Goal: Task Accomplishment & Management: Use online tool/utility

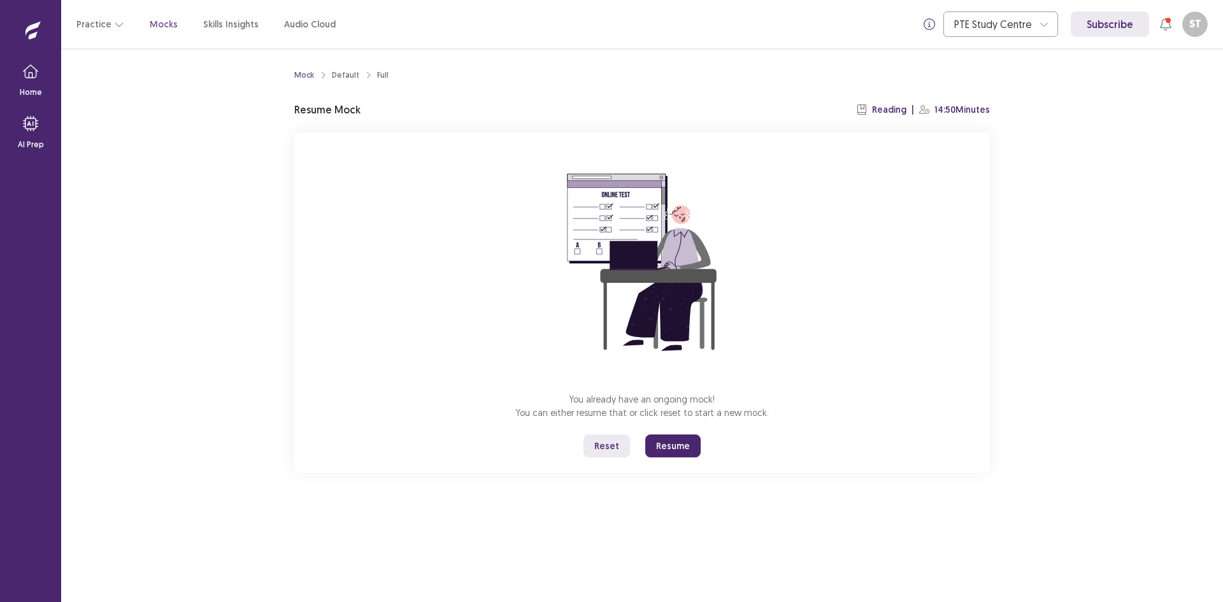
click at [669, 446] on button "Resume" at bounding box center [672, 445] width 55 height 23
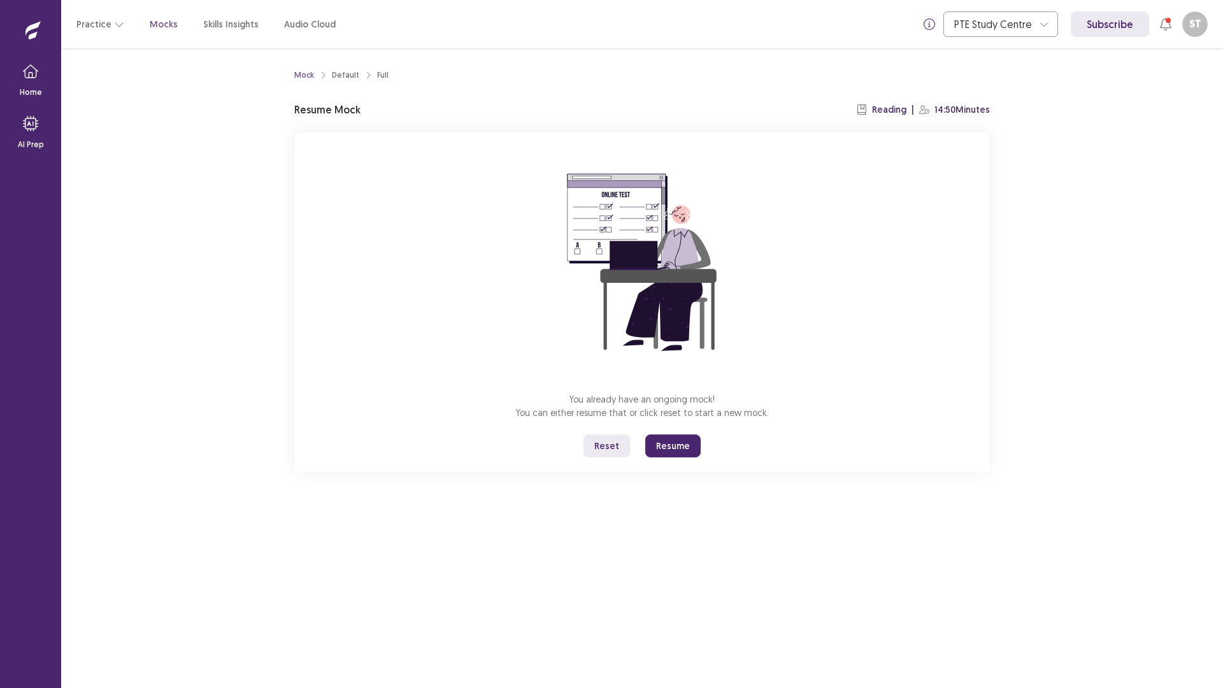
click at [667, 447] on button "Resume" at bounding box center [672, 445] width 55 height 23
click at [662, 444] on button "Resume" at bounding box center [672, 445] width 55 height 23
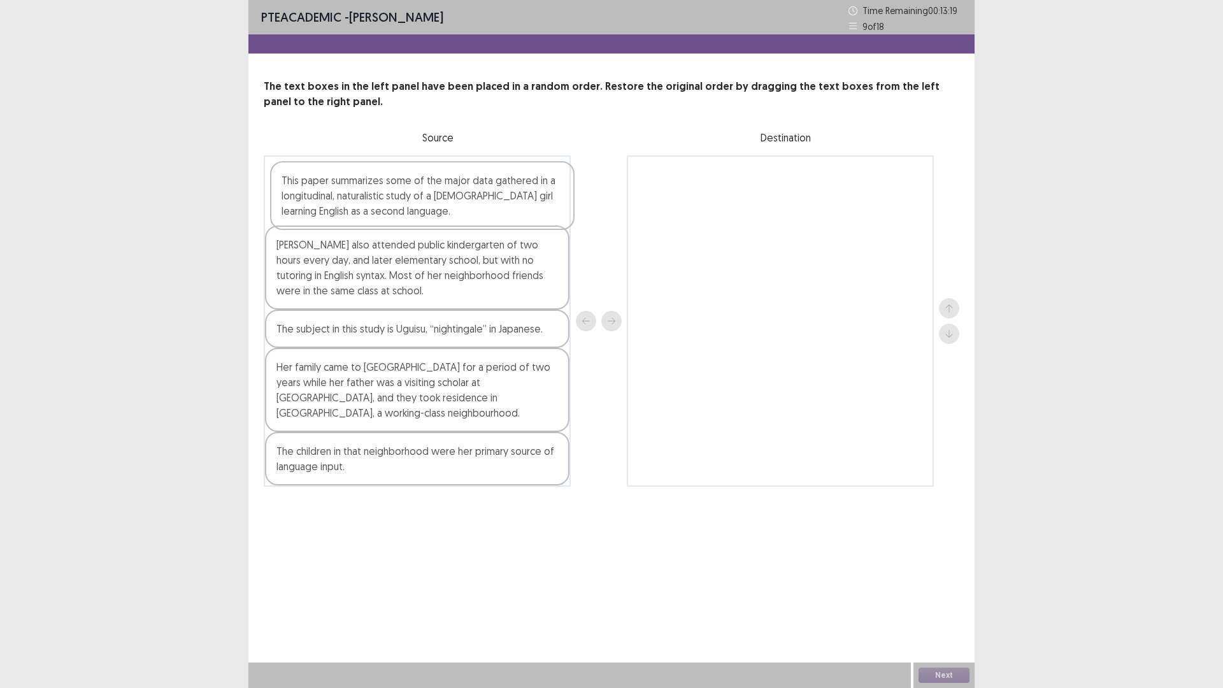
drag, startPoint x: 325, startPoint y: 445, endPoint x: 331, endPoint y: 180, distance: 265.6
click at [331, 180] on div "[PERSON_NAME] also attended public kindergarten of two hours every day, and lat…" at bounding box center [417, 320] width 307 height 331
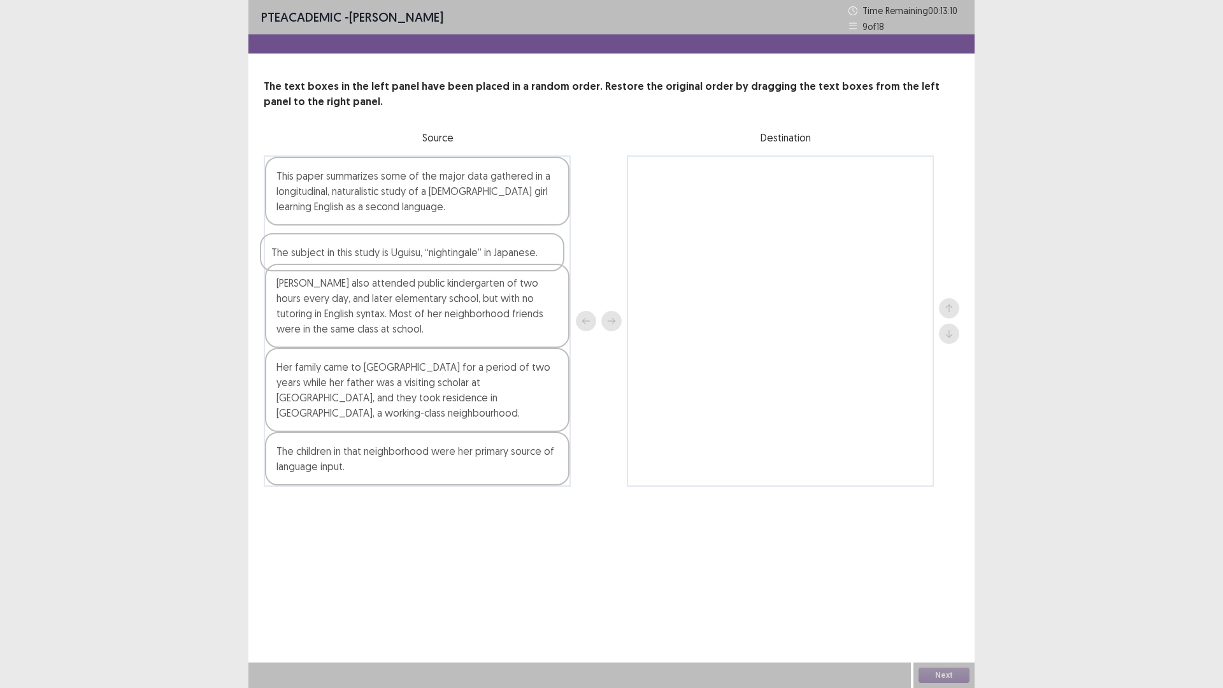
drag, startPoint x: 449, startPoint y: 333, endPoint x: 444, endPoint y: 251, distance: 82.3
click at [444, 251] on div "This paper summarizes some of the major data gathered in a longitudinal, natura…" at bounding box center [417, 320] width 307 height 331
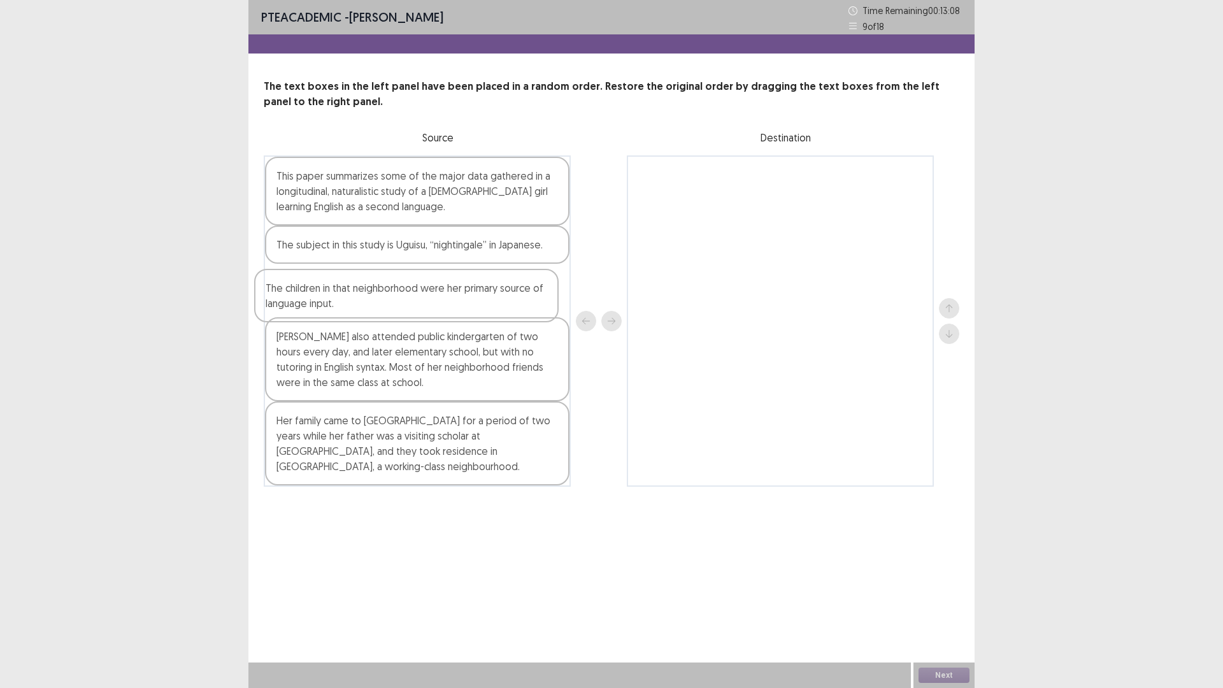
drag, startPoint x: 443, startPoint y: 457, endPoint x: 427, endPoint y: 278, distance: 179.7
click at [427, 278] on div "This paper summarizes some of the major data gathered in a longitudinal, natura…" at bounding box center [417, 320] width 307 height 331
drag, startPoint x: 310, startPoint y: 467, endPoint x: 331, endPoint y: 379, distance: 91.1
click at [331, 379] on div "This paper summarizes some of the major data gathered in a longitudinal, natura…" at bounding box center [417, 320] width 307 height 331
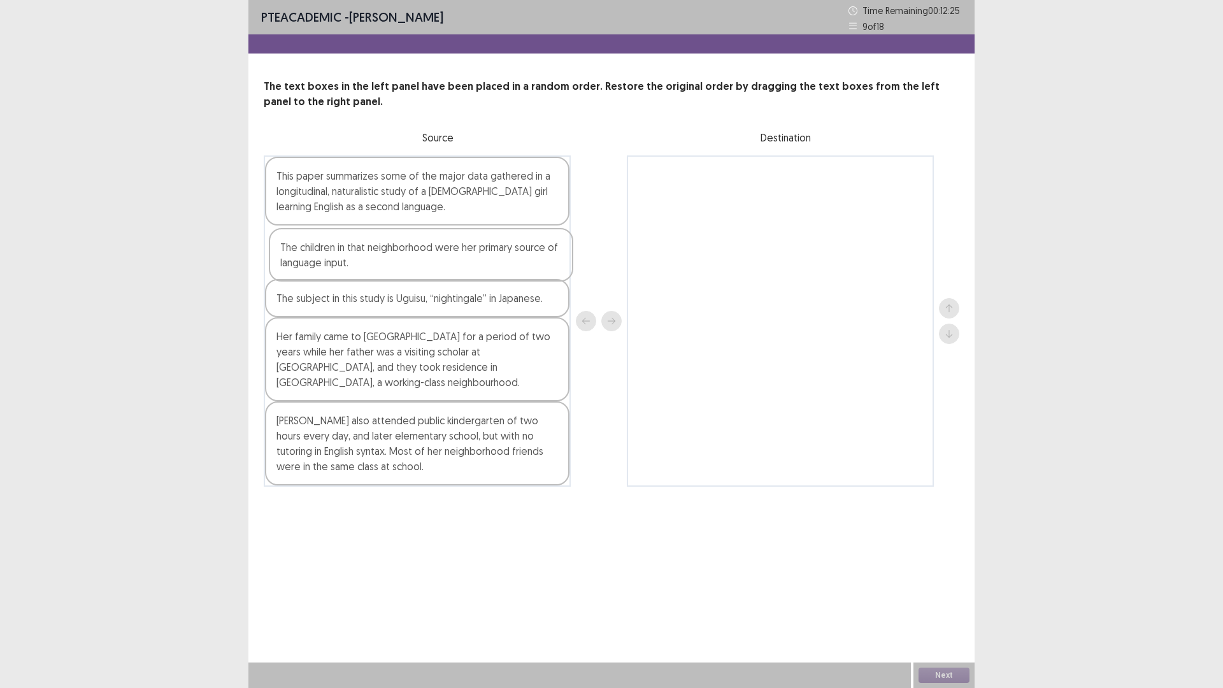
drag, startPoint x: 338, startPoint y: 313, endPoint x: 342, endPoint y: 274, distance: 39.1
click at [342, 274] on div "This paper summarizes some of the major data gathered in a longitudinal, natura…" at bounding box center [417, 320] width 307 height 331
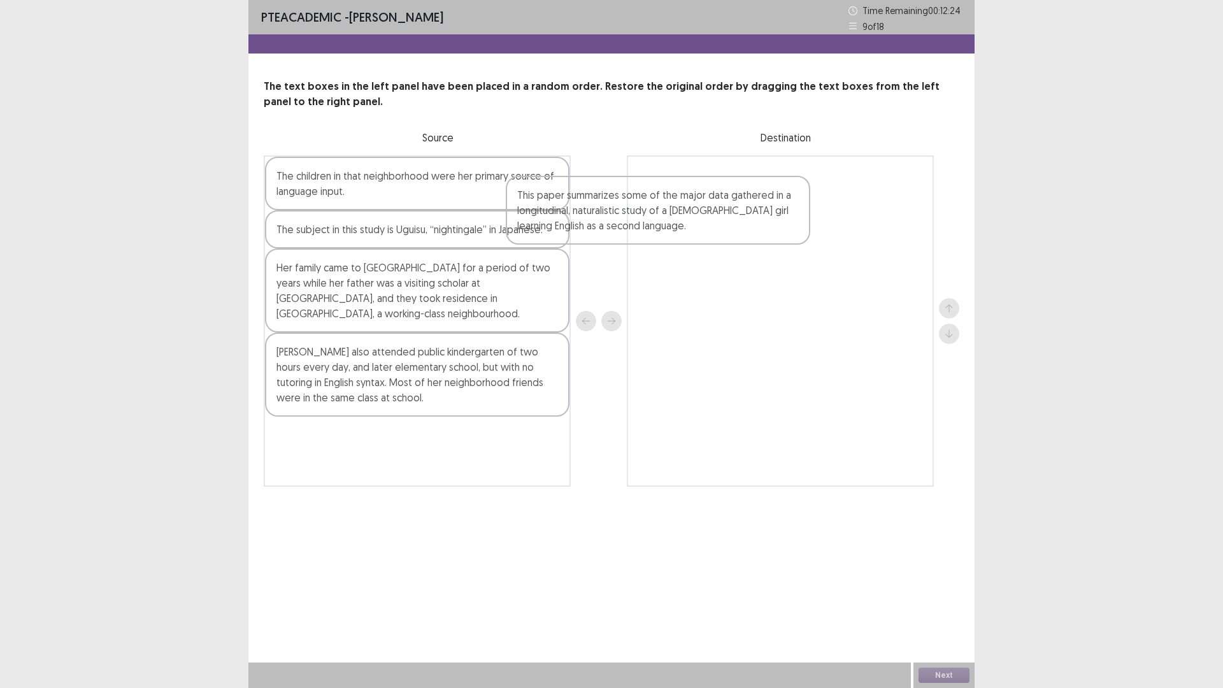
drag, startPoint x: 360, startPoint y: 210, endPoint x: 608, endPoint y: 229, distance: 248.5
click at [608, 229] on div "This paper summarizes some of the major data gathered in a longitudinal, natura…" at bounding box center [611, 320] width 695 height 331
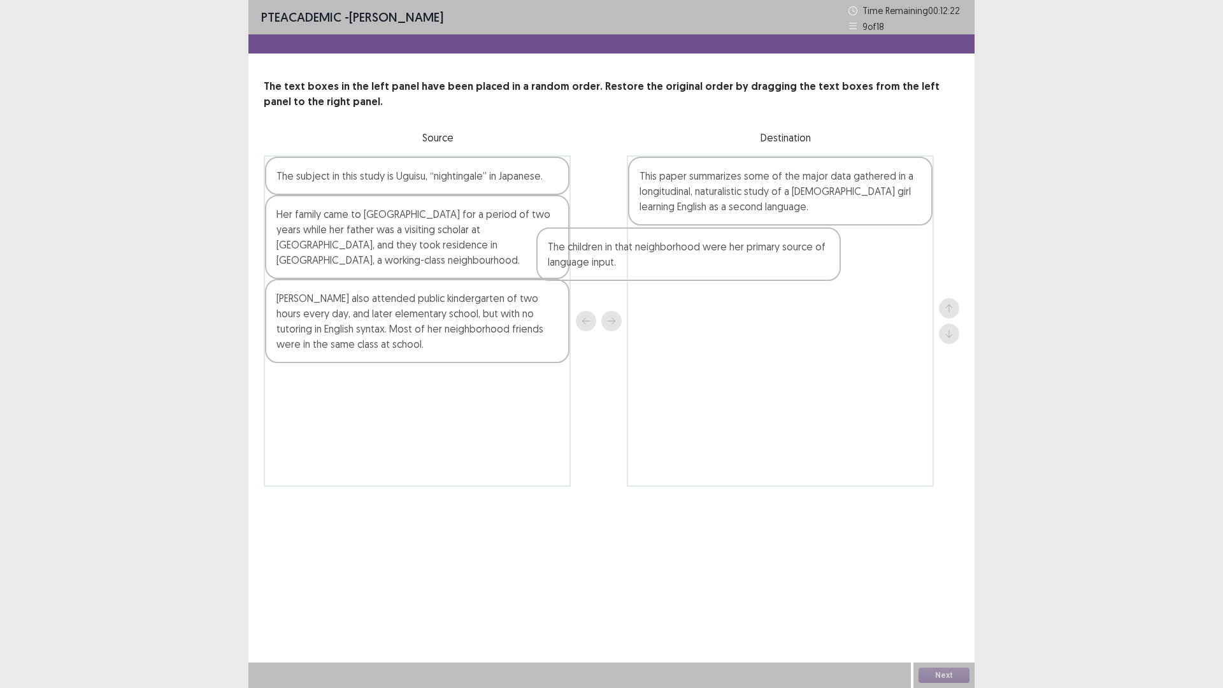
drag, startPoint x: 465, startPoint y: 204, endPoint x: 744, endPoint y: 278, distance: 288.6
click at [744, 278] on div "The children in that neighborhood were her primary source of language input. Th…" at bounding box center [611, 320] width 695 height 331
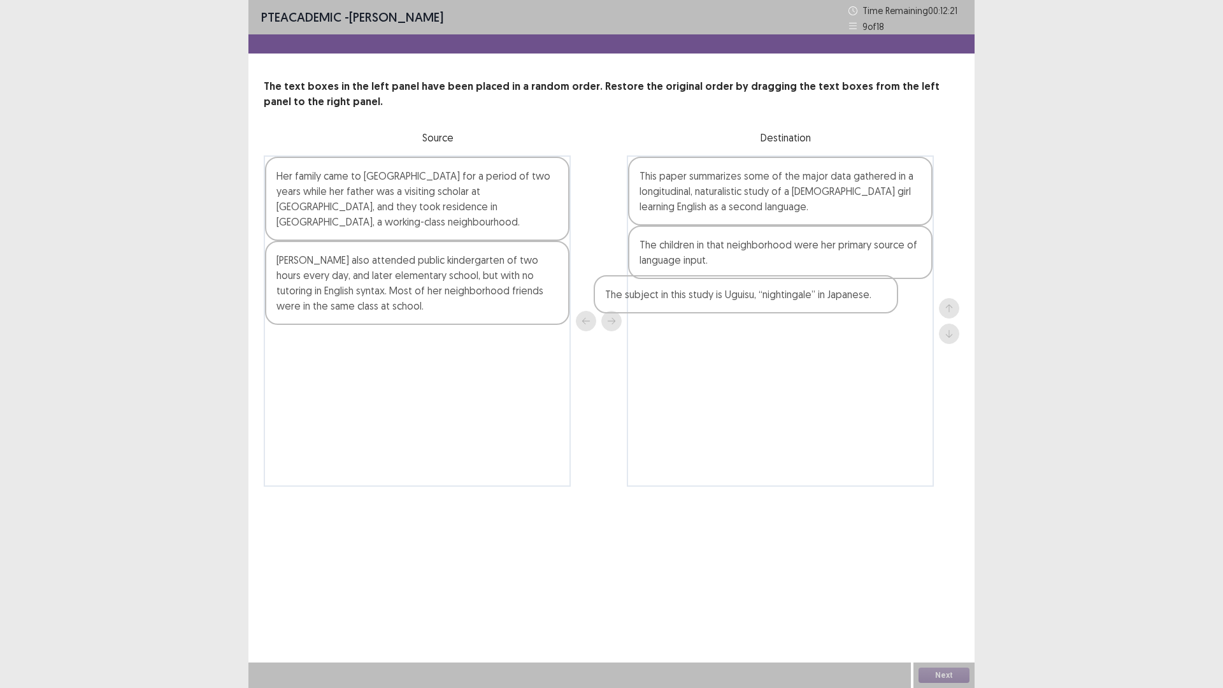
drag, startPoint x: 480, startPoint y: 192, endPoint x: 664, endPoint y: 234, distance: 188.7
click at [828, 315] on div "The subject in this study is Uguisu, “nightingale” in Japanese. Her family came…" at bounding box center [611, 320] width 695 height 331
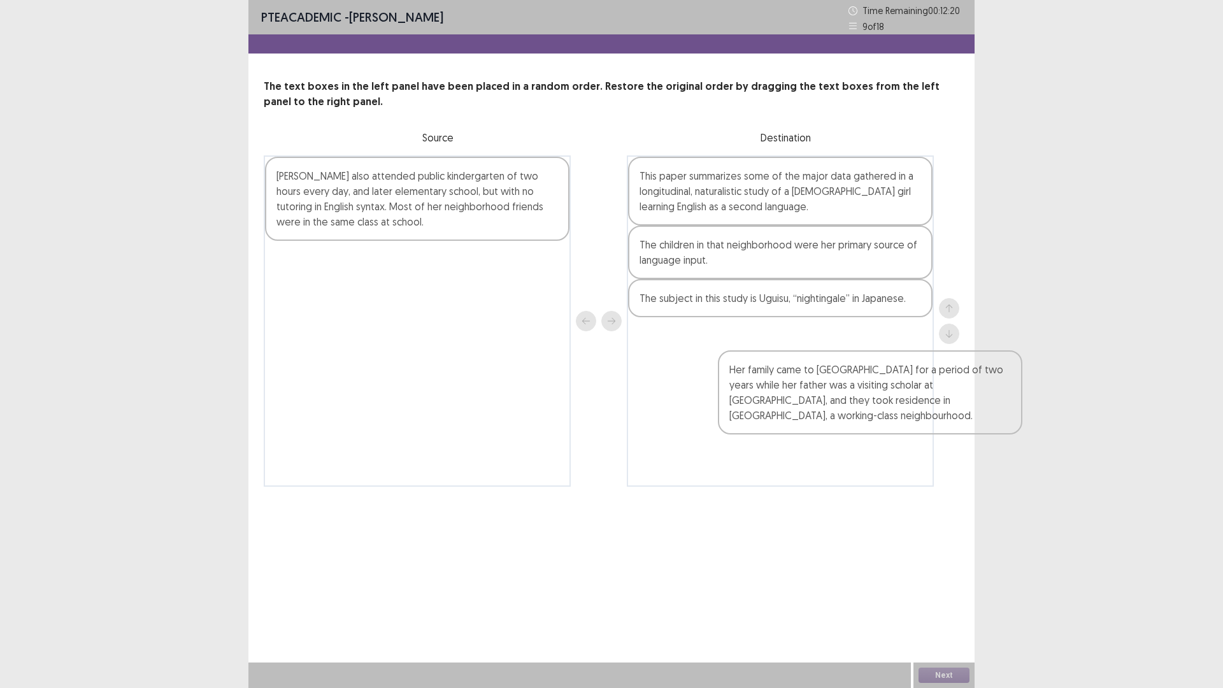
drag, startPoint x: 485, startPoint y: 199, endPoint x: 725, endPoint y: 310, distance: 264.4
click at [940, 399] on div "Her family came to [GEOGRAPHIC_DATA] for a period of two years while her father…" at bounding box center [611, 320] width 695 height 331
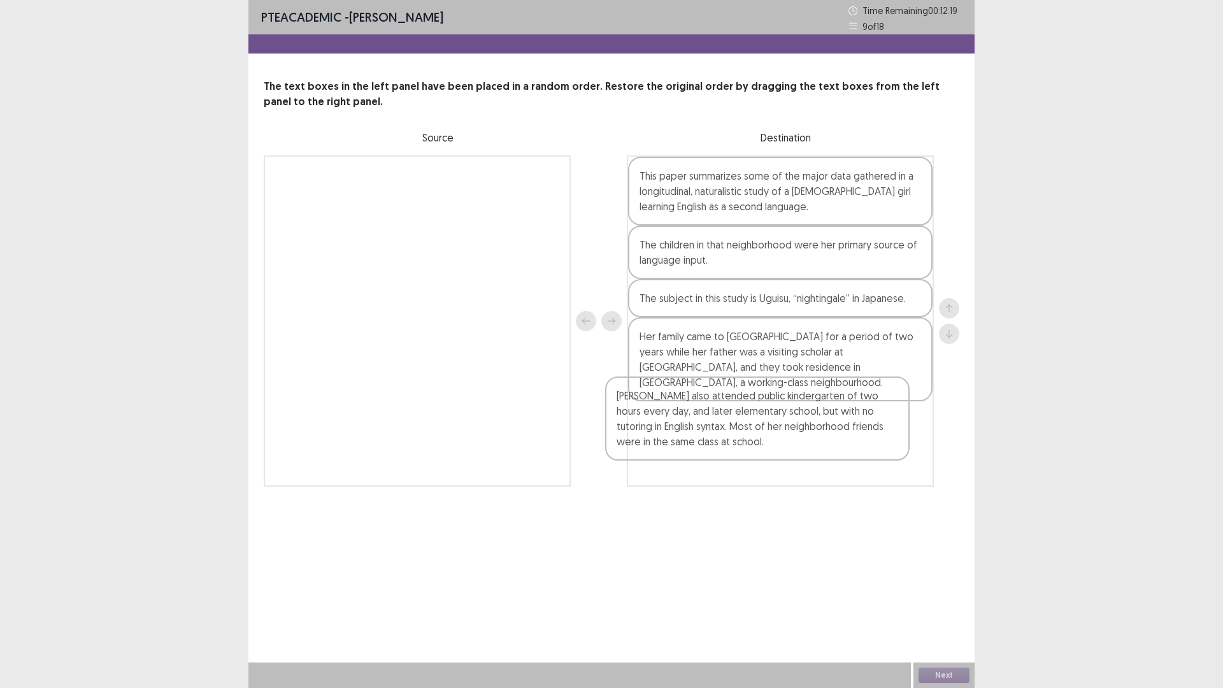
drag, startPoint x: 496, startPoint y: 225, endPoint x: 841, endPoint y: 452, distance: 412.4
click at [841, 452] on div "[PERSON_NAME] also attended public kindergarten of two hours every day, and lat…" at bounding box center [611, 320] width 695 height 331
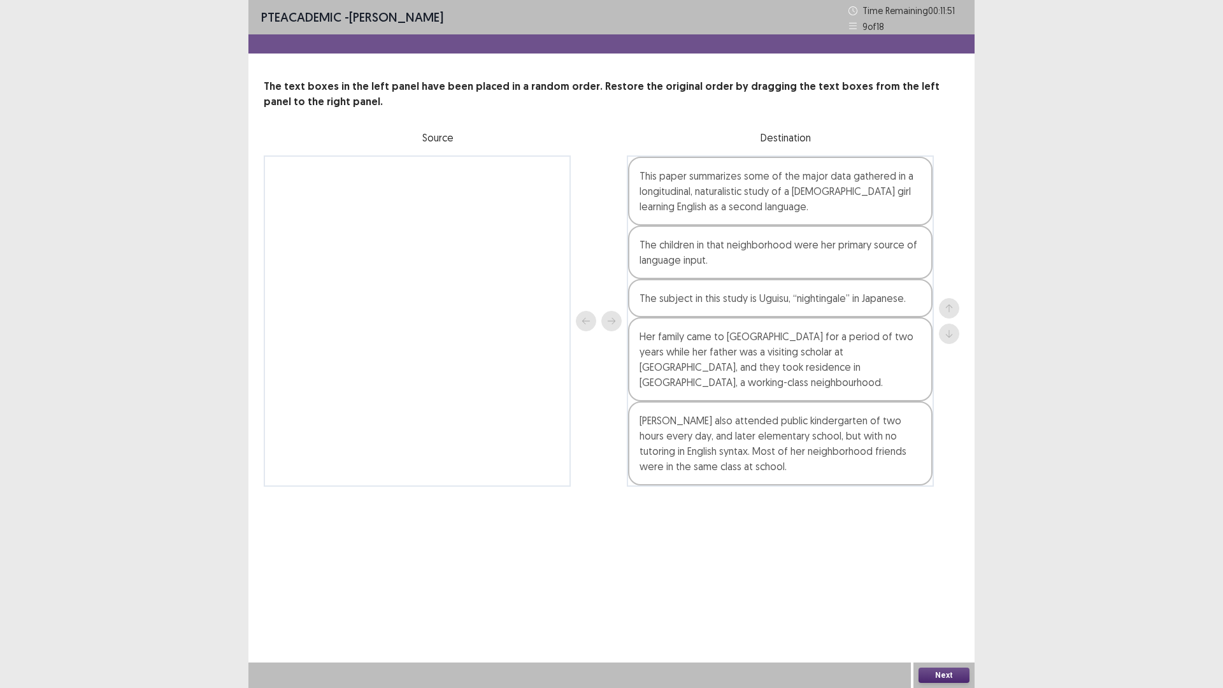
click at [948, 601] on div "Next" at bounding box center [943, 674] width 61 height 25
click at [957, 601] on button "Next" at bounding box center [943, 674] width 51 height 15
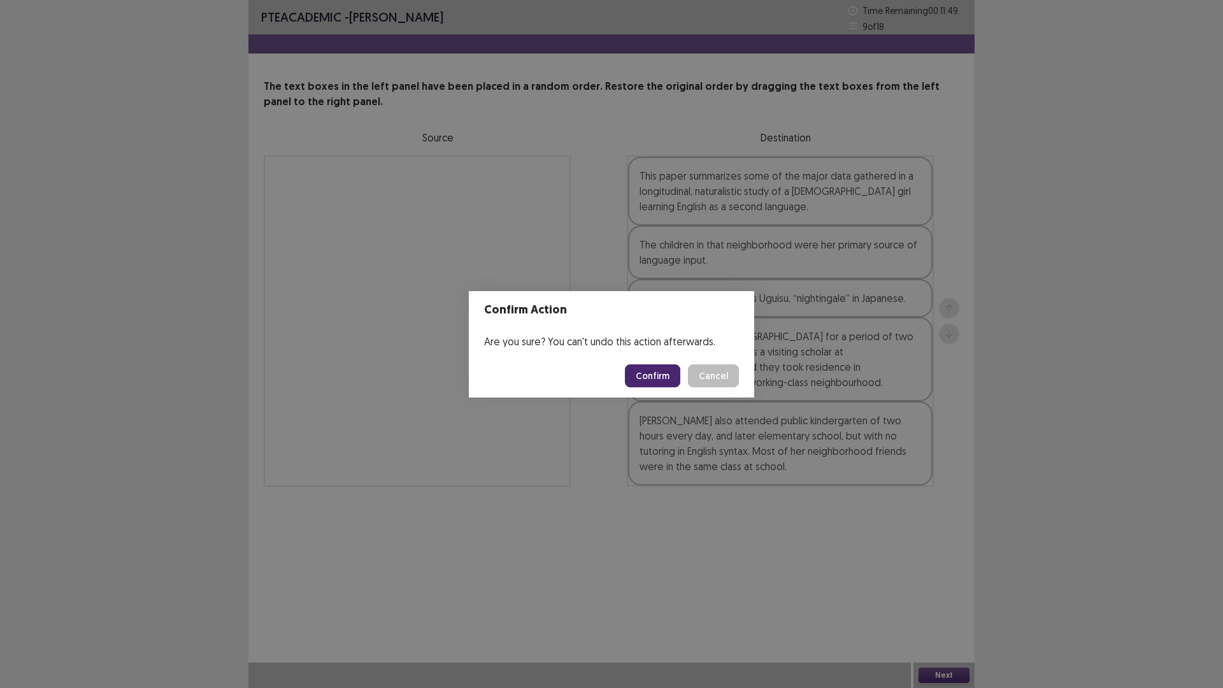
click at [657, 370] on button "Confirm" at bounding box center [652, 375] width 55 height 23
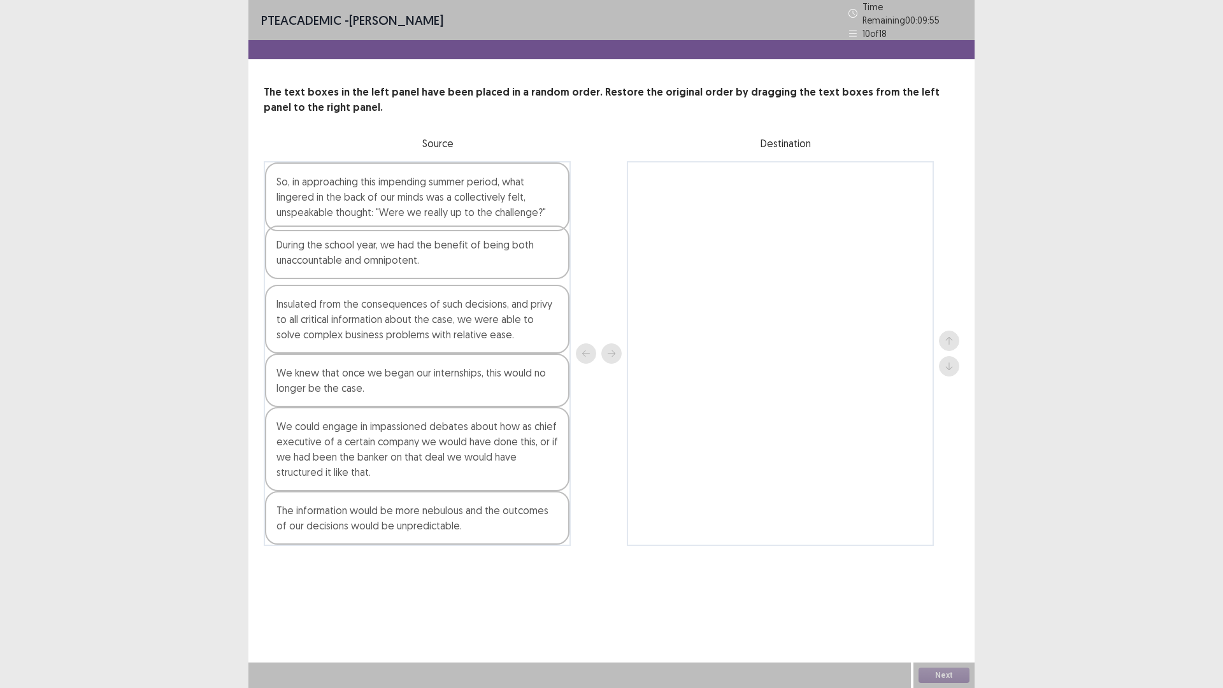
click at [388, 253] on div "So, in approaching this impending summer period, what lingered in the back of o…" at bounding box center [417, 353] width 307 height 385
drag, startPoint x: 406, startPoint y: 387, endPoint x: 411, endPoint y: 320, distance: 67.7
click at [411, 321] on div "So, in approaching this impending summer period, what lingered in the back of o…" at bounding box center [417, 353] width 307 height 385
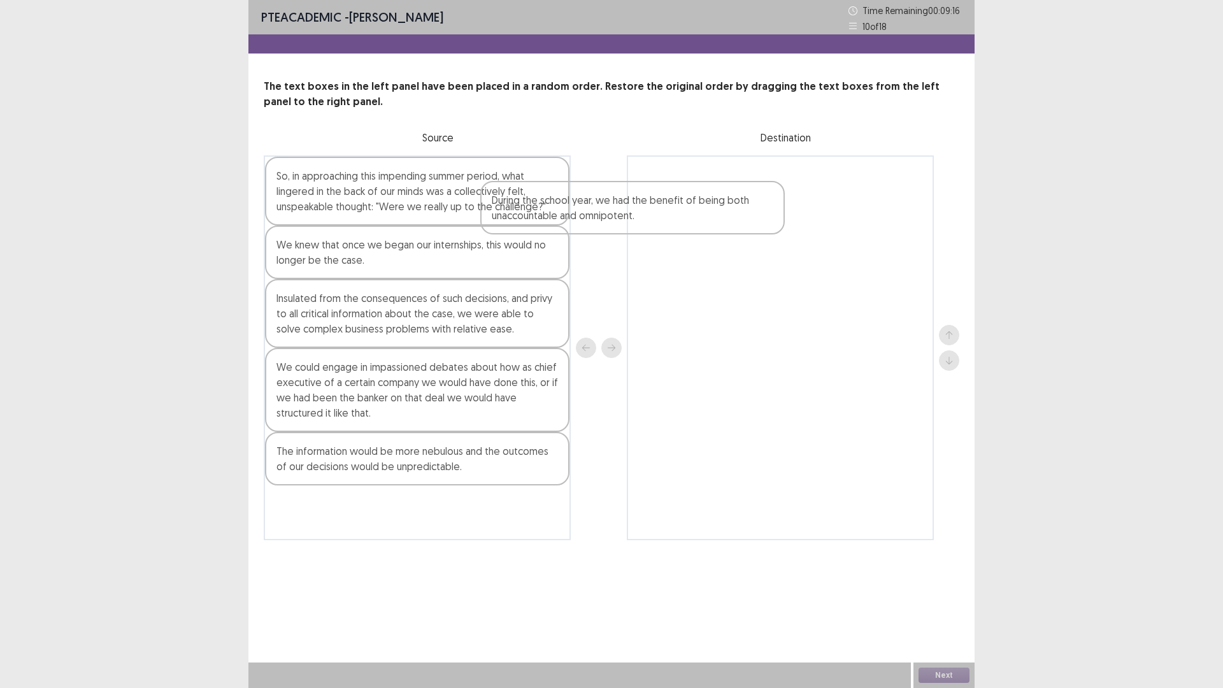
drag, startPoint x: 400, startPoint y: 262, endPoint x: 630, endPoint y: 218, distance: 234.1
click at [630, 218] on div "So, in approaching this impending summer period, what lingered in the back of o…" at bounding box center [611, 347] width 695 height 385
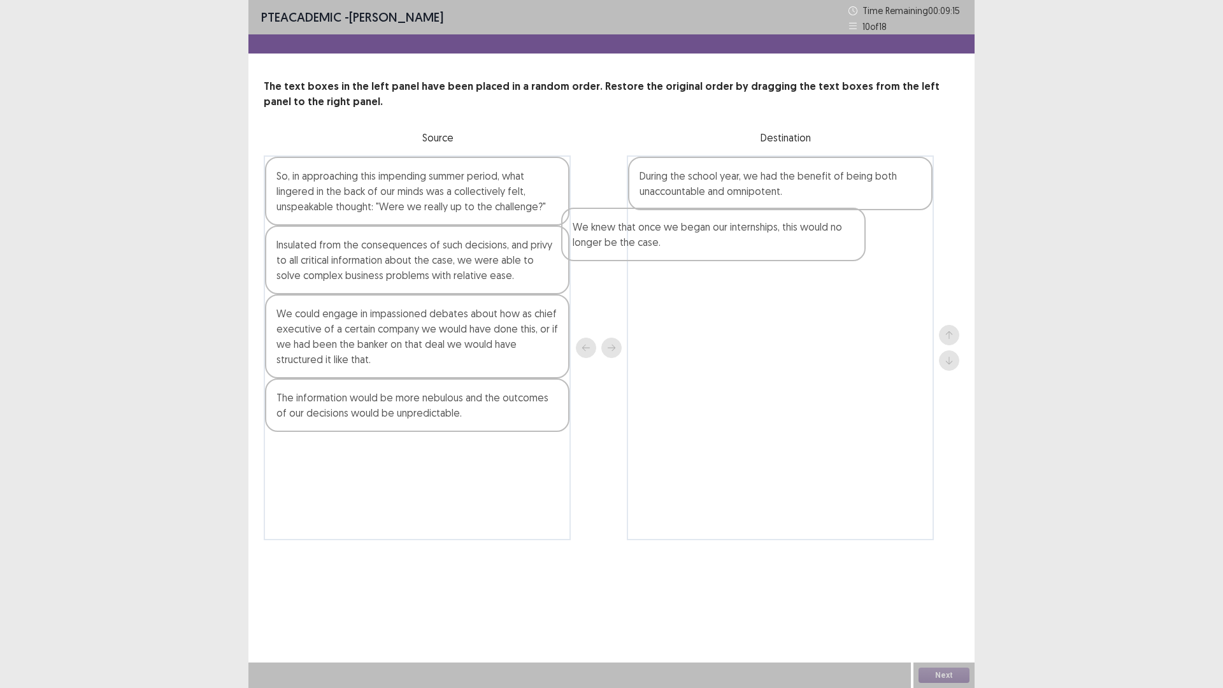
drag, startPoint x: 497, startPoint y: 246, endPoint x: 798, endPoint y: 229, distance: 301.8
click at [798, 229] on div "So, in approaching this impending summer period, what lingered in the back of o…" at bounding box center [611, 347] width 695 height 385
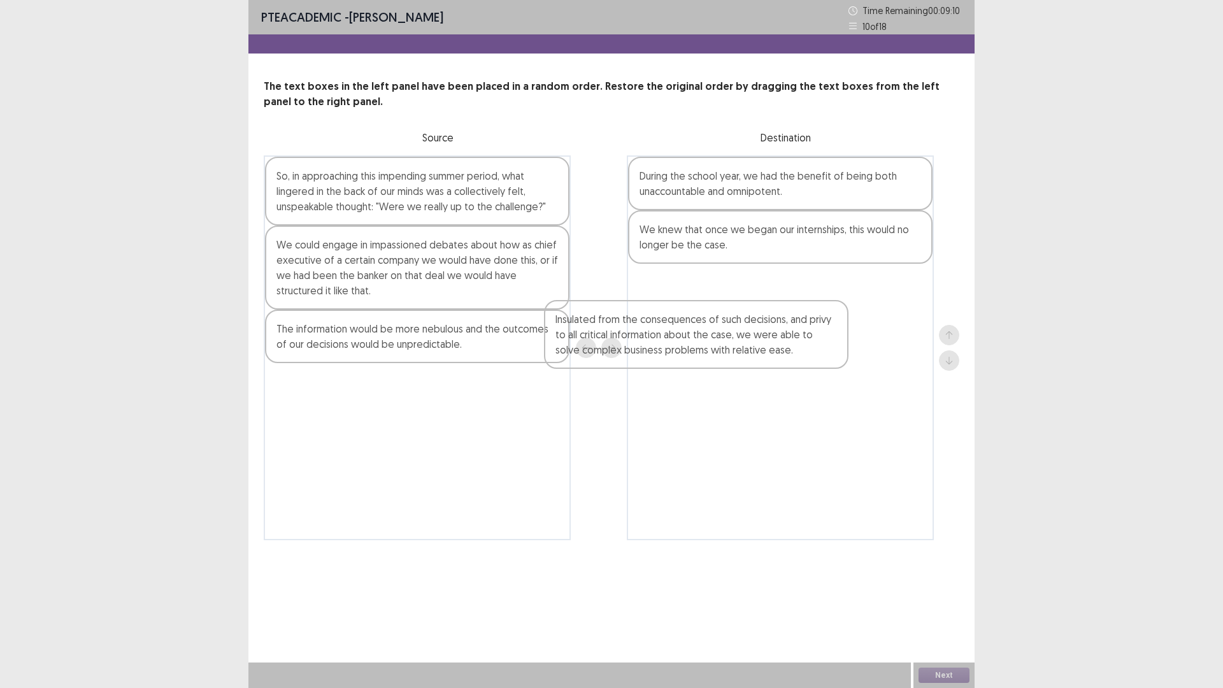
drag, startPoint x: 459, startPoint y: 245, endPoint x: 786, endPoint y: 330, distance: 337.5
click at [786, 330] on div "So, in approaching this impending summer period, what lingered in the back of o…" at bounding box center [611, 347] width 695 height 385
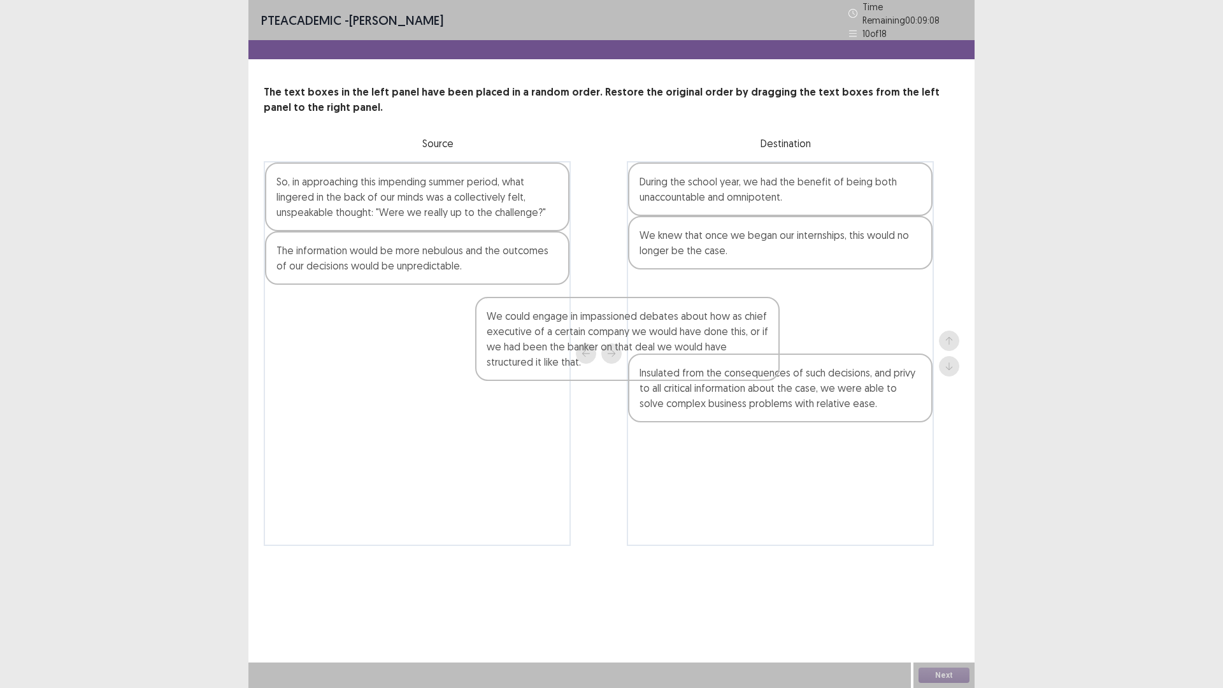
drag, startPoint x: 524, startPoint y: 257, endPoint x: 741, endPoint y: 334, distance: 229.8
click at [741, 334] on div "So, in approaching this impending summer period, what lingered in the back of o…" at bounding box center [611, 353] width 695 height 385
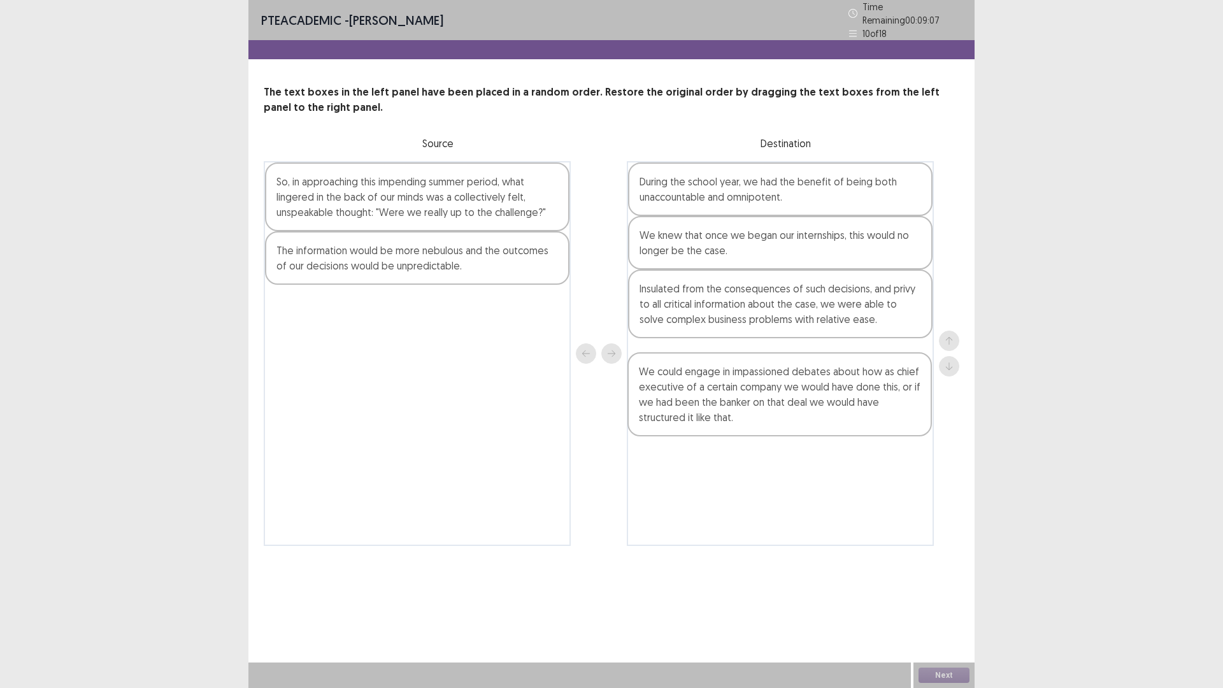
drag, startPoint x: 787, startPoint y: 320, endPoint x: 787, endPoint y: 414, distance: 93.6
click at [787, 414] on div "During the school year, we had the benefit of being both unaccountable and omni…" at bounding box center [780, 353] width 307 height 385
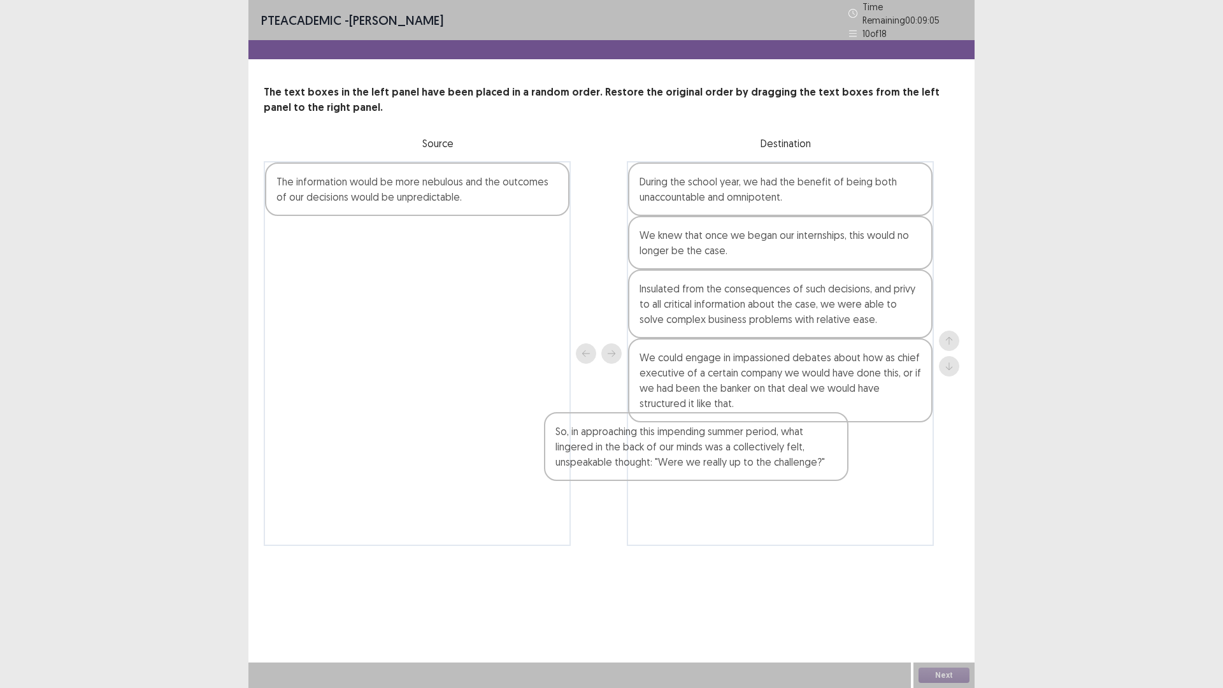
drag, startPoint x: 505, startPoint y: 213, endPoint x: 788, endPoint y: 447, distance: 367.4
click at [787, 470] on div "So, in approaching this impending summer period, what lingered in the back of o…" at bounding box center [611, 353] width 695 height 385
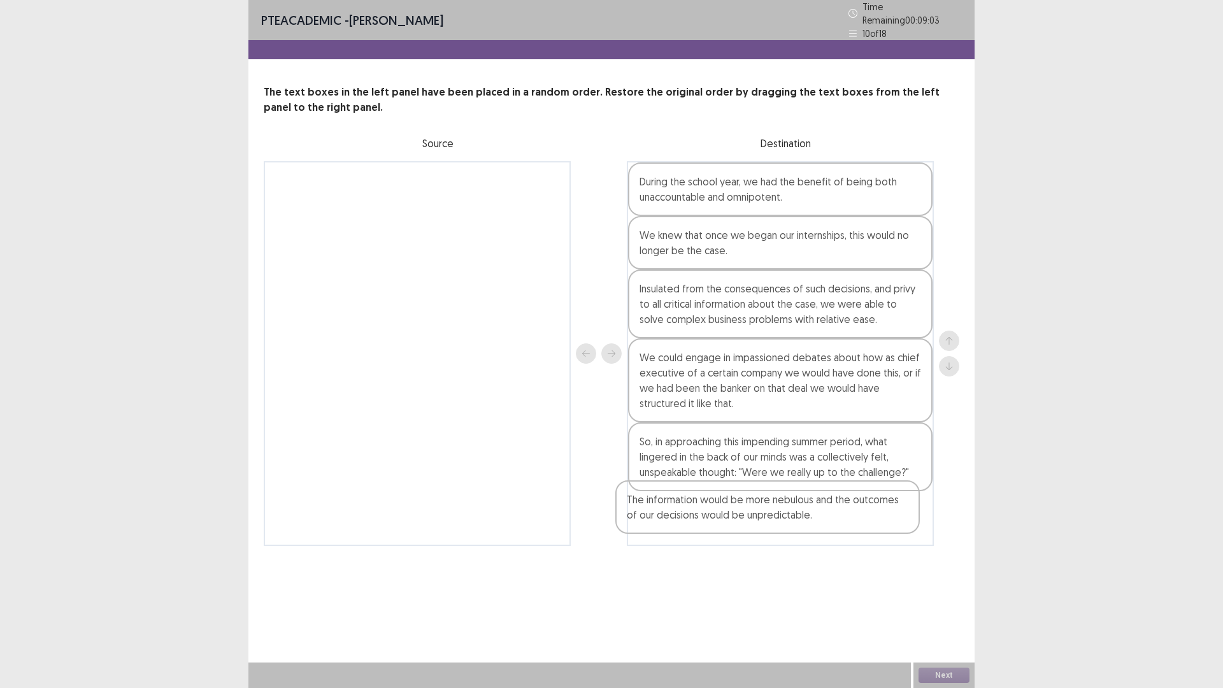
drag, startPoint x: 454, startPoint y: 178, endPoint x: 839, endPoint y: 546, distance: 532.4
click at [812, 516] on div "The information would be more nebulous and the outcomes of our decisions would …" at bounding box center [611, 353] width 695 height 385
click at [953, 601] on button "Next" at bounding box center [943, 674] width 51 height 15
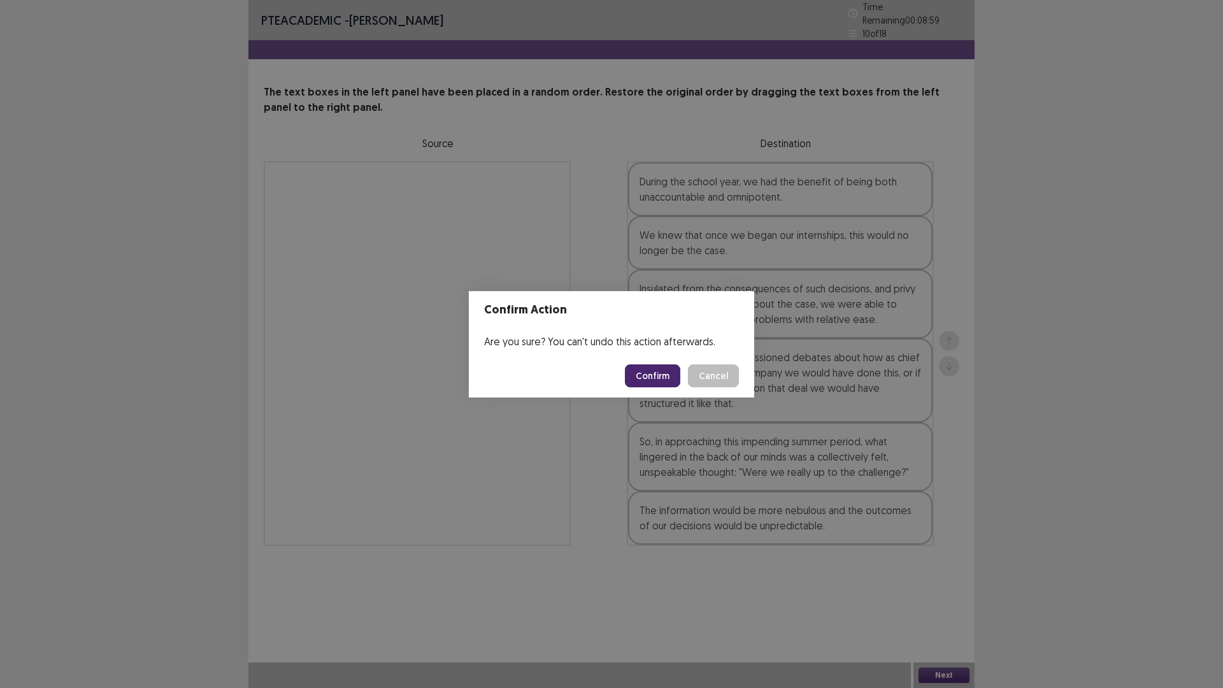
click at [648, 381] on button "Confirm" at bounding box center [652, 375] width 55 height 23
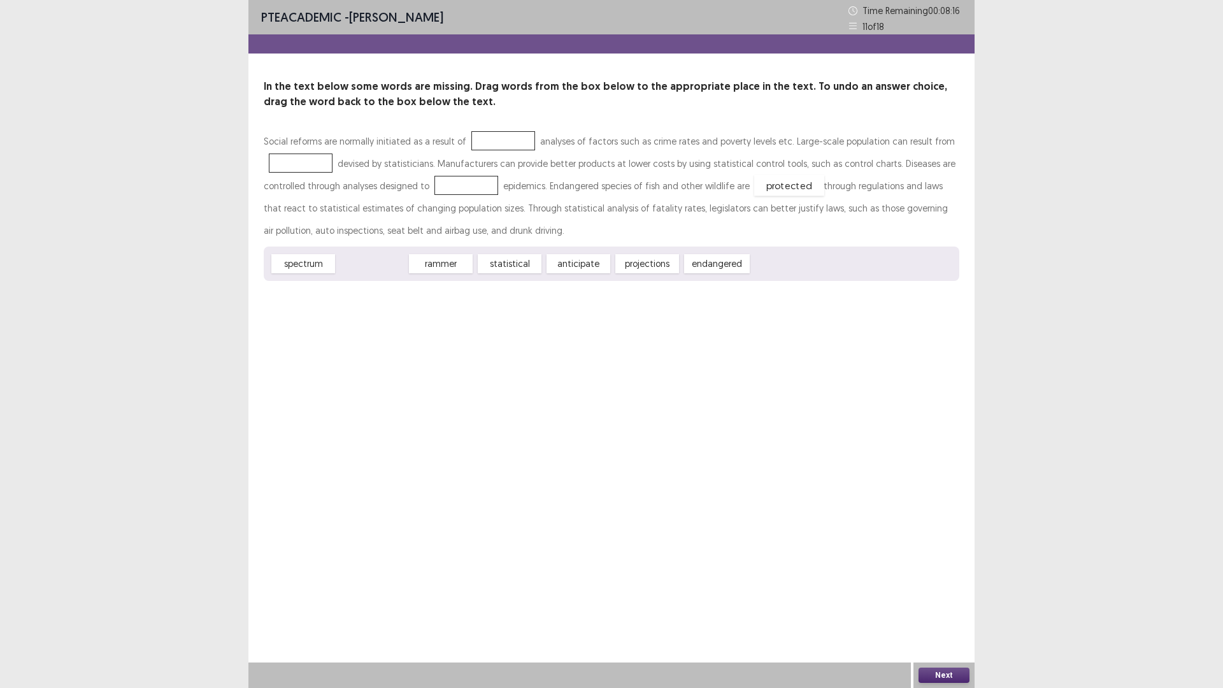
drag, startPoint x: 381, startPoint y: 267, endPoint x: 798, endPoint y: 189, distance: 424.4
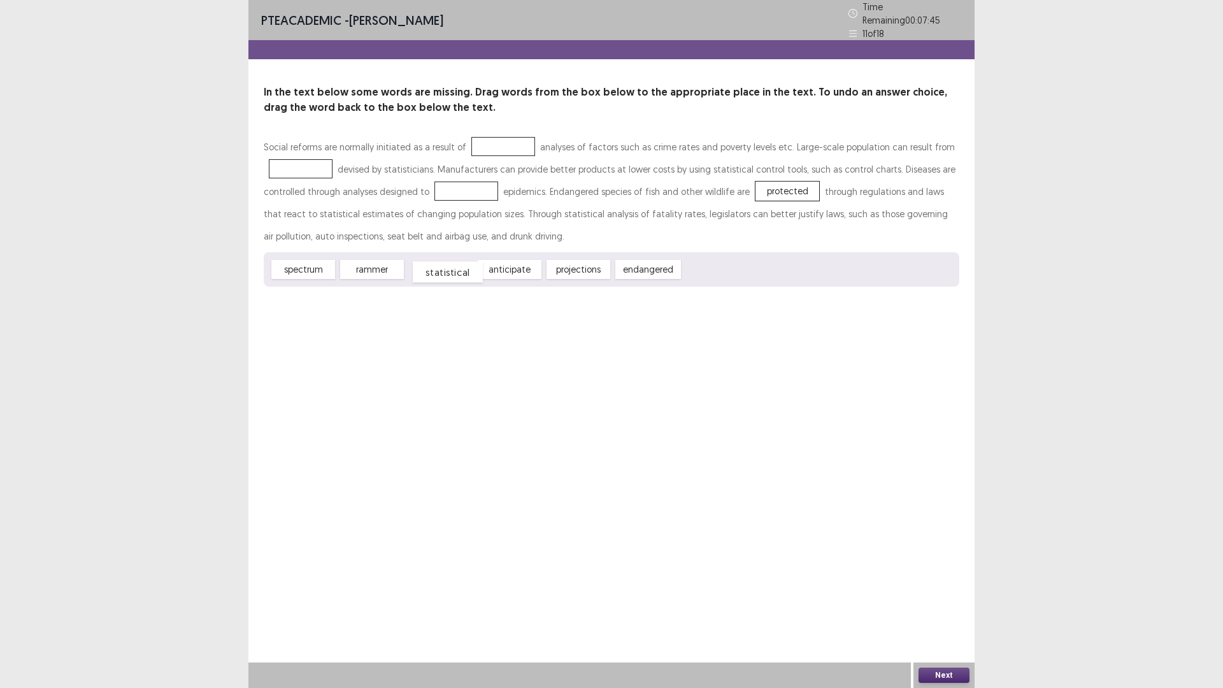
drag, startPoint x: 444, startPoint y: 271, endPoint x: 451, endPoint y: 273, distance: 7.5
click at [451, 273] on div "statistical" at bounding box center [448, 272] width 70 height 21
drag, startPoint x: 516, startPoint y: 263, endPoint x: 487, endPoint y: 146, distance: 120.9
drag, startPoint x: 502, startPoint y: 136, endPoint x: 343, endPoint y: 161, distance: 161.8
drag, startPoint x: 436, startPoint y: 248, endPoint x: 440, endPoint y: 259, distance: 11.1
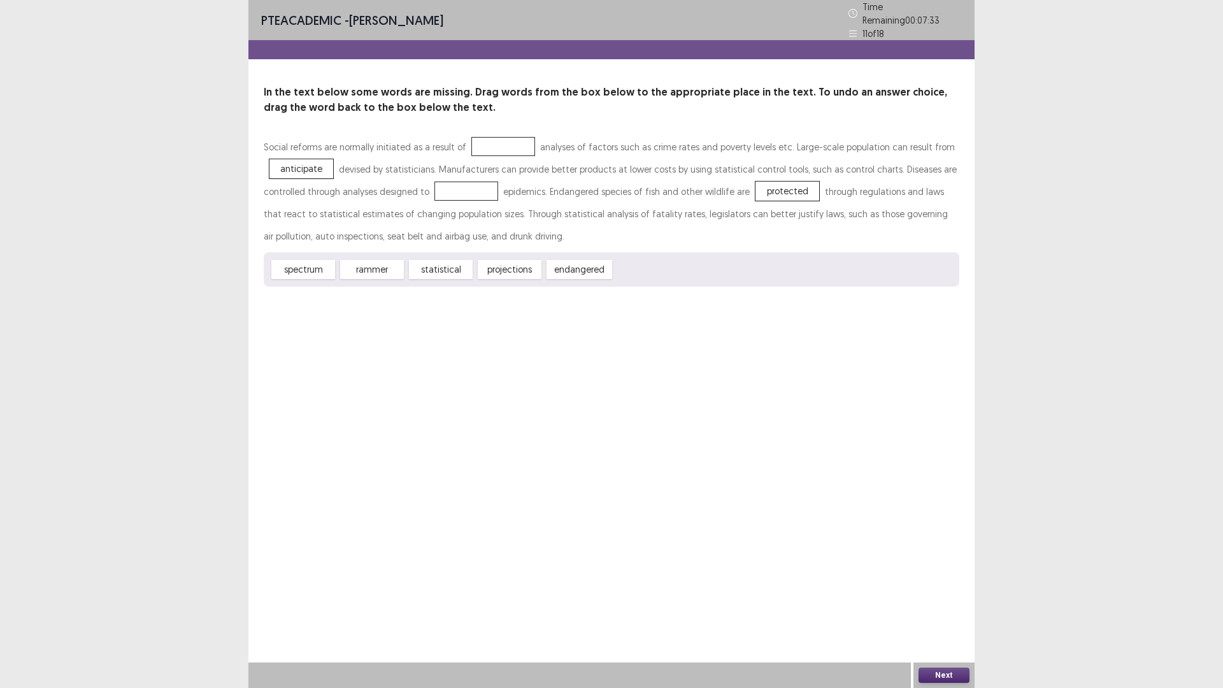
click at [440, 259] on div "spectrum rammer statistical projections endangered" at bounding box center [611, 269] width 695 height 34
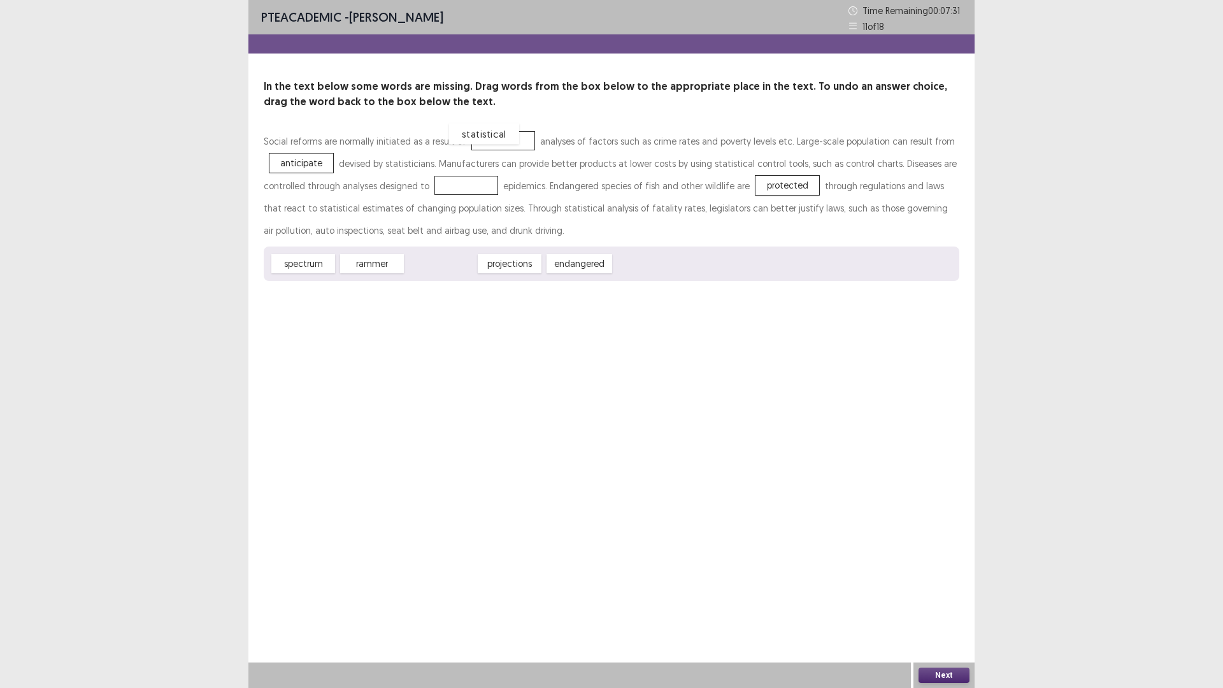
drag, startPoint x: 440, startPoint y: 259, endPoint x: 485, endPoint y: 129, distance: 137.4
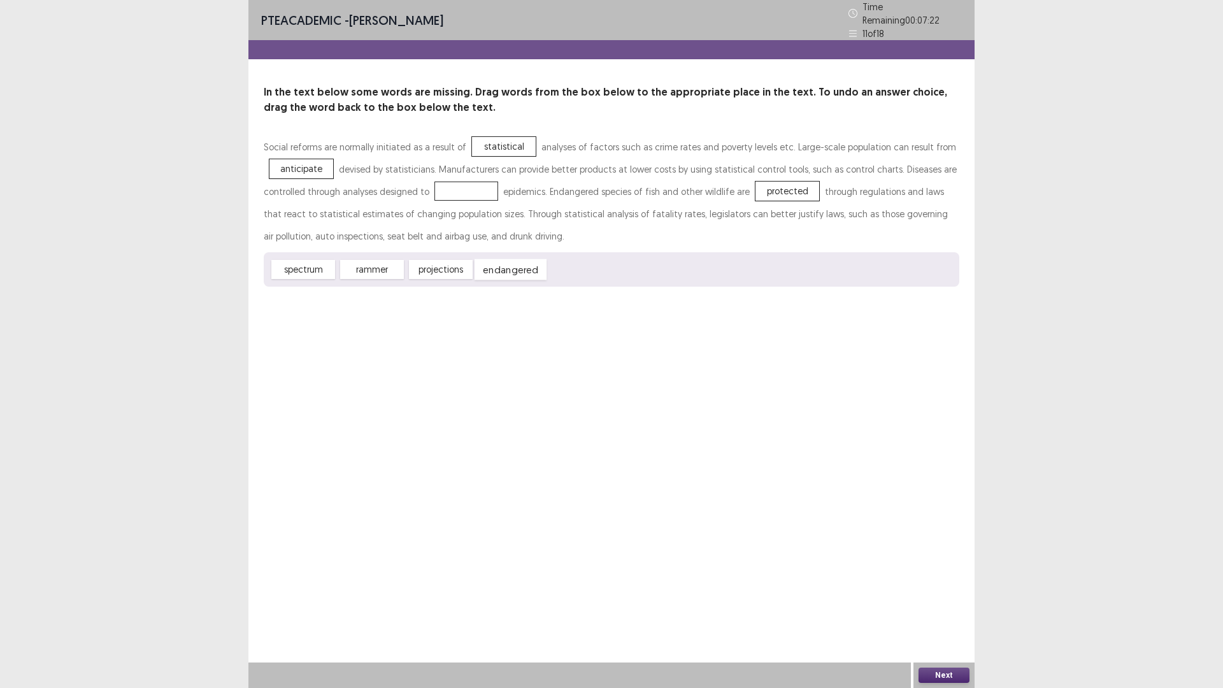
click at [496, 269] on div "endangered" at bounding box center [510, 269] width 72 height 21
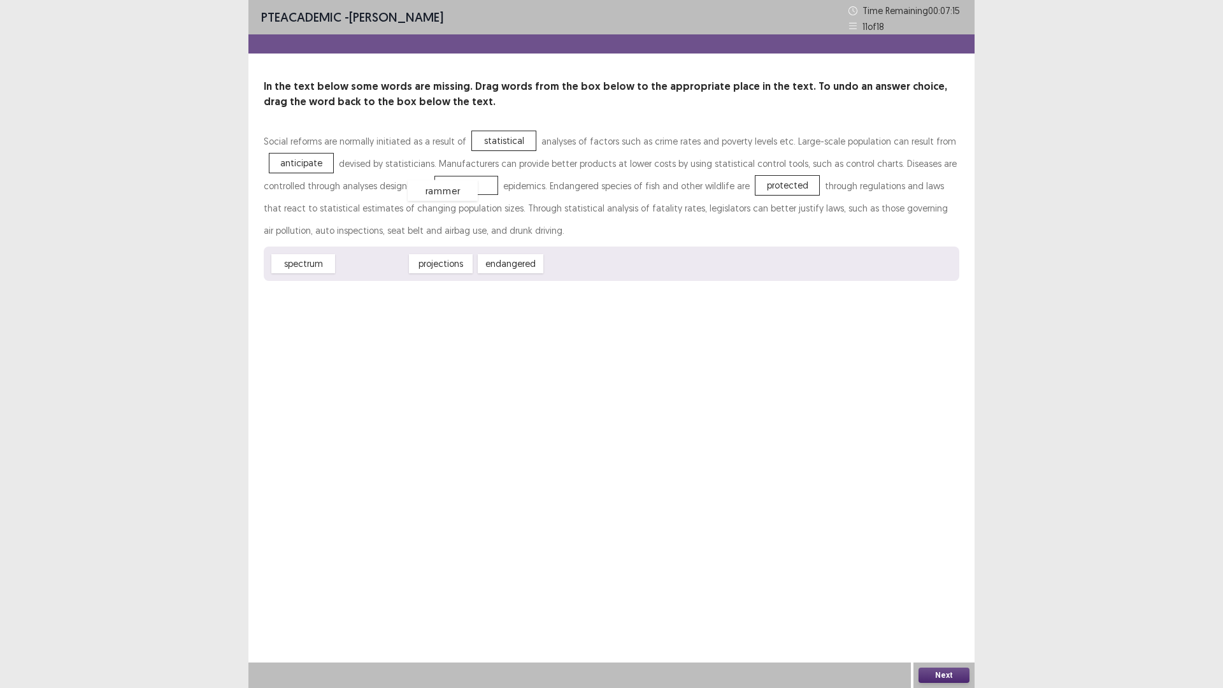
drag, startPoint x: 356, startPoint y: 261, endPoint x: 427, endPoint y: 188, distance: 101.8
click at [950, 601] on button "Next" at bounding box center [943, 674] width 51 height 15
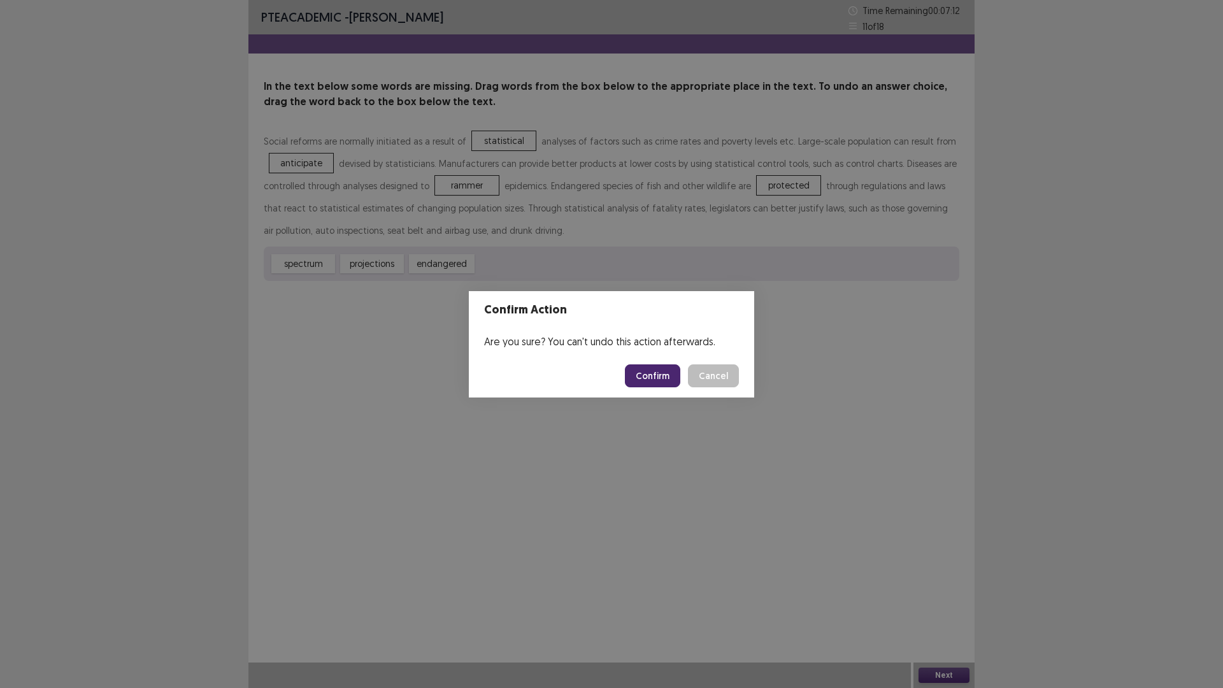
click at [654, 368] on button "Confirm" at bounding box center [652, 375] width 55 height 23
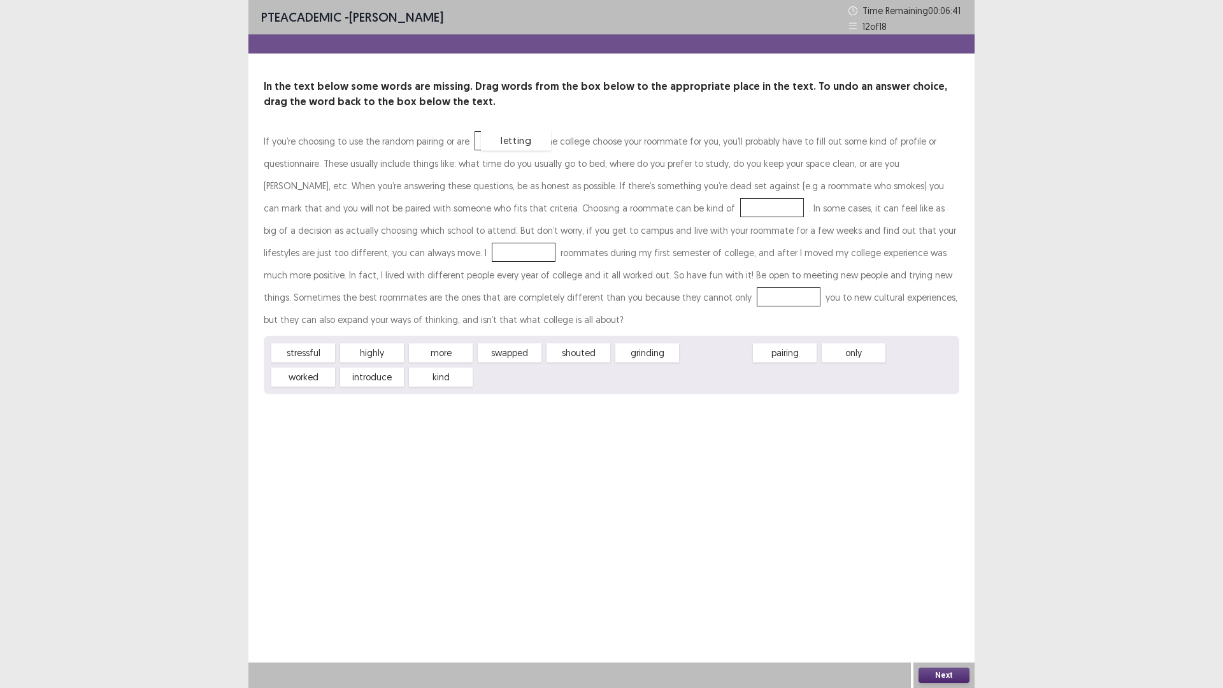
drag, startPoint x: 715, startPoint y: 355, endPoint x: 515, endPoint y: 143, distance: 292.0
drag, startPoint x: 308, startPoint y: 350, endPoint x: 618, endPoint y: 215, distance: 339.1
click at [649, 351] on div "pairing" at bounding box center [647, 353] width 70 height 21
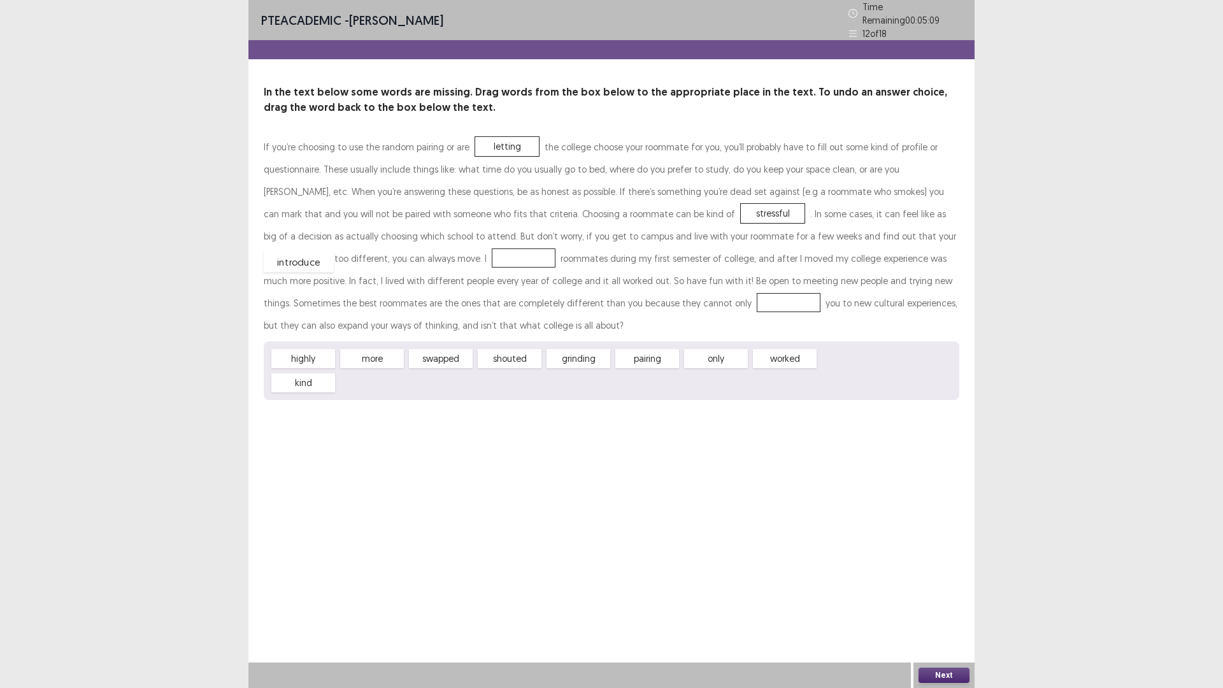
drag, startPoint x: 841, startPoint y: 353, endPoint x: 286, endPoint y: 256, distance: 563.1
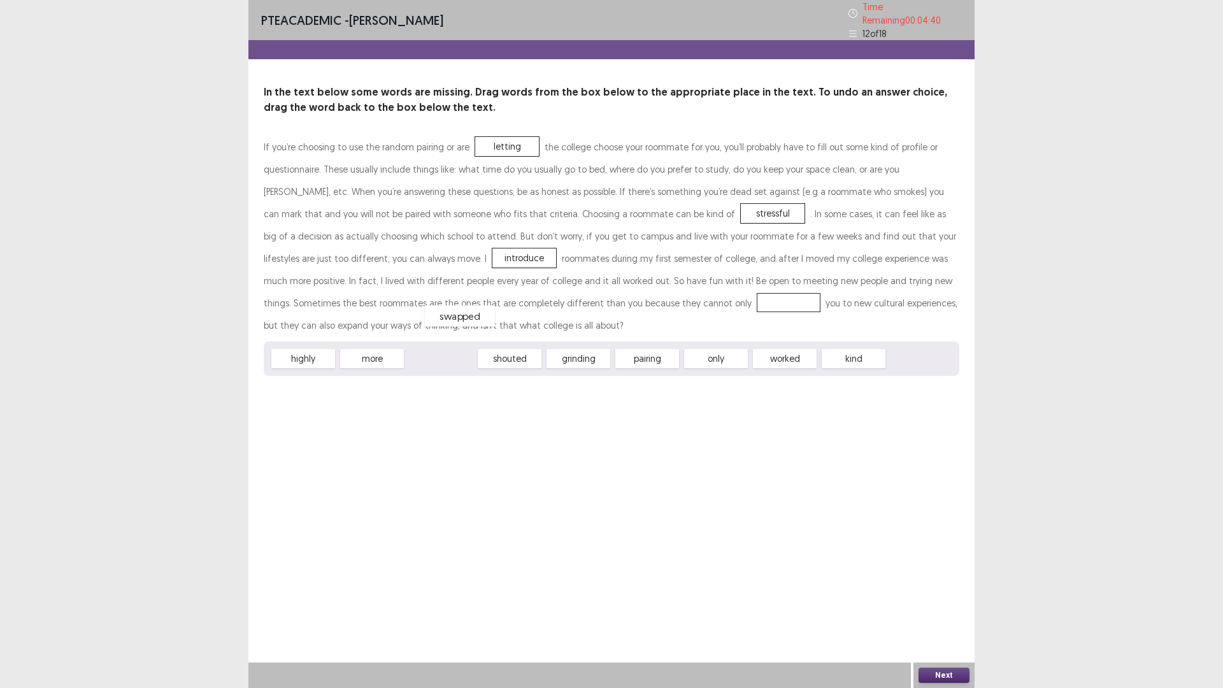
drag, startPoint x: 439, startPoint y: 360, endPoint x: 458, endPoint y: 317, distance: 46.8
click at [947, 601] on button "Next" at bounding box center [943, 674] width 51 height 15
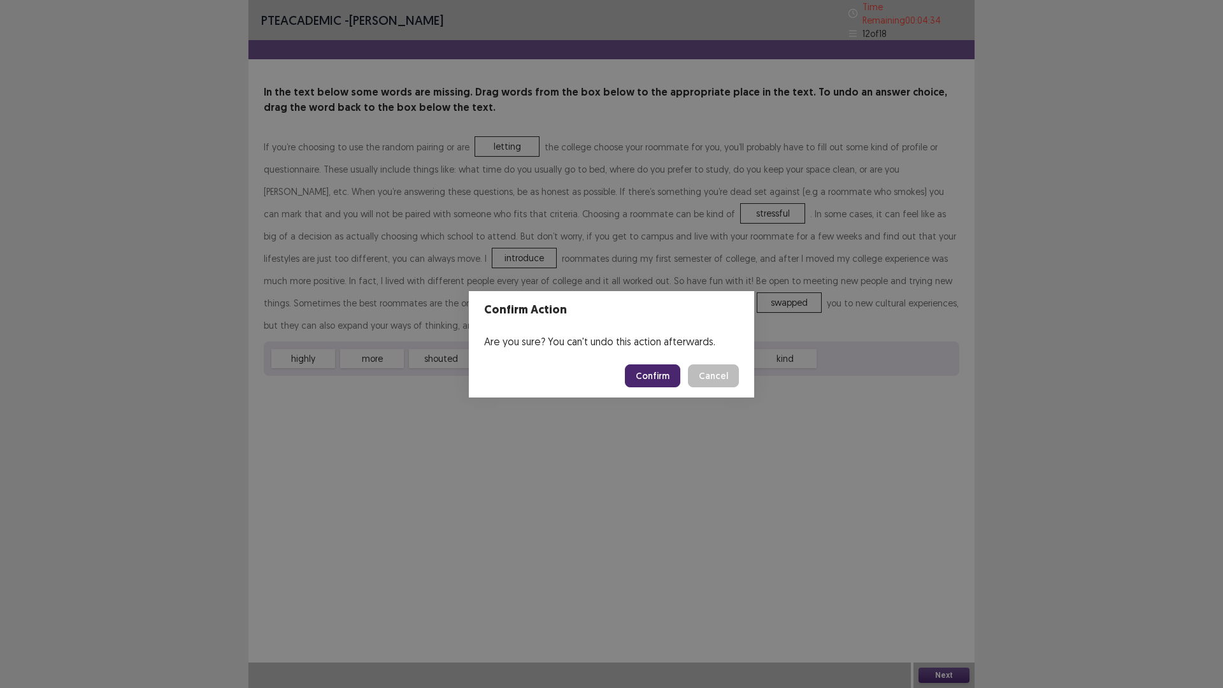
click at [654, 382] on button "Confirm" at bounding box center [652, 375] width 55 height 23
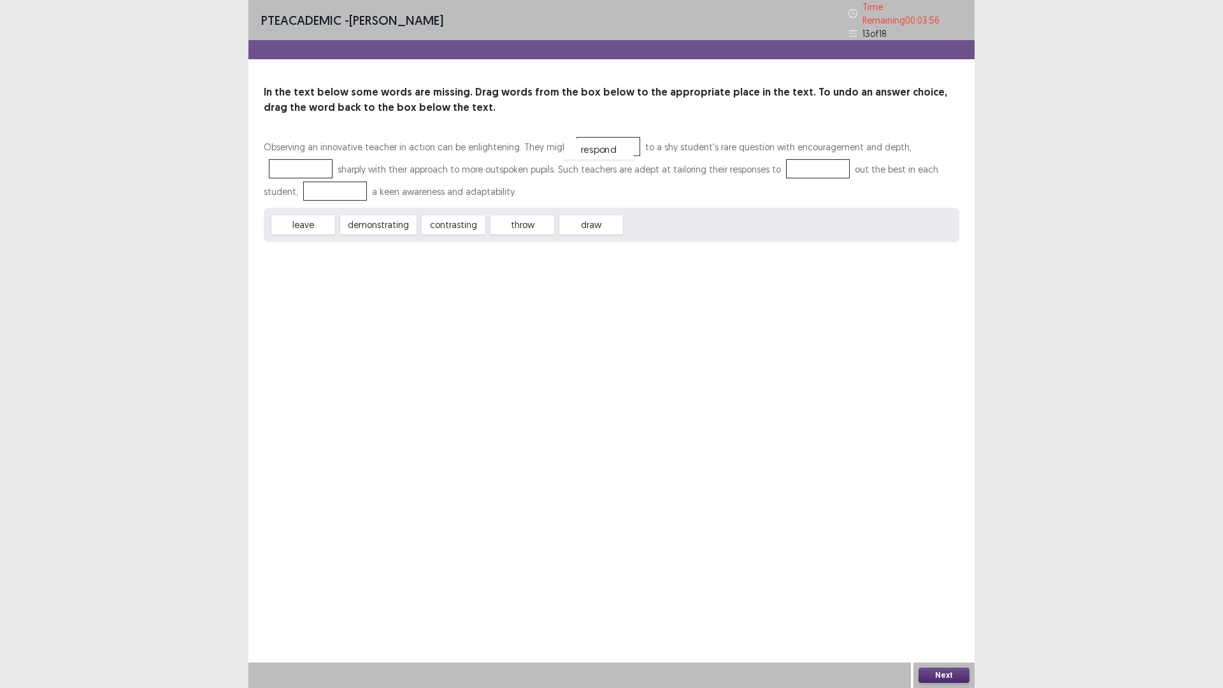
drag, startPoint x: 641, startPoint y: 219, endPoint x: 580, endPoint y: 143, distance: 97.4
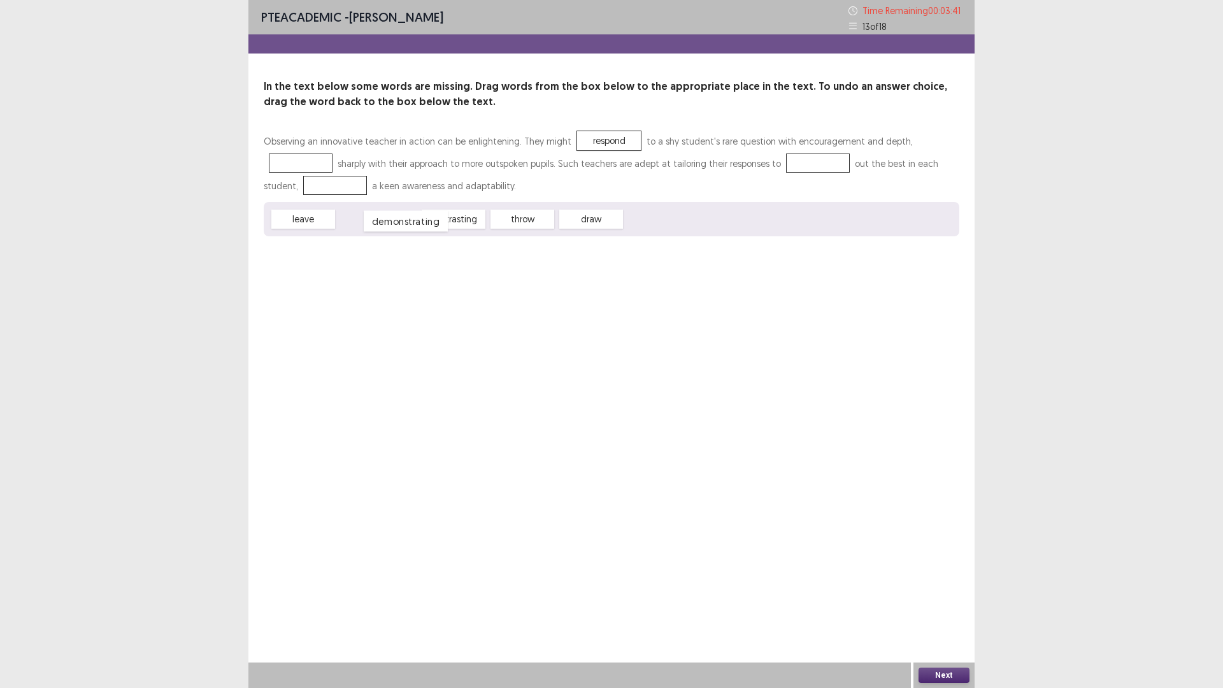
drag, startPoint x: 385, startPoint y: 214, endPoint x: 412, endPoint y: 216, distance: 27.5
click at [412, 216] on div "demonstrating" at bounding box center [406, 221] width 84 height 21
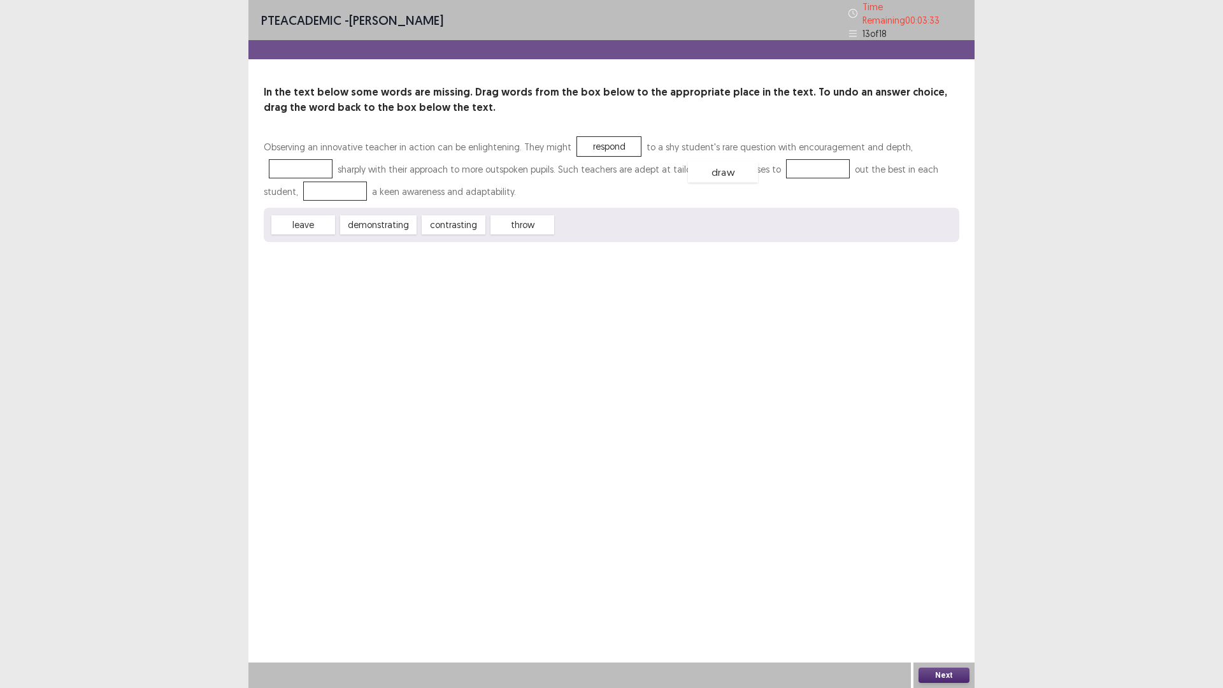
drag, startPoint x: 585, startPoint y: 217, endPoint x: 716, endPoint y: 164, distance: 142.0
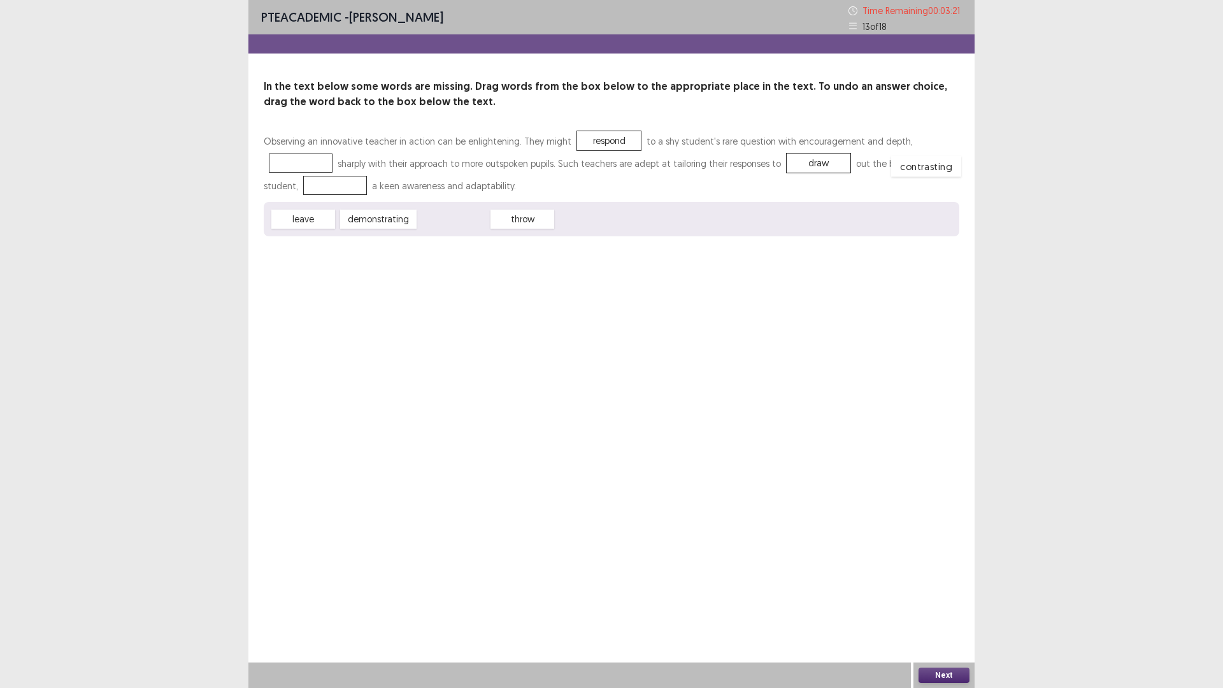
drag, startPoint x: 445, startPoint y: 222, endPoint x: 929, endPoint y: 170, distance: 486.2
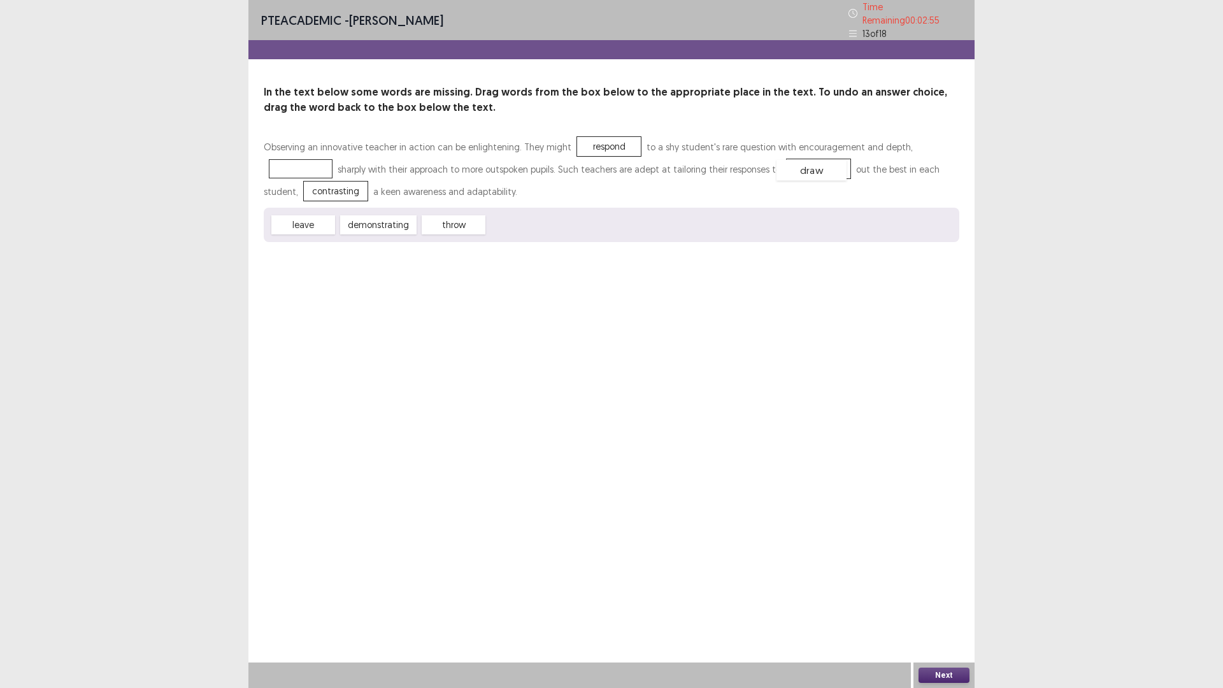
drag, startPoint x: 730, startPoint y: 164, endPoint x: 723, endPoint y: 165, distance: 7.1
click at [776, 165] on div "draw" at bounding box center [811, 170] width 70 height 21
click at [371, 180] on div "contrasting" at bounding box center [336, 190] width 70 height 21
drag, startPoint x: 395, startPoint y: 216, endPoint x: 975, endPoint y: 149, distance: 584.0
drag, startPoint x: 950, startPoint y: 663, endPoint x: 950, endPoint y: 672, distance: 8.9
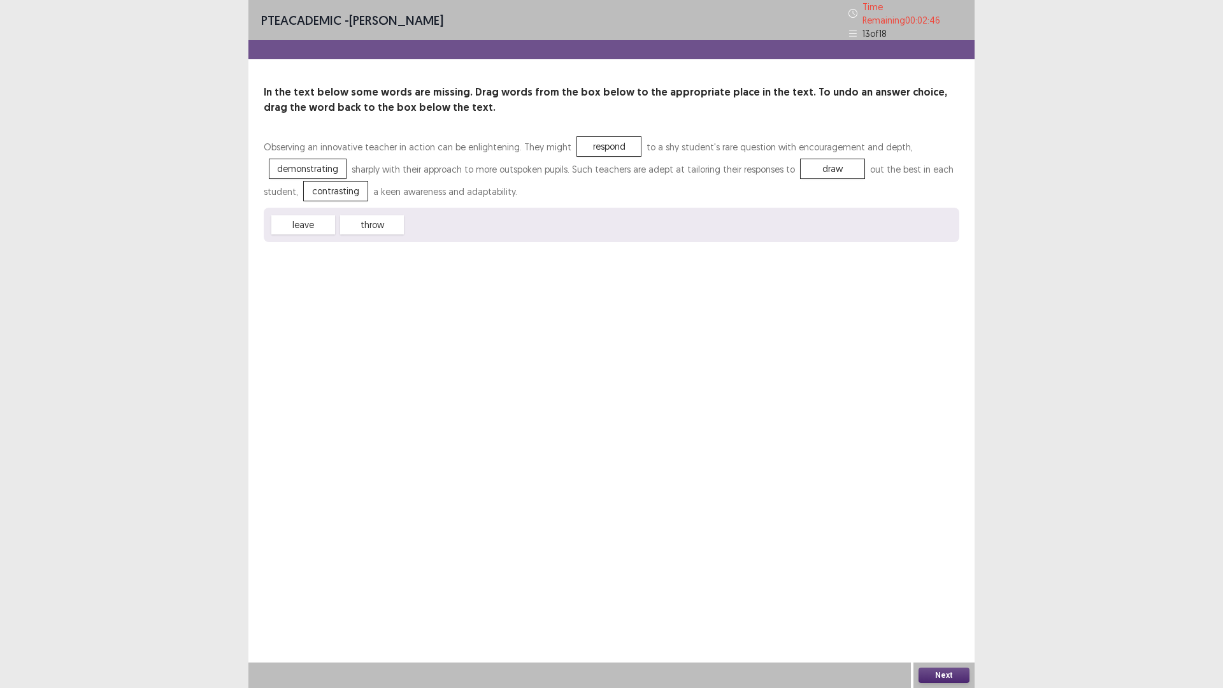
click at [950, 601] on div "Next" at bounding box center [943, 674] width 61 height 25
click at [950, 601] on button "Next" at bounding box center [943, 674] width 51 height 15
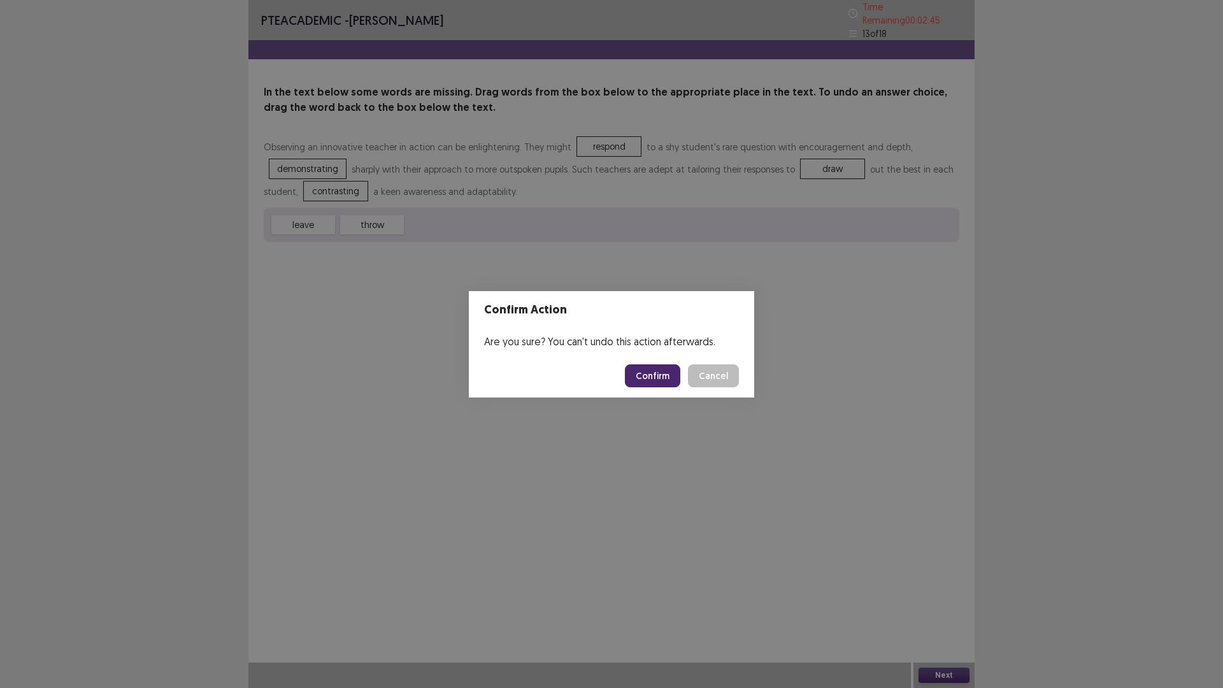
click at [636, 374] on button "Confirm" at bounding box center [652, 375] width 55 height 23
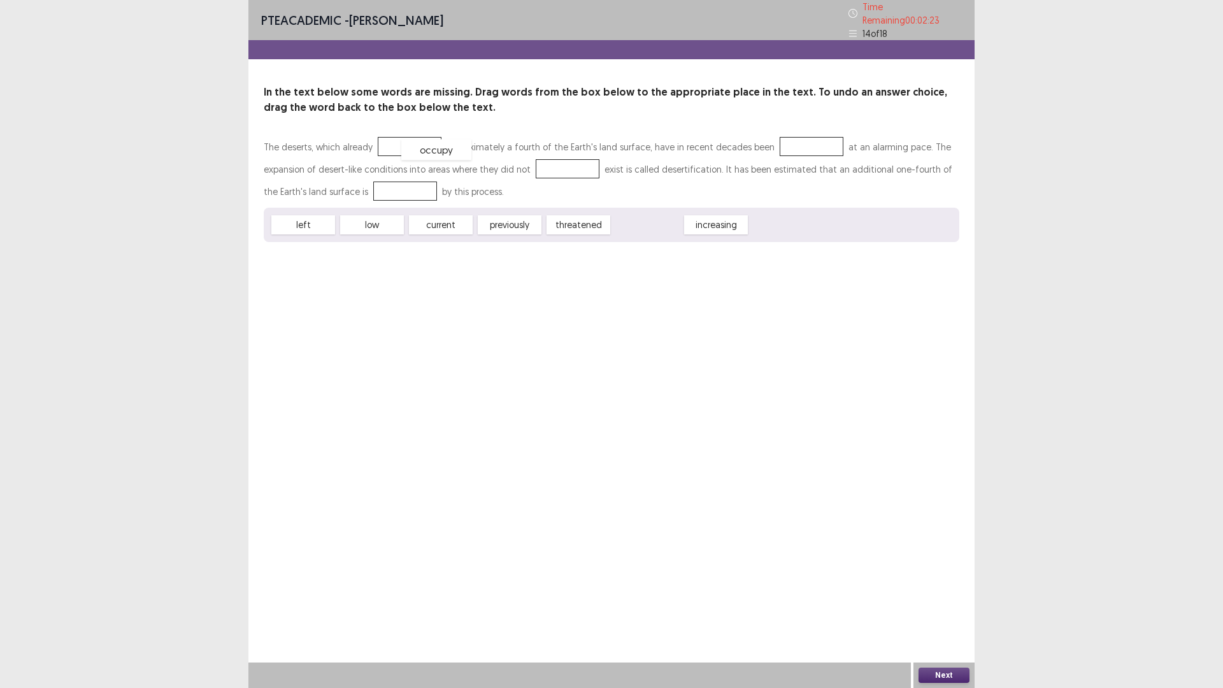
drag, startPoint x: 641, startPoint y: 217, endPoint x: 430, endPoint y: 142, distance: 223.8
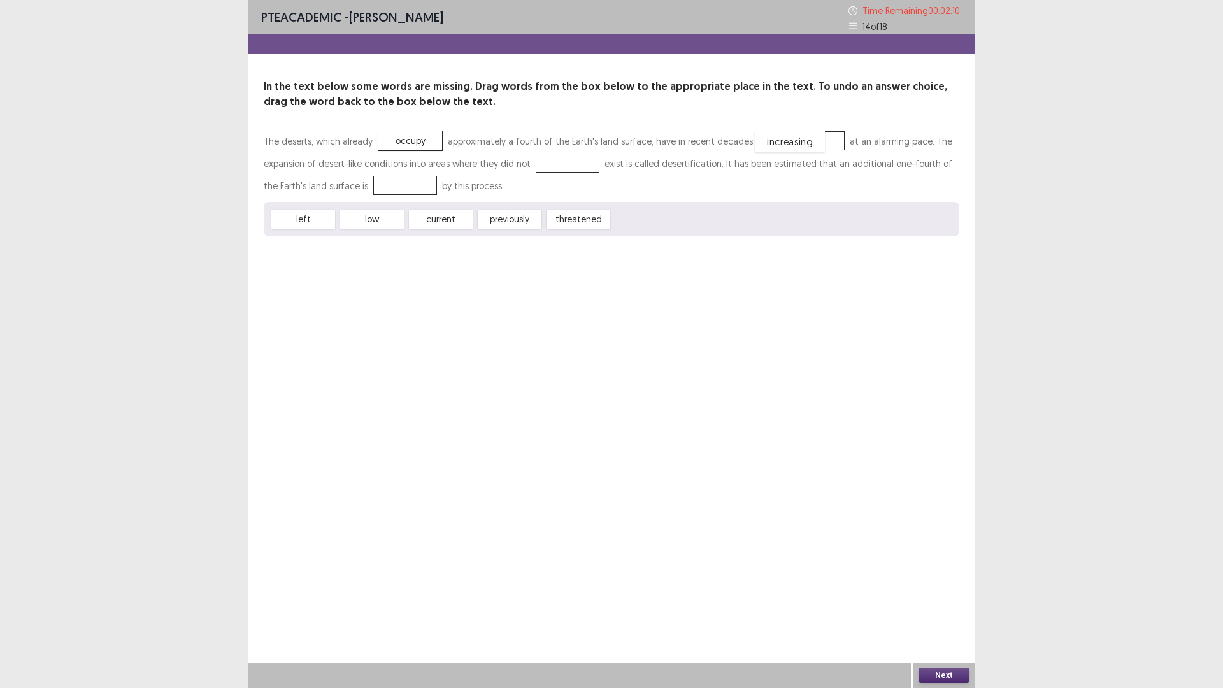
drag, startPoint x: 624, startPoint y: 220, endPoint x: 767, endPoint y: 143, distance: 162.4
drag, startPoint x: 794, startPoint y: 141, endPoint x: 699, endPoint y: 256, distance: 149.3
click at [699, 256] on div "increasing" at bounding box center [718, 256] width 70 height 21
drag, startPoint x: 567, startPoint y: 222, endPoint x: 779, endPoint y: 145, distance: 225.9
drag, startPoint x: 485, startPoint y: 225, endPoint x: 535, endPoint y: 169, distance: 74.9
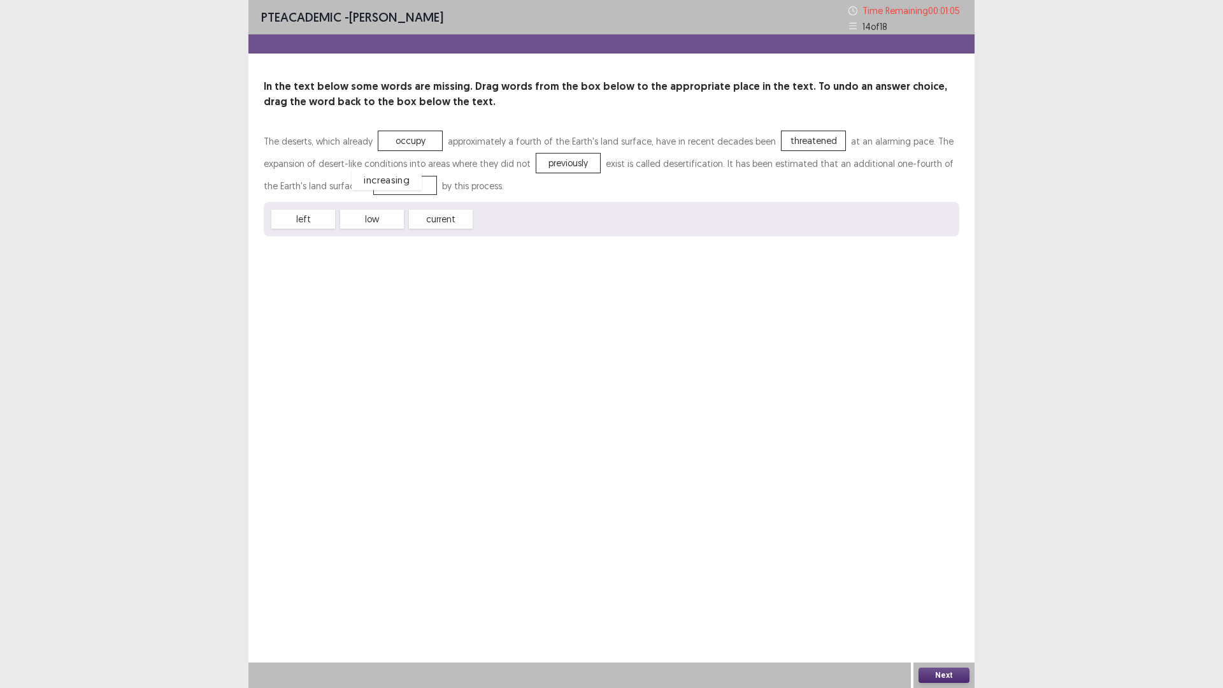
drag, startPoint x: 498, startPoint y: 217, endPoint x: 371, endPoint y: 179, distance: 133.0
click at [941, 601] on button "Next" at bounding box center [943, 674] width 51 height 15
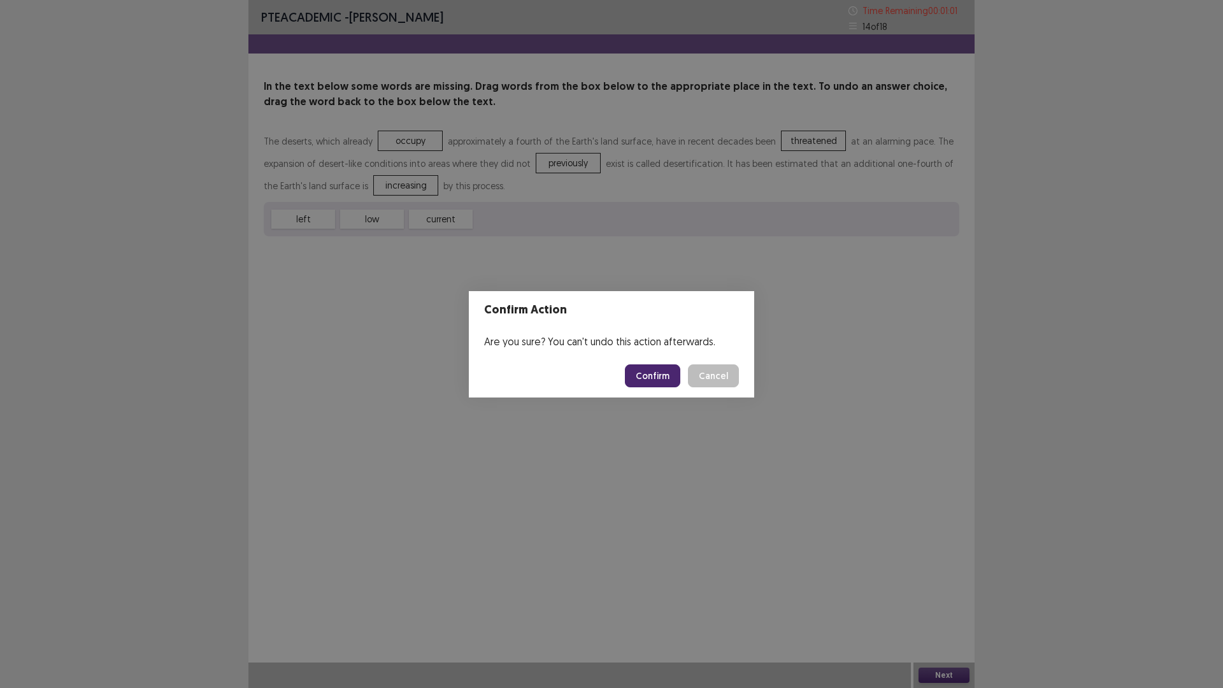
click at [646, 373] on button "Confirm" at bounding box center [652, 375] width 55 height 23
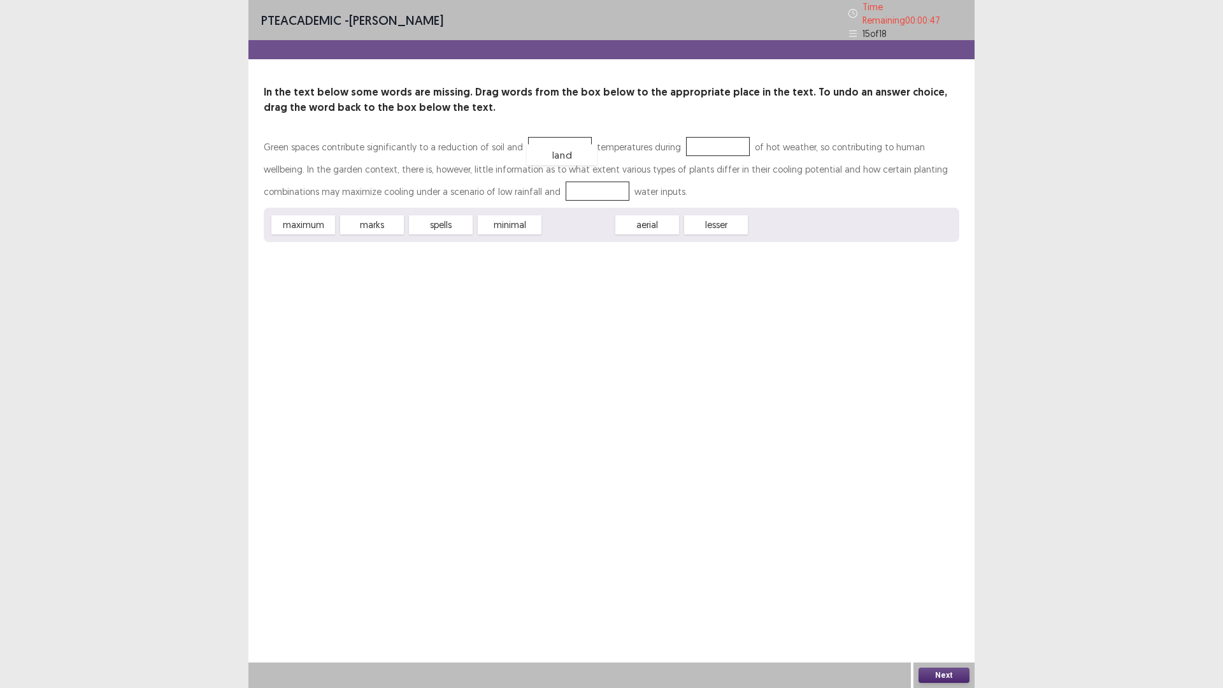
drag, startPoint x: 580, startPoint y: 221, endPoint x: 564, endPoint y: 151, distance: 72.0
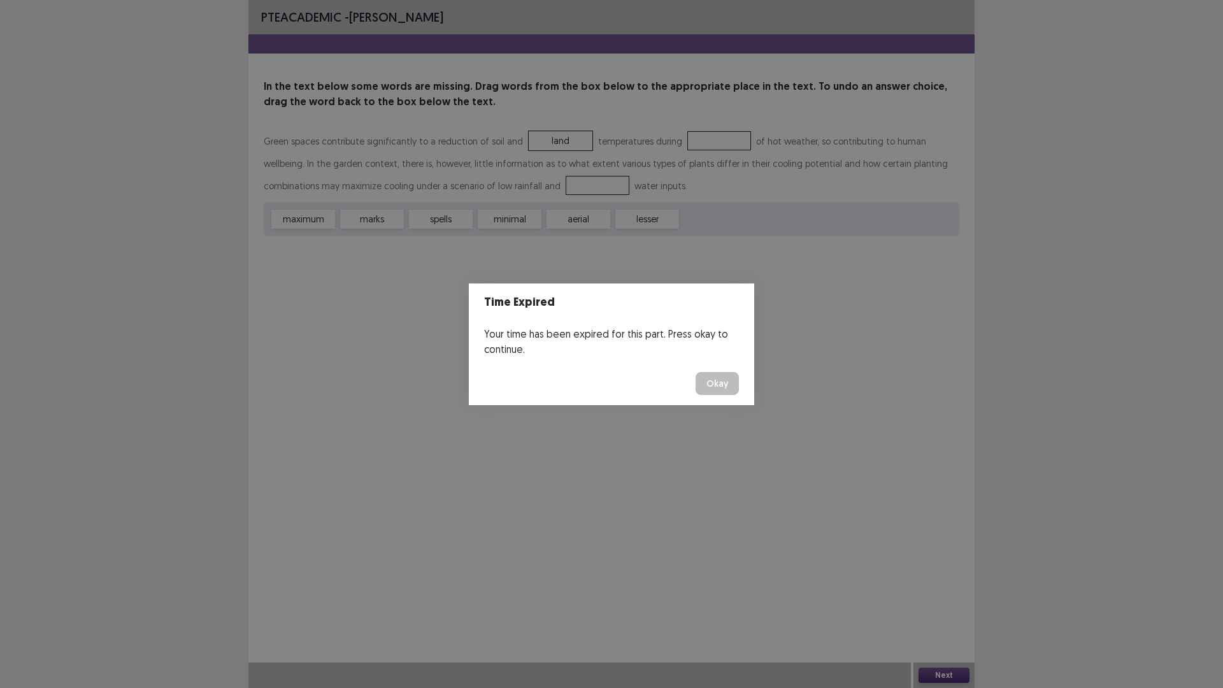
click at [719, 379] on button "Okay" at bounding box center [716, 383] width 43 height 23
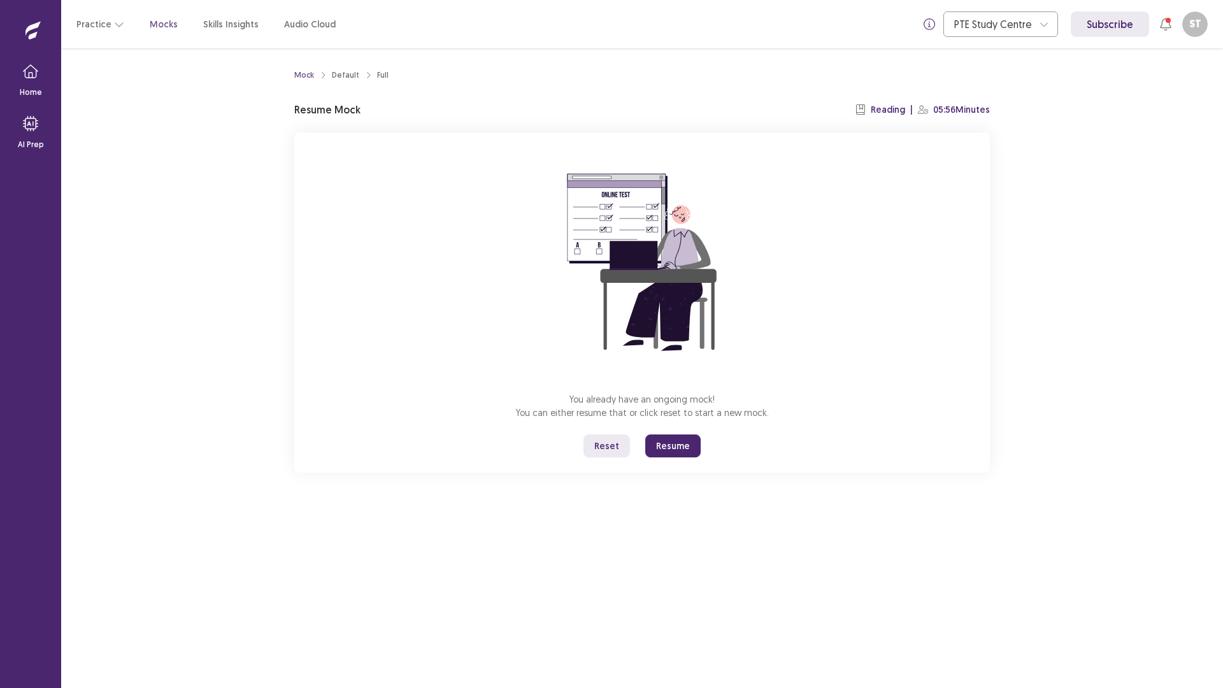
click at [680, 442] on button "Resume" at bounding box center [672, 445] width 55 height 23
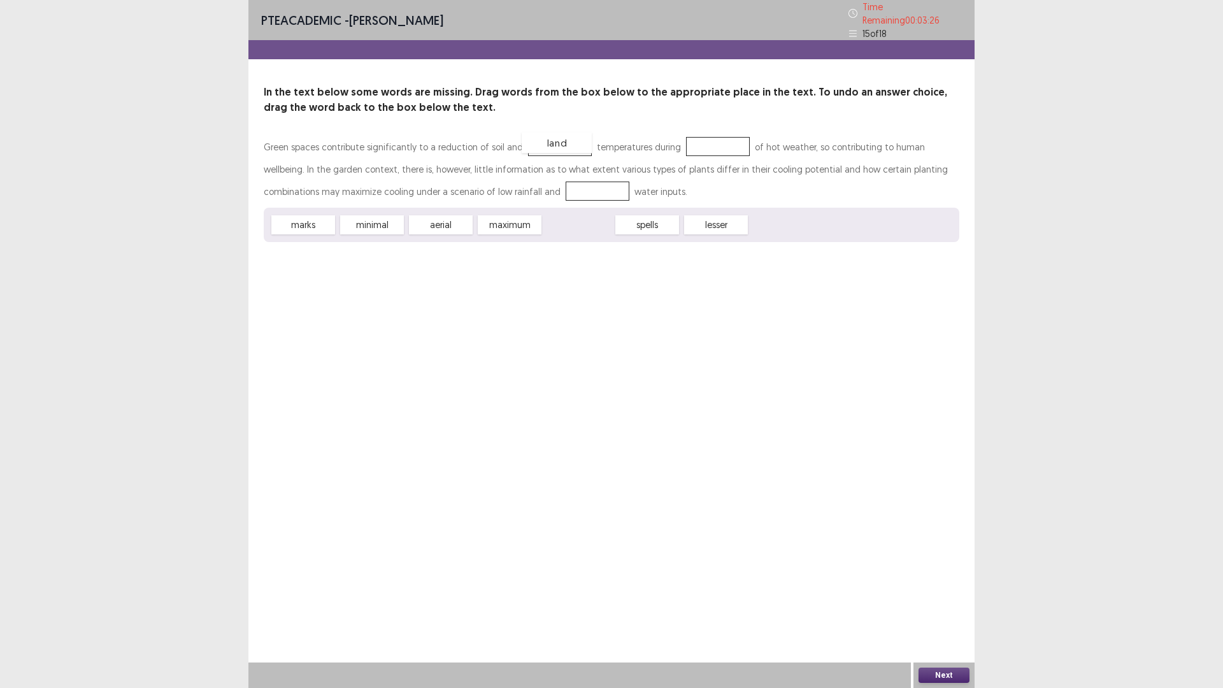
drag, startPoint x: 574, startPoint y: 217, endPoint x: 552, endPoint y: 135, distance: 85.0
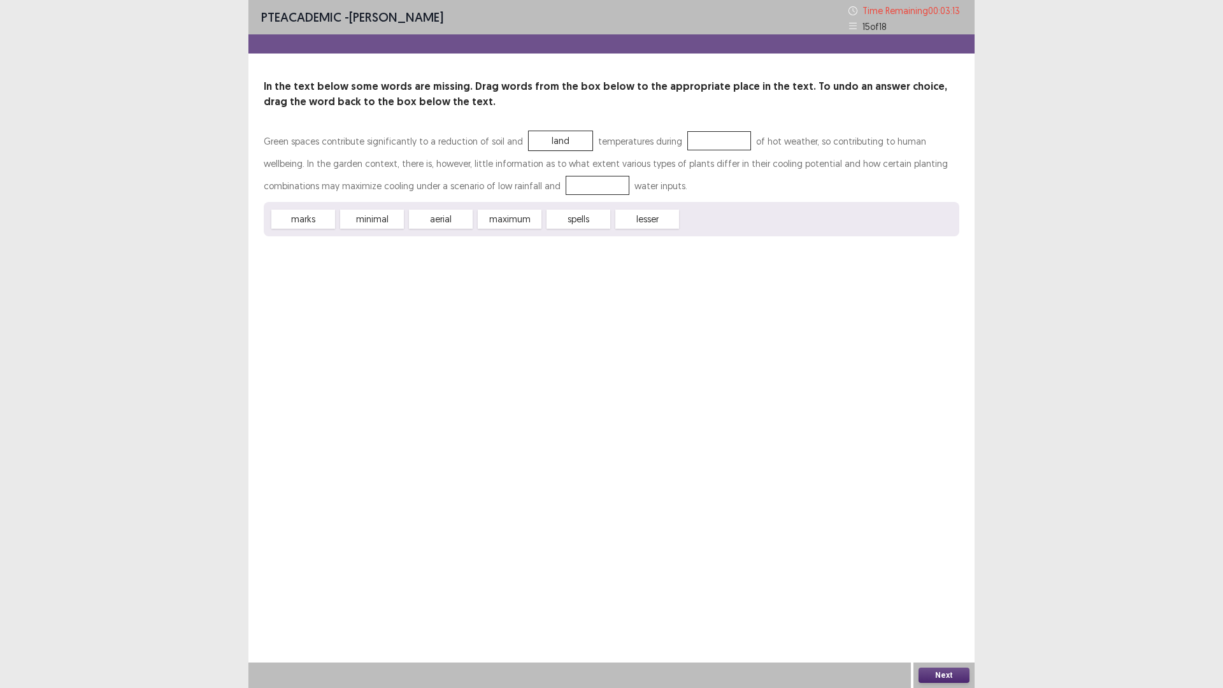
click at [490, 208] on div "marks minimal aerial maximum spells lesser" at bounding box center [611, 219] width 695 height 34
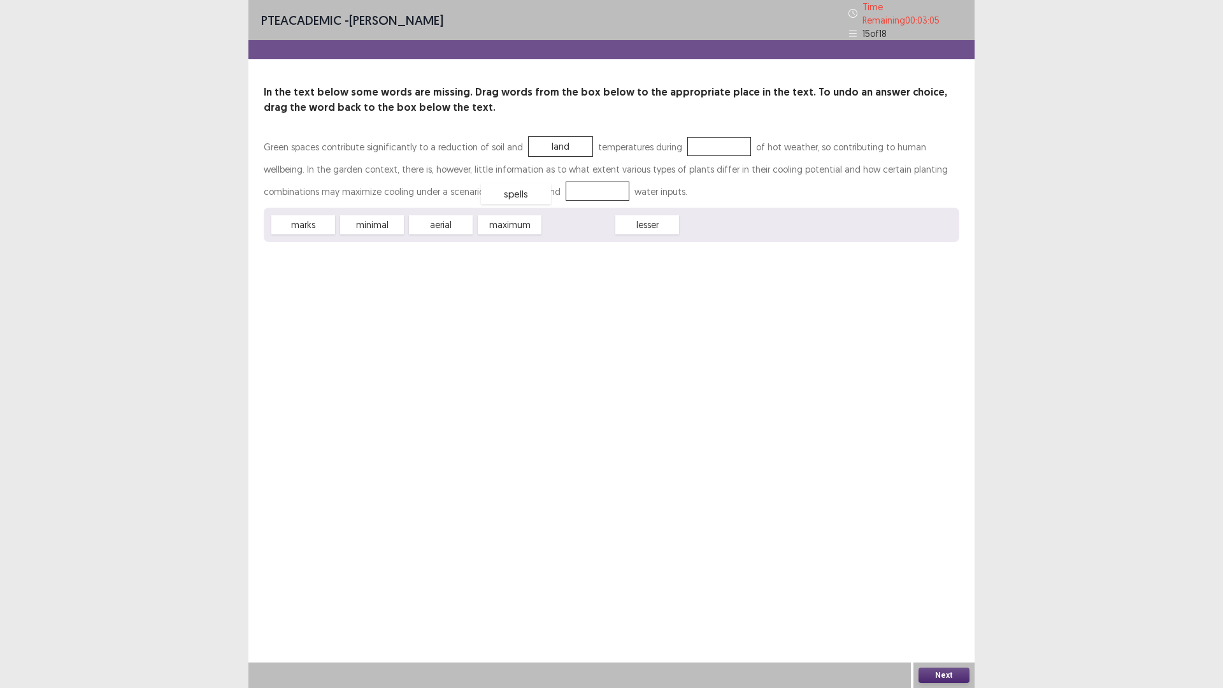
drag, startPoint x: 564, startPoint y: 213, endPoint x: 501, endPoint y: 182, distance: 69.8
drag, startPoint x: 500, startPoint y: 222, endPoint x: 721, endPoint y: 146, distance: 233.8
click at [944, 601] on button "Next" at bounding box center [943, 674] width 51 height 15
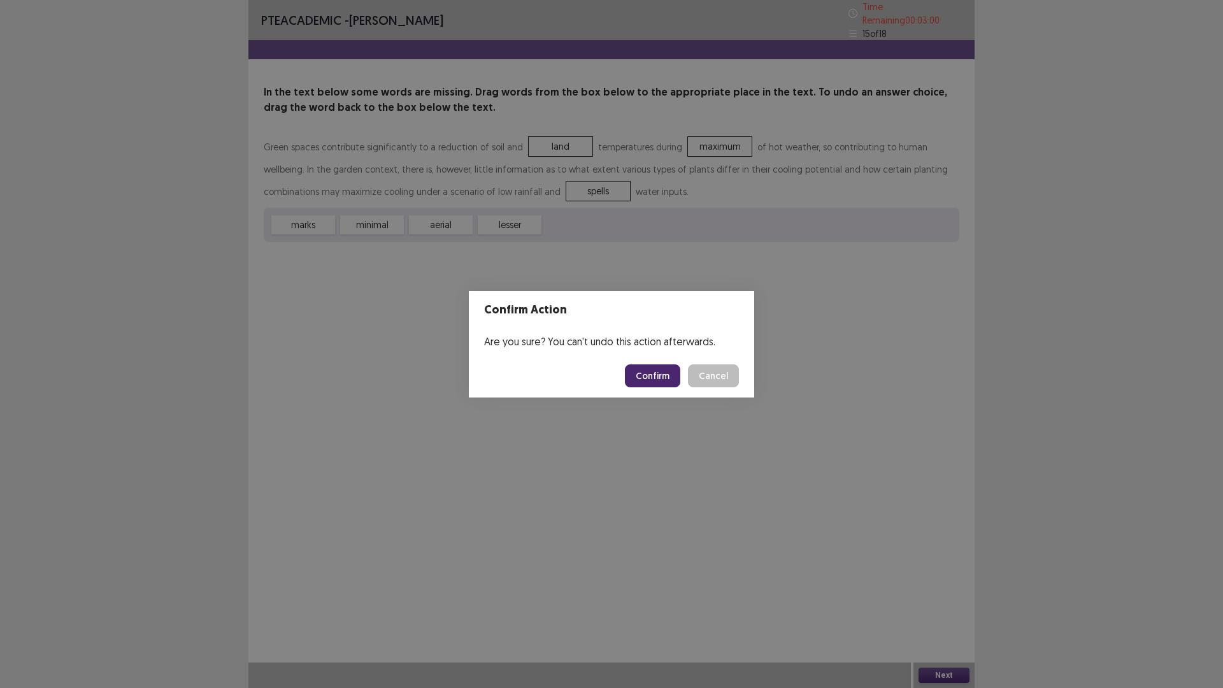
click at [657, 385] on button "Confirm" at bounding box center [652, 375] width 55 height 23
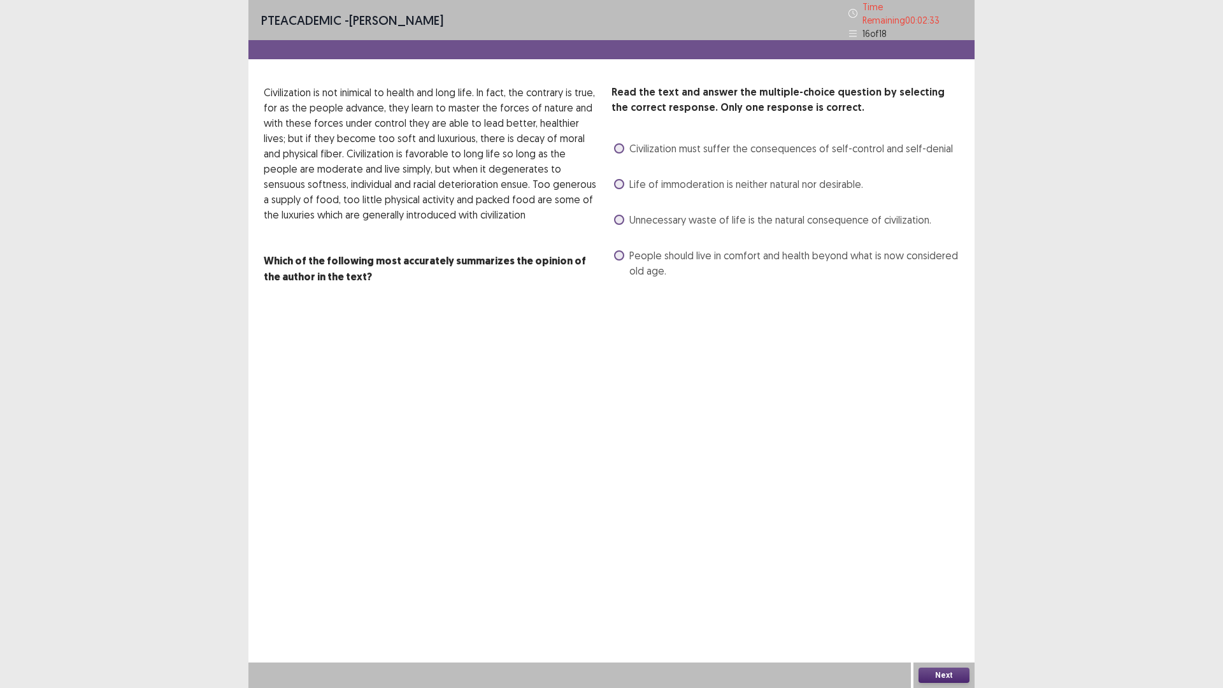
drag, startPoint x: 378, startPoint y: 276, endPoint x: 374, endPoint y: 246, distance: 30.2
click at [374, 246] on p at bounding box center [433, 245] width 338 height 15
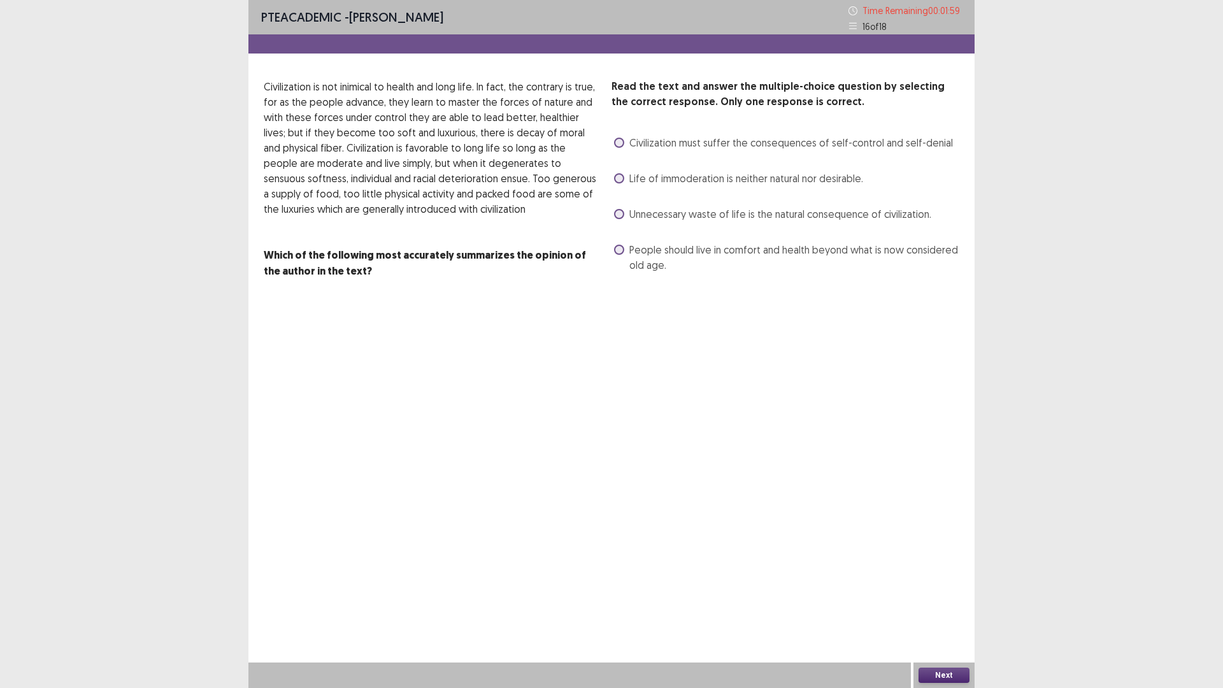
click at [620, 254] on span at bounding box center [619, 250] width 10 height 10
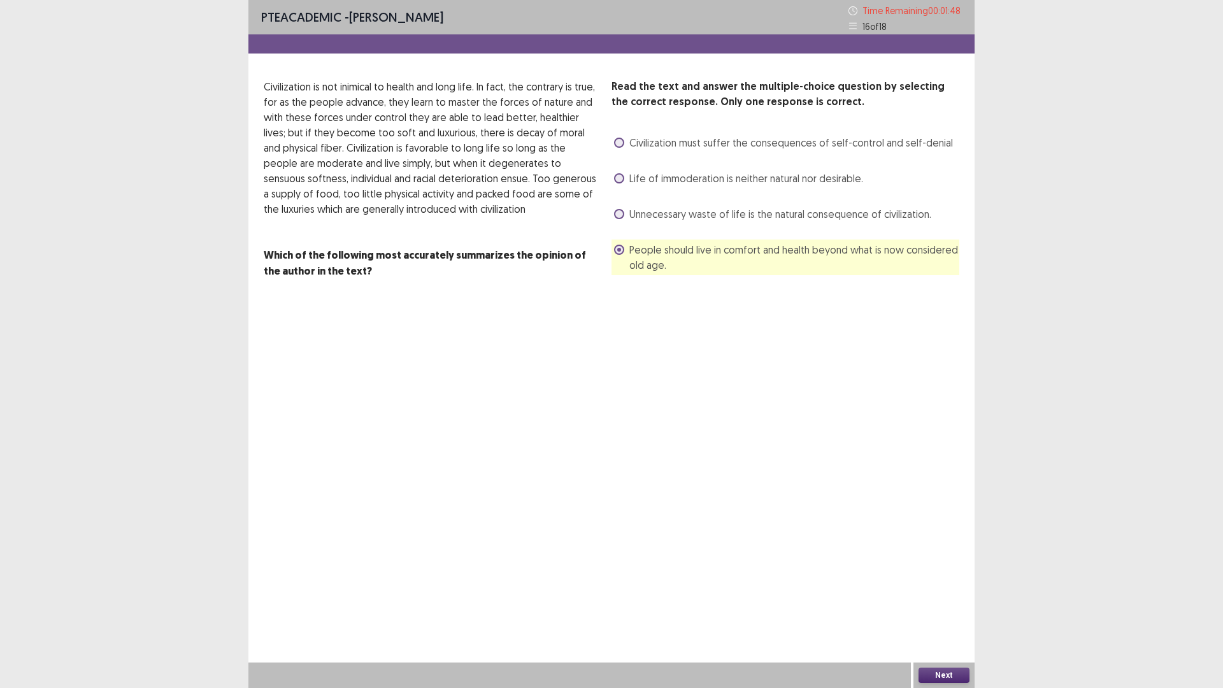
click at [949, 601] on button "Next" at bounding box center [943, 674] width 51 height 15
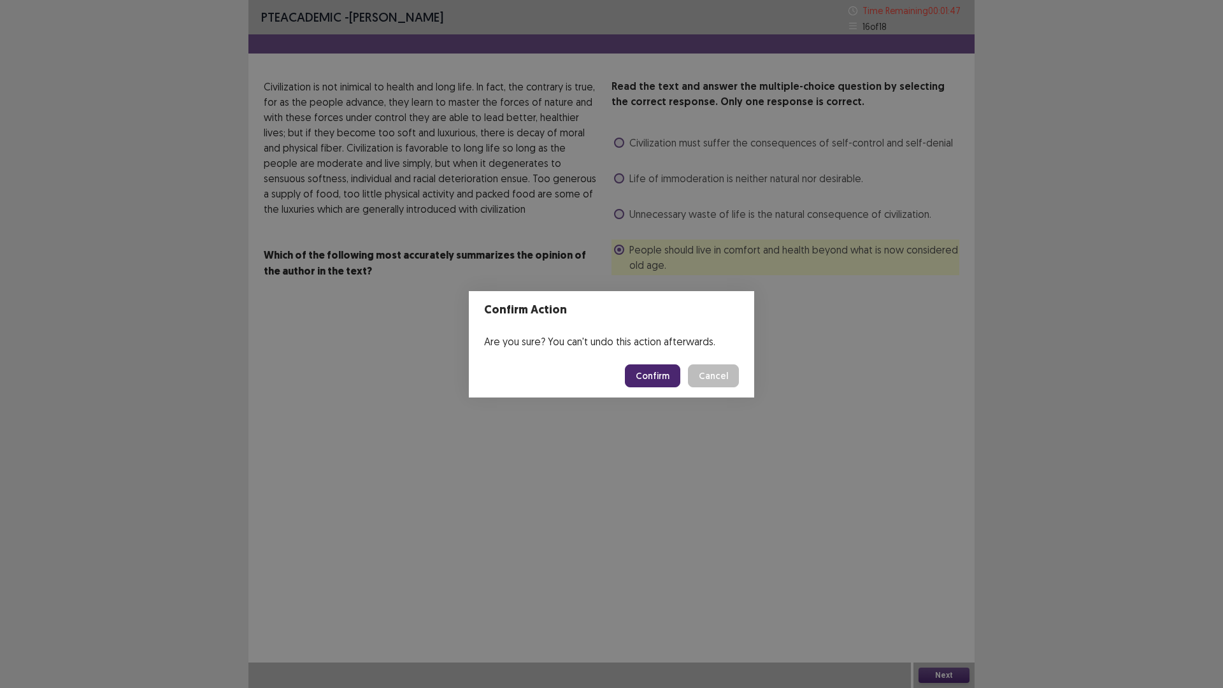
click at [658, 372] on button "Confirm" at bounding box center [652, 375] width 55 height 23
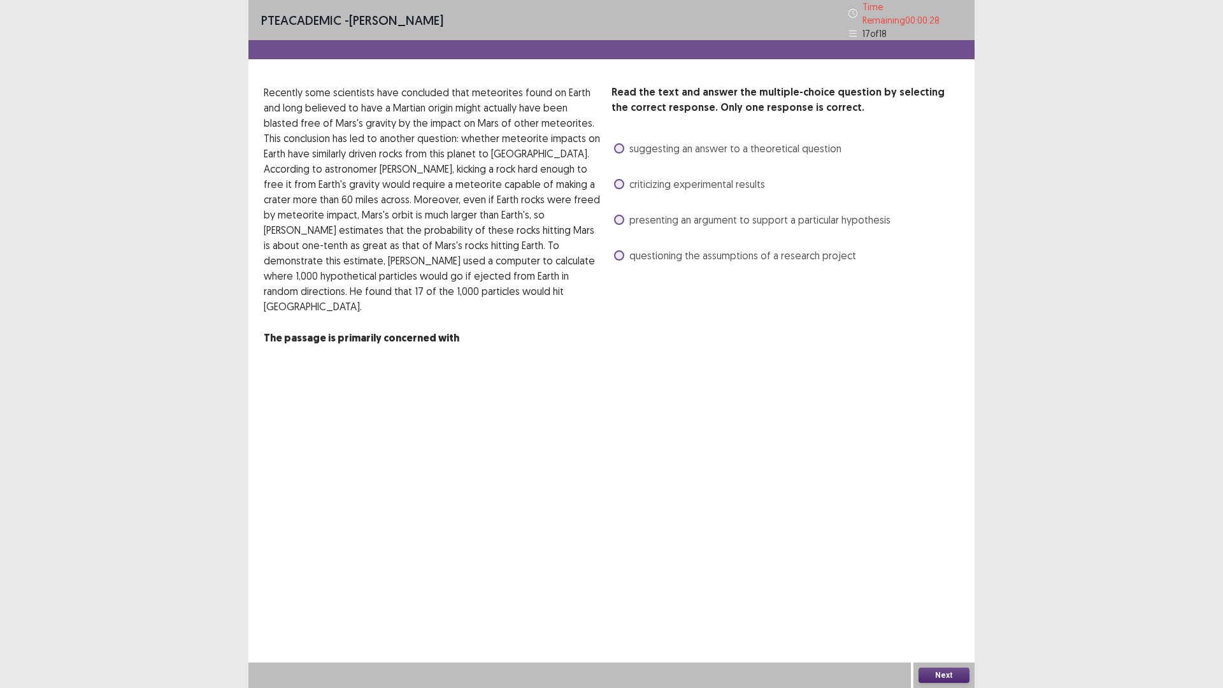
click at [622, 179] on span at bounding box center [619, 184] width 10 height 10
click at [619, 217] on span at bounding box center [619, 220] width 10 height 10
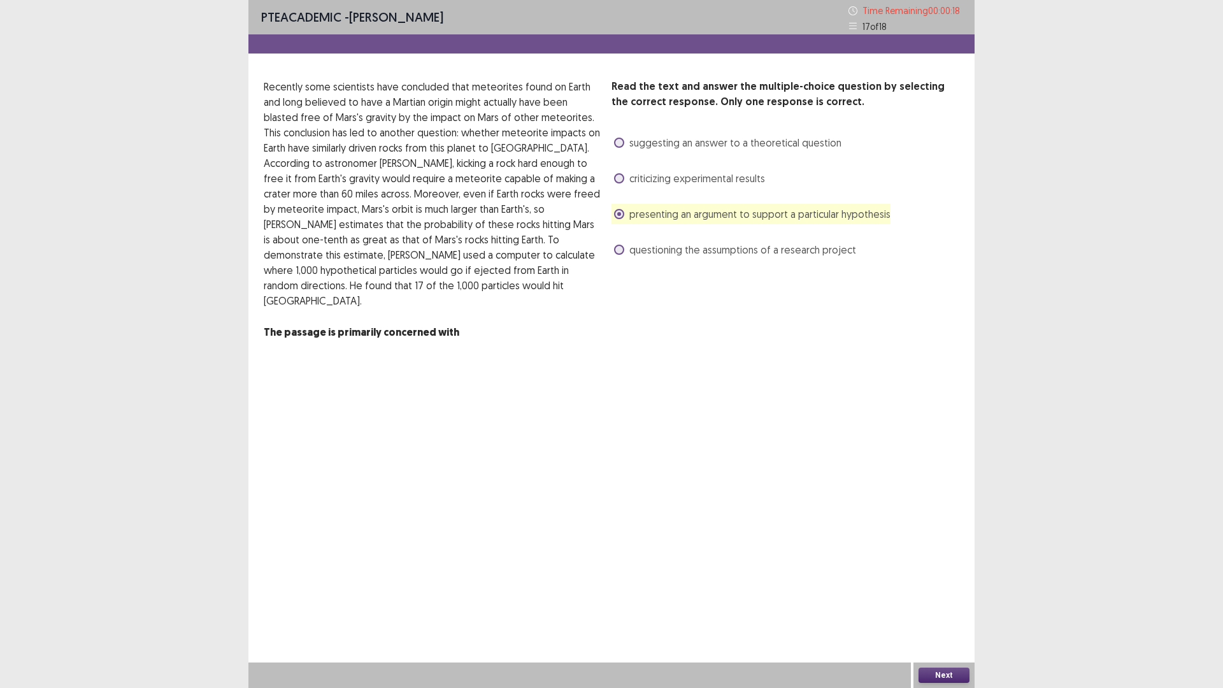
click at [616, 210] on span at bounding box center [619, 214] width 10 height 10
click at [945, 601] on button "Next" at bounding box center [943, 674] width 51 height 15
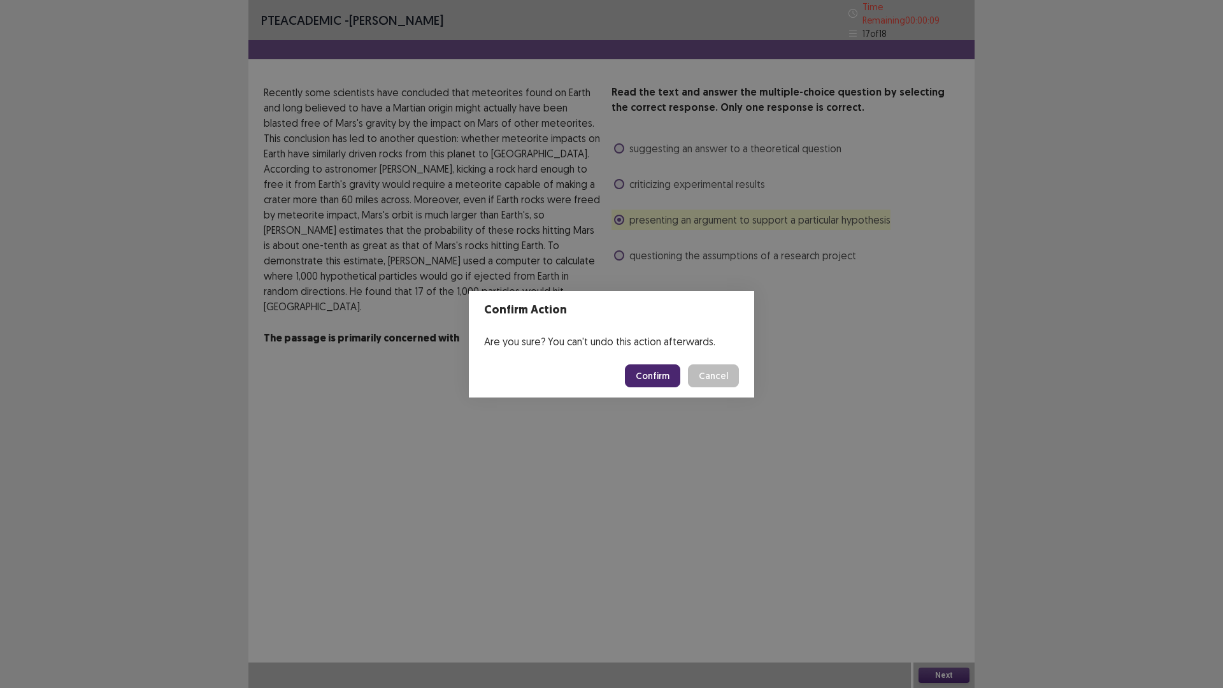
click at [816, 452] on div "Confirm Action Are you sure? You can't undo this action afterwards. Confirm Can…" at bounding box center [611, 344] width 1223 height 688
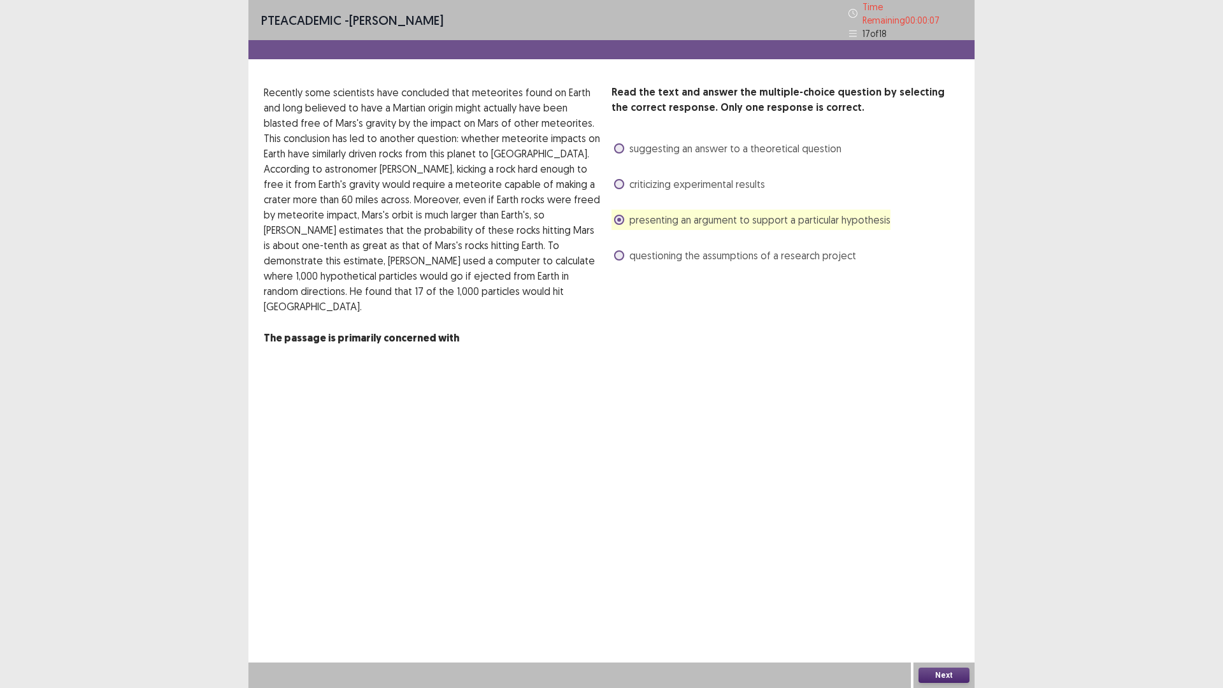
click at [614, 176] on label "criticizing experimental results" at bounding box center [689, 183] width 151 height 15
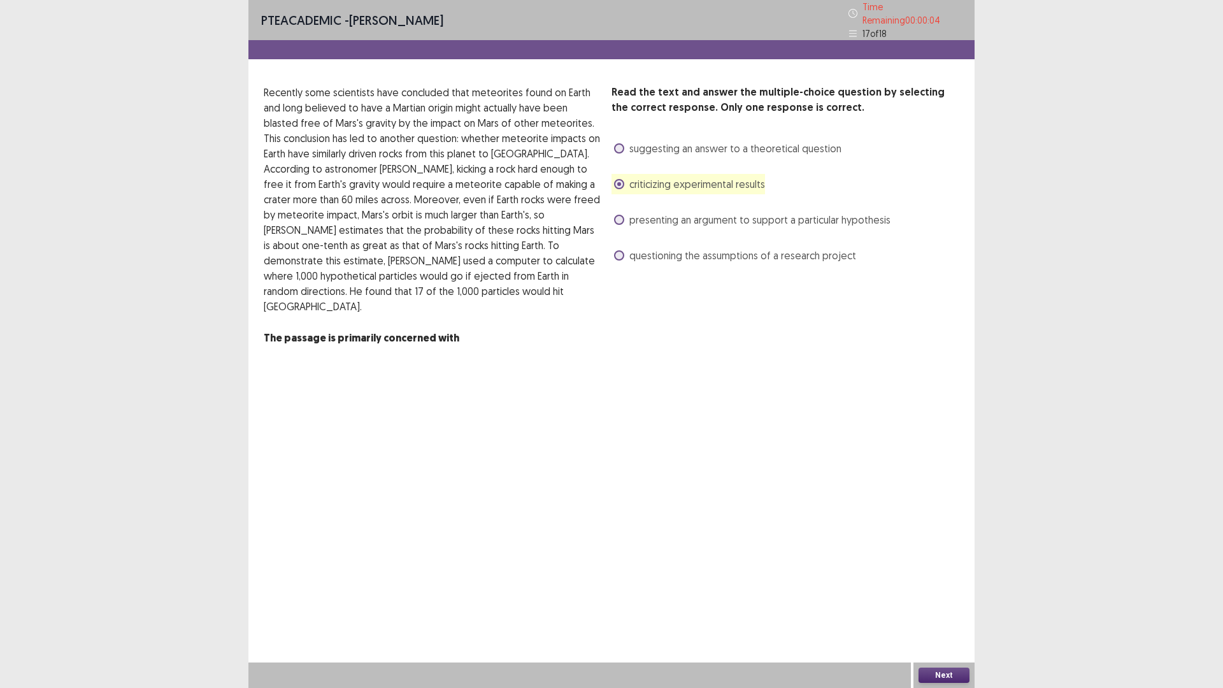
click at [628, 141] on label "suggesting an answer to a theoretical question" at bounding box center [727, 148] width 227 height 15
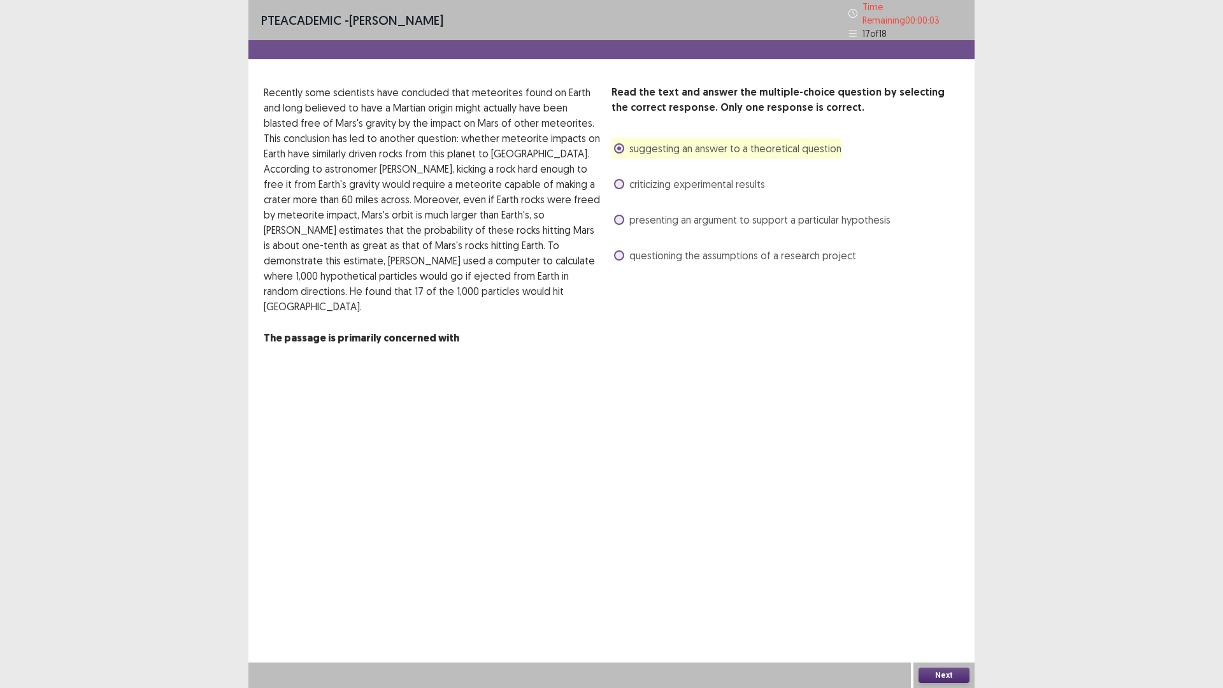
click at [618, 179] on span at bounding box center [619, 184] width 10 height 10
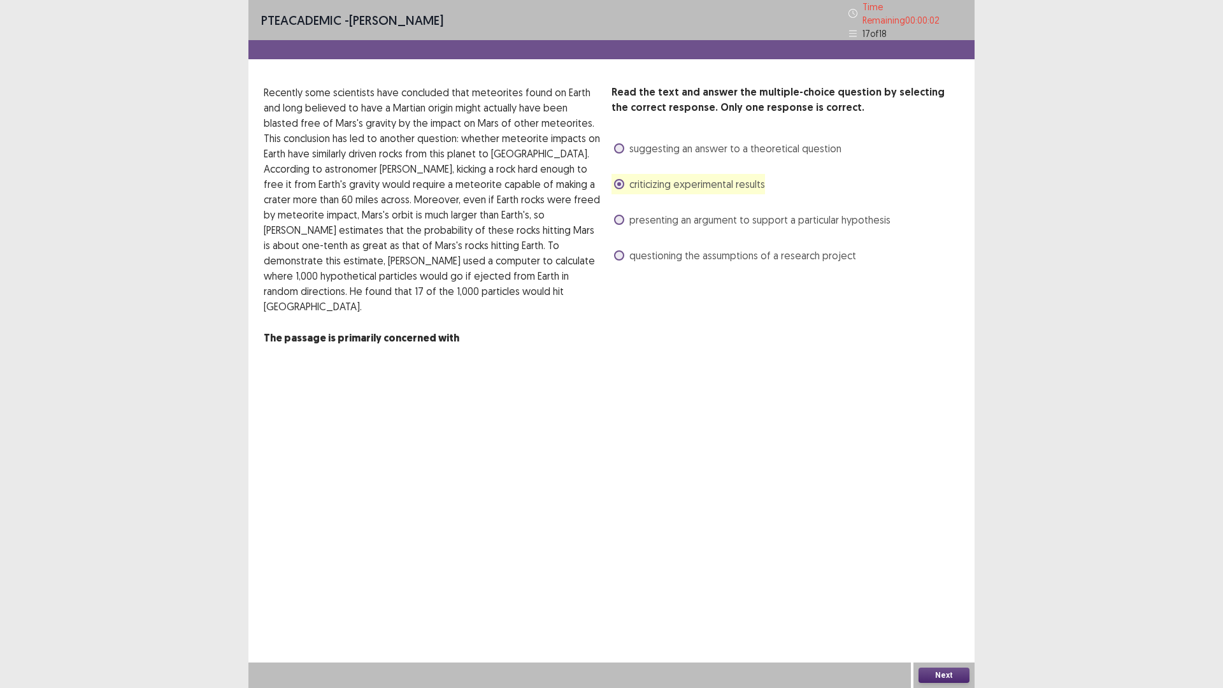
drag, startPoint x: 934, startPoint y: 662, endPoint x: 936, endPoint y: 671, distance: 8.7
click at [936, 601] on div "Next" at bounding box center [943, 674] width 61 height 25
click at [936, 601] on button "Next" at bounding box center [943, 674] width 51 height 15
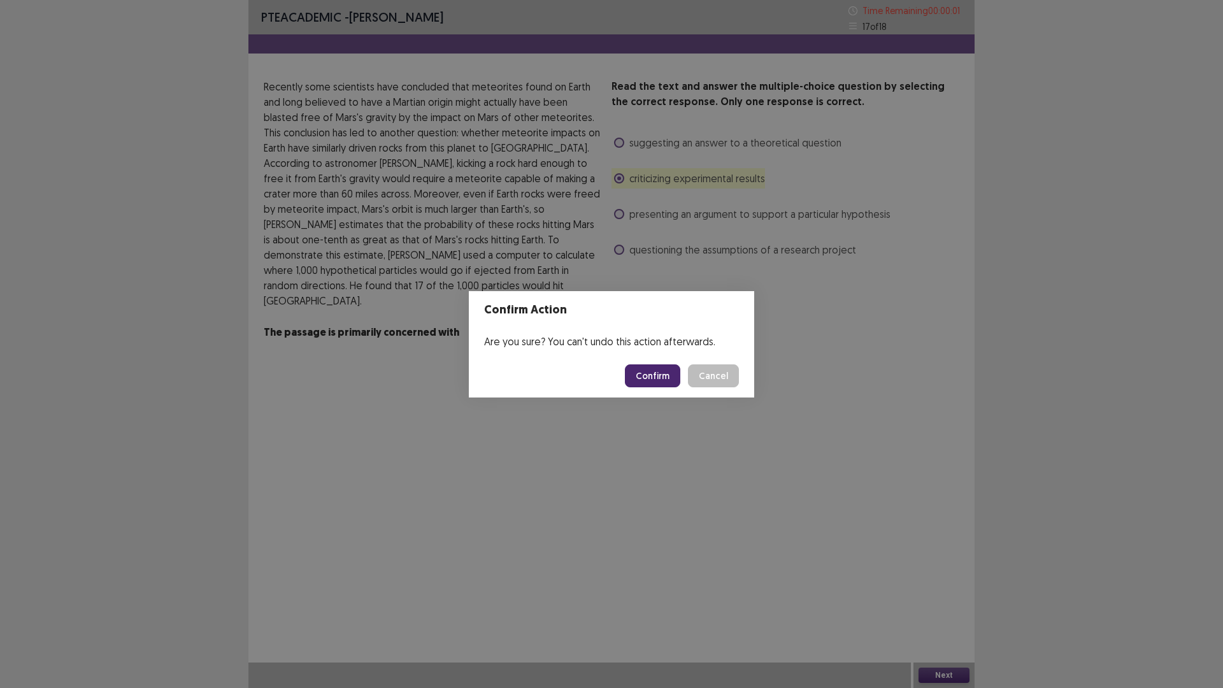
click at [659, 376] on button "Confirm" at bounding box center [652, 375] width 55 height 23
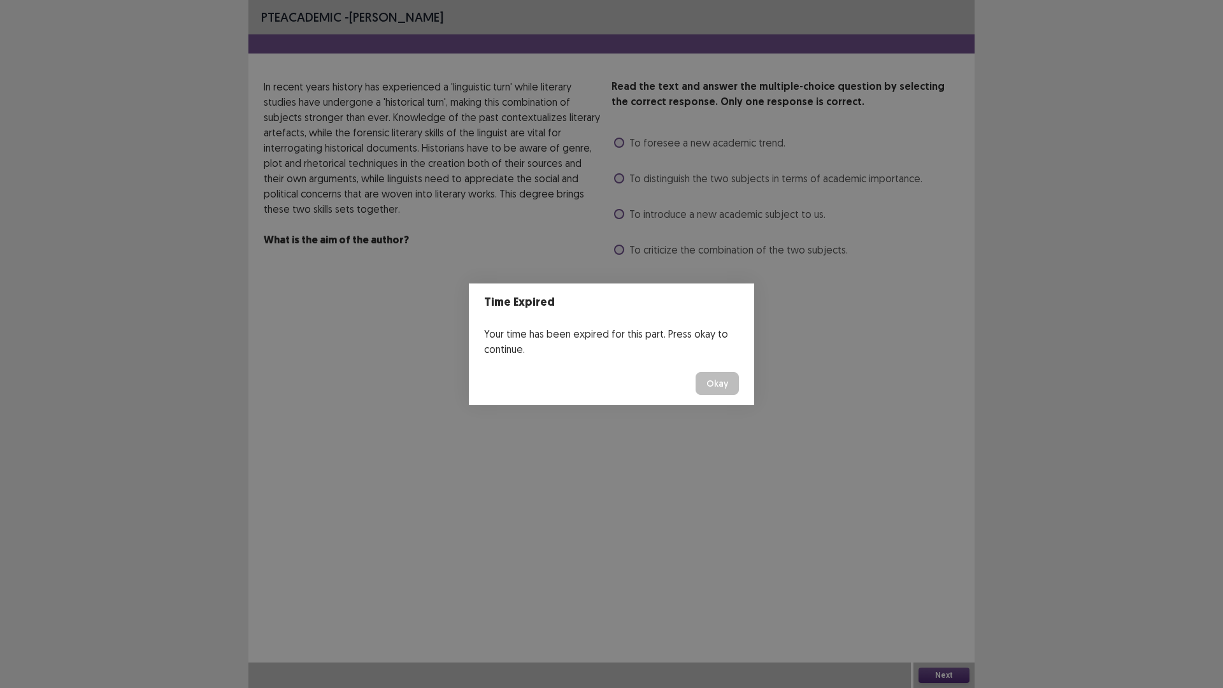
click at [724, 383] on button "Okay" at bounding box center [716, 383] width 43 height 23
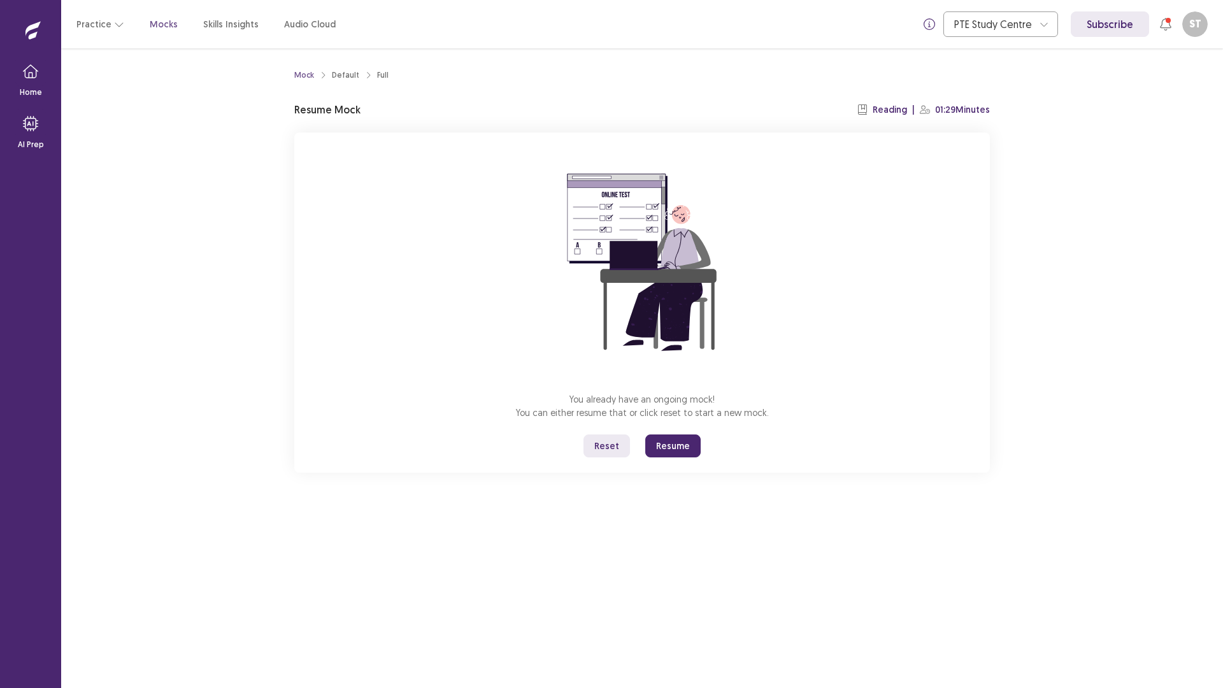
click at [680, 445] on button "Resume" at bounding box center [672, 445] width 55 height 23
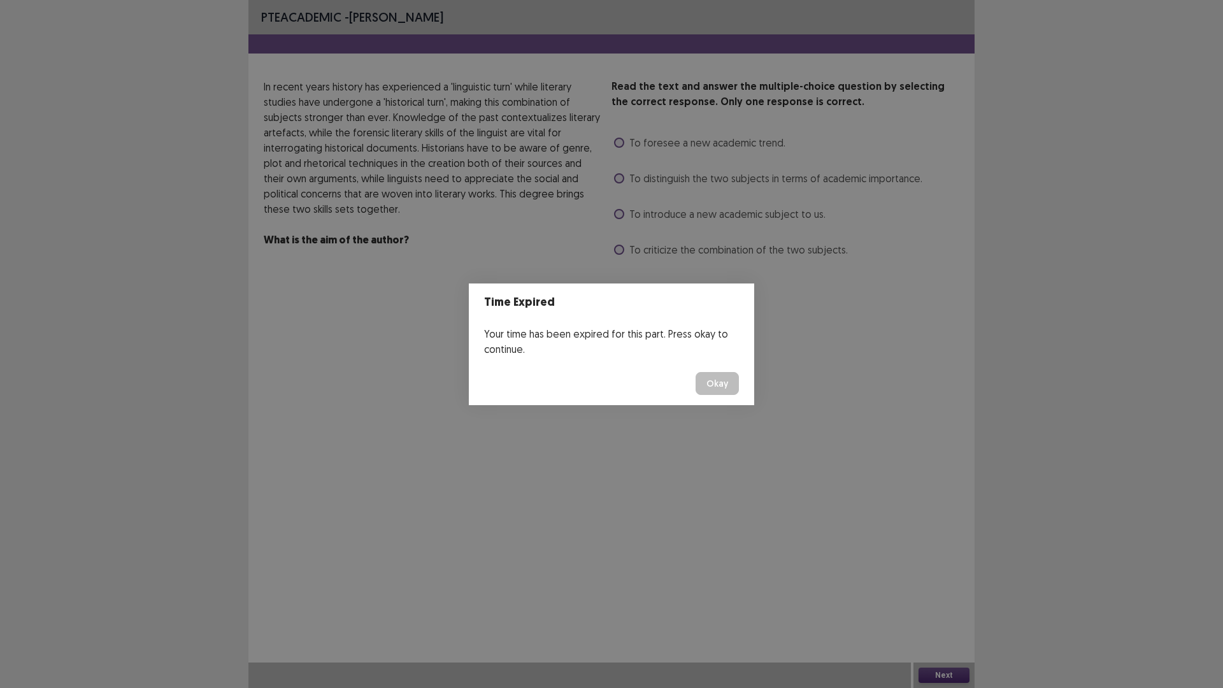
click at [710, 390] on button "Okay" at bounding box center [716, 383] width 43 height 23
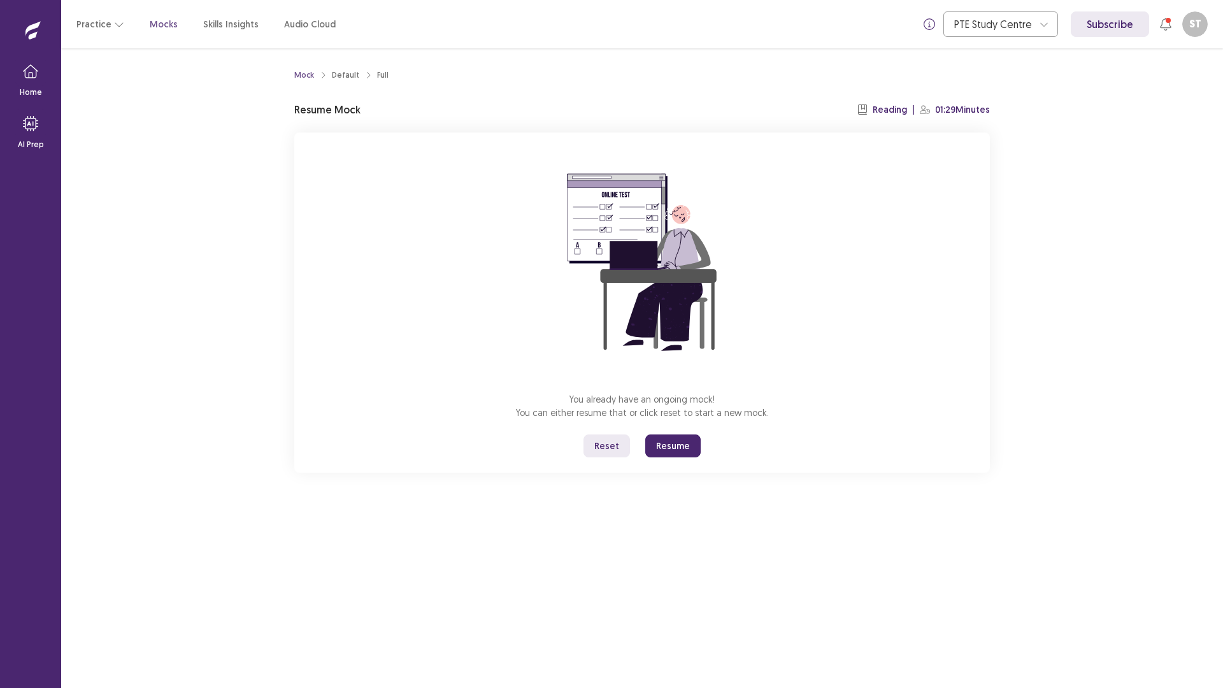
click at [671, 451] on button "Resume" at bounding box center [672, 445] width 55 height 23
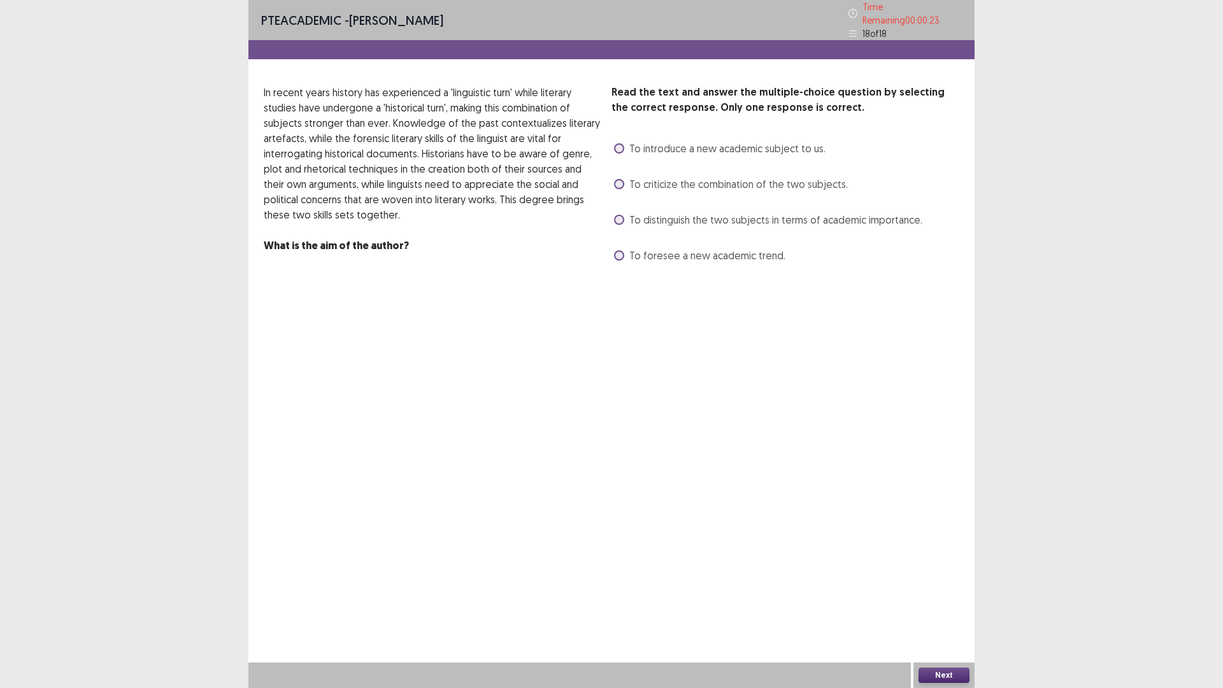
click at [619, 217] on span at bounding box center [619, 220] width 10 height 10
click at [934, 601] on button "Next" at bounding box center [943, 674] width 51 height 15
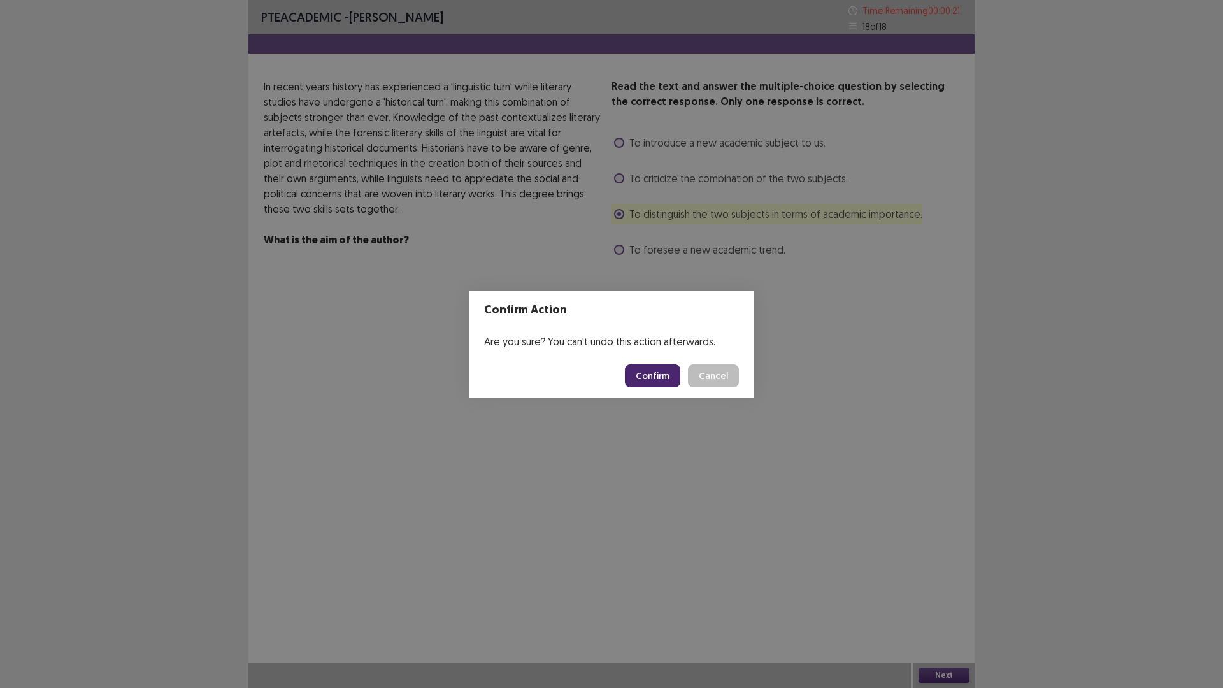
click at [662, 374] on button "Confirm" at bounding box center [652, 375] width 55 height 23
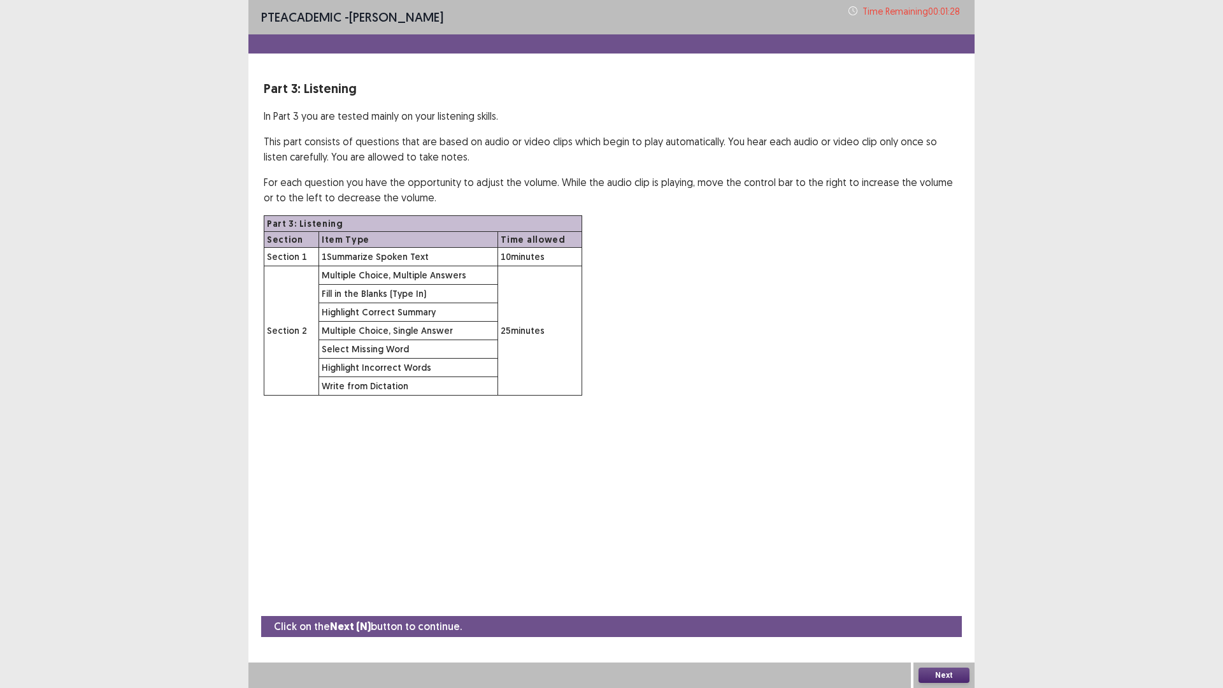
click at [953, 601] on button "Next" at bounding box center [943, 674] width 51 height 15
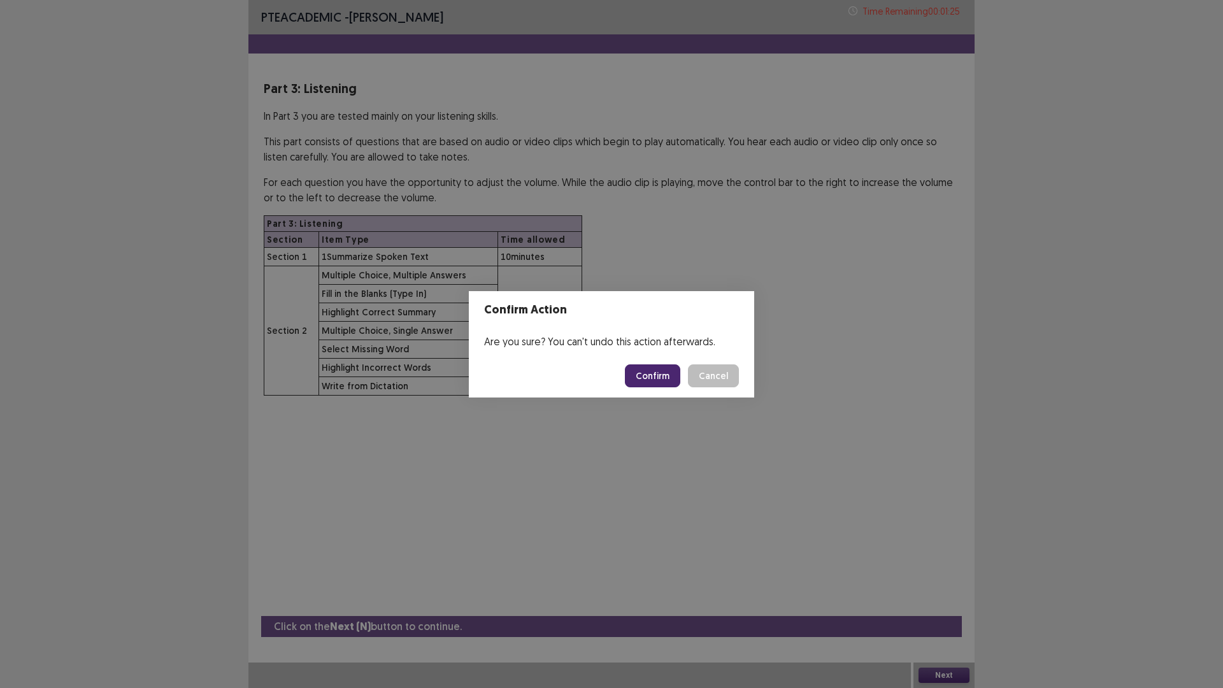
click at [643, 382] on button "Confirm" at bounding box center [652, 375] width 55 height 23
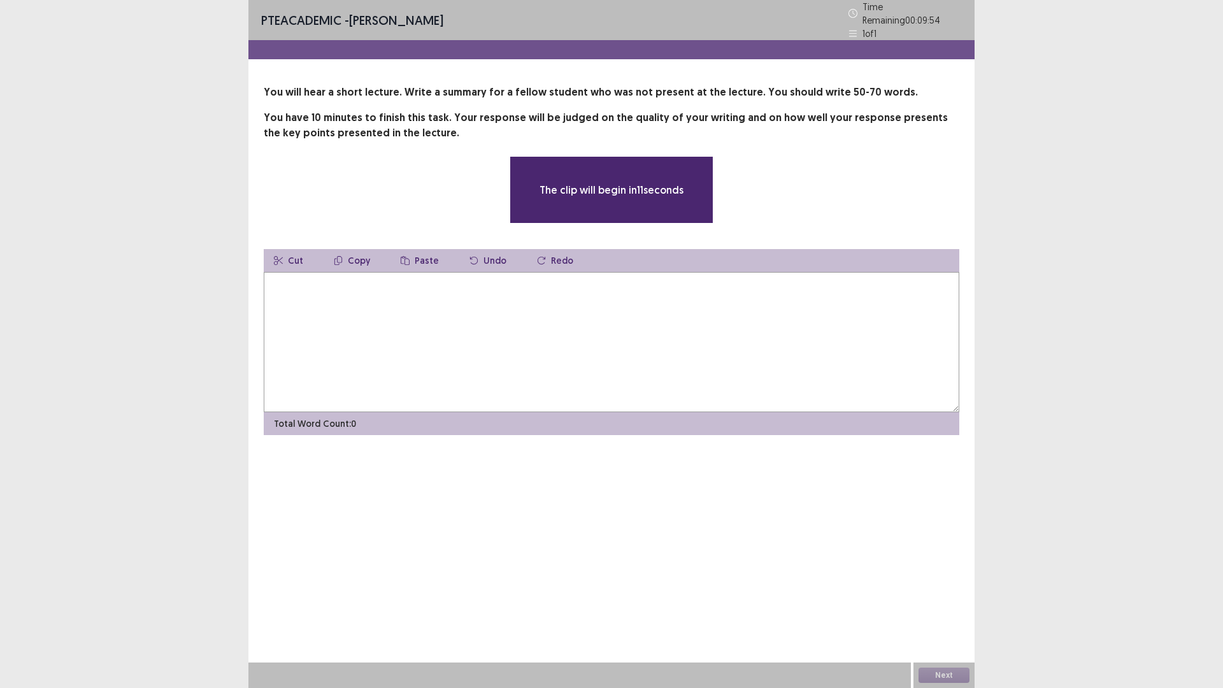
click at [462, 343] on textarea at bounding box center [611, 342] width 695 height 140
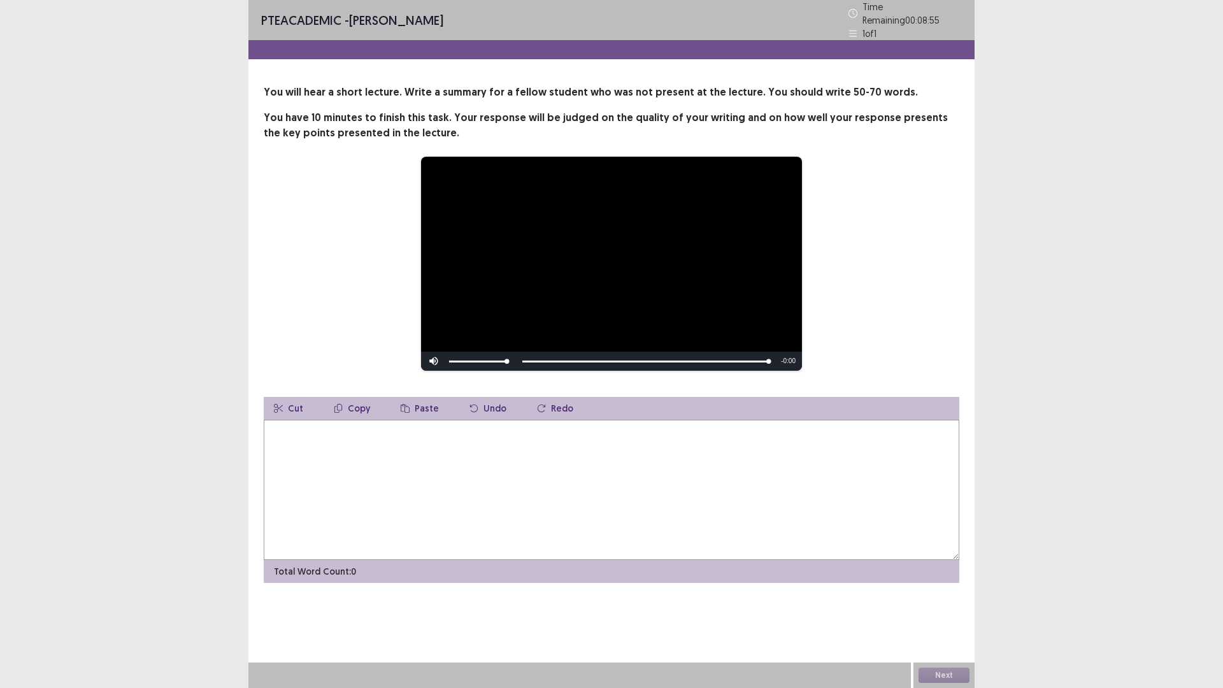
drag, startPoint x: 443, startPoint y: 444, endPoint x: 445, endPoint y: 455, distance: 11.5
click at [444, 449] on textarea at bounding box center [611, 490] width 695 height 140
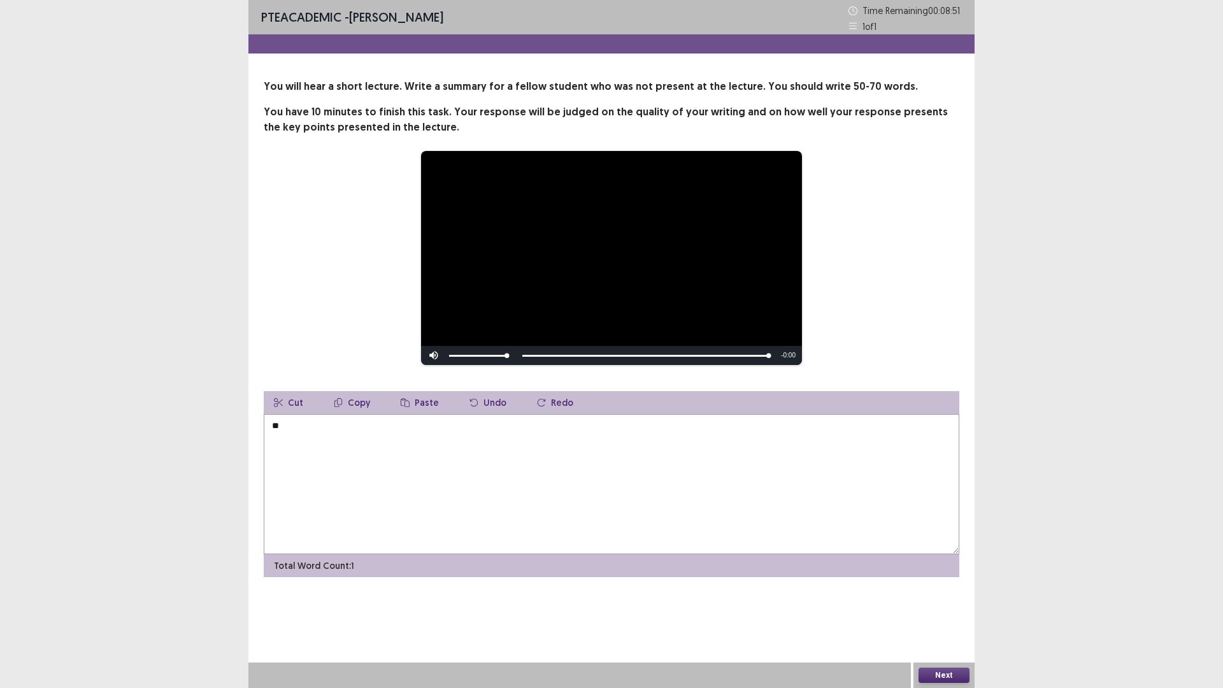
type textarea "*"
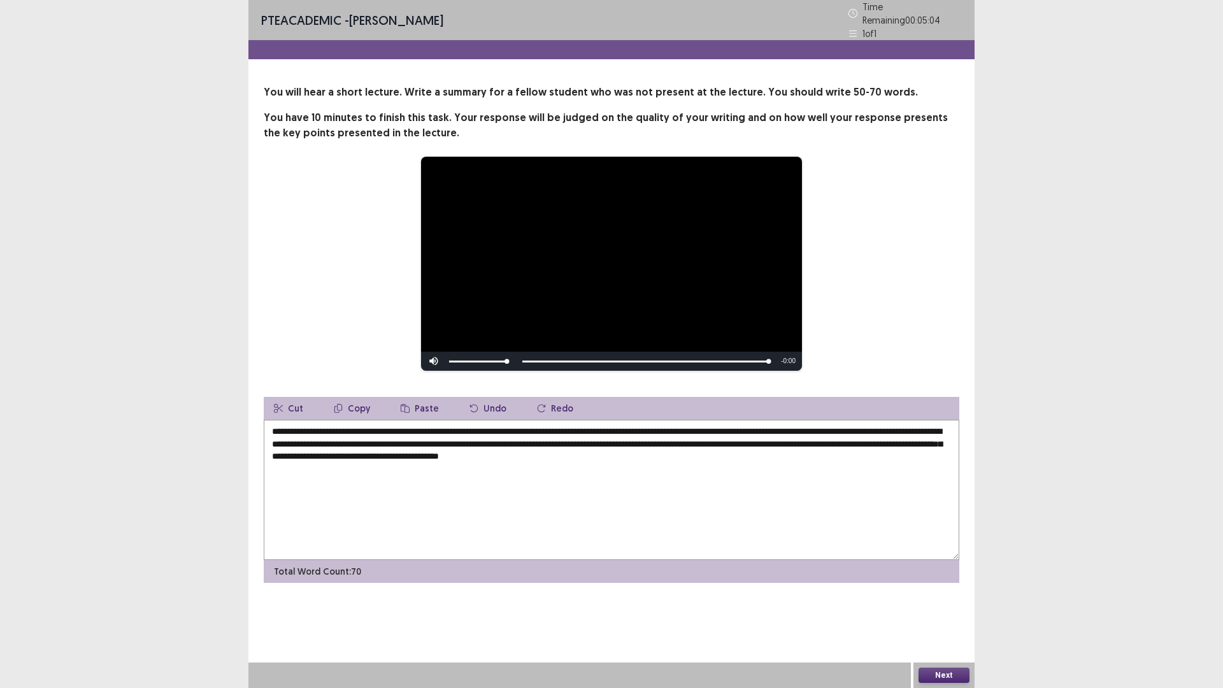
click at [357, 430] on textarea "**********" at bounding box center [611, 490] width 695 height 140
click at [360, 429] on textarea "**********" at bounding box center [611, 490] width 695 height 140
click at [915, 428] on textarea "**********" at bounding box center [611, 490] width 695 height 140
type textarea "**********"
click at [943, 601] on button "Next" at bounding box center [943, 674] width 51 height 15
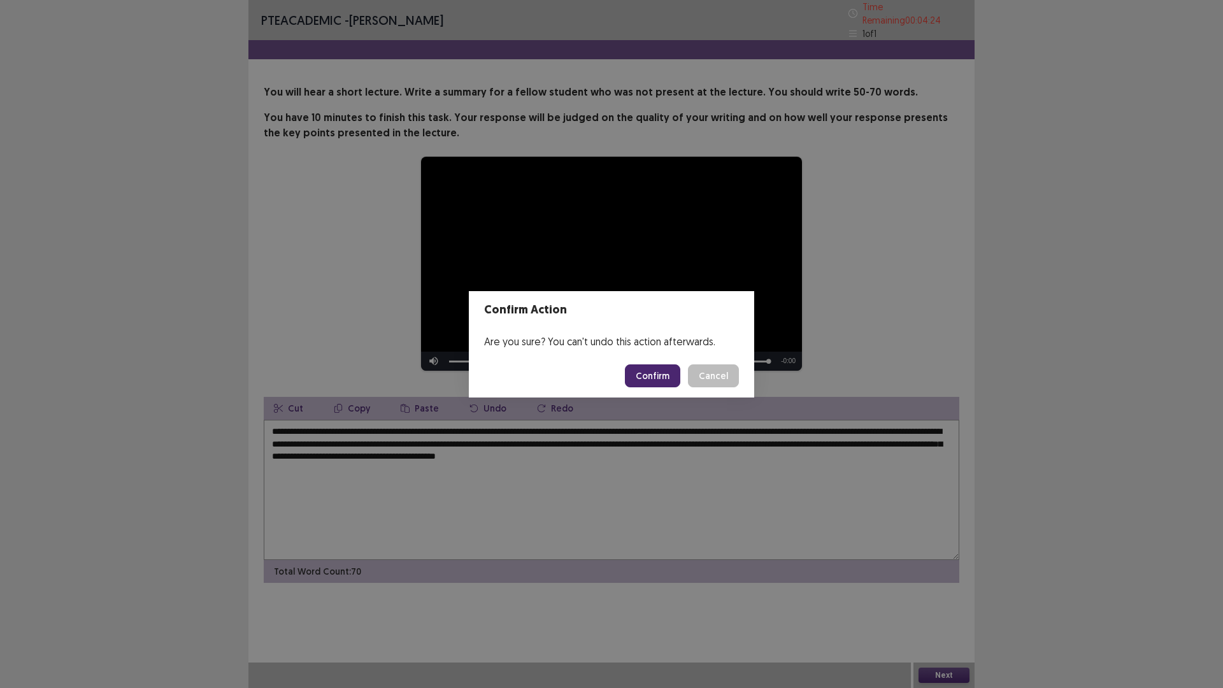
click at [660, 374] on button "Confirm" at bounding box center [652, 375] width 55 height 23
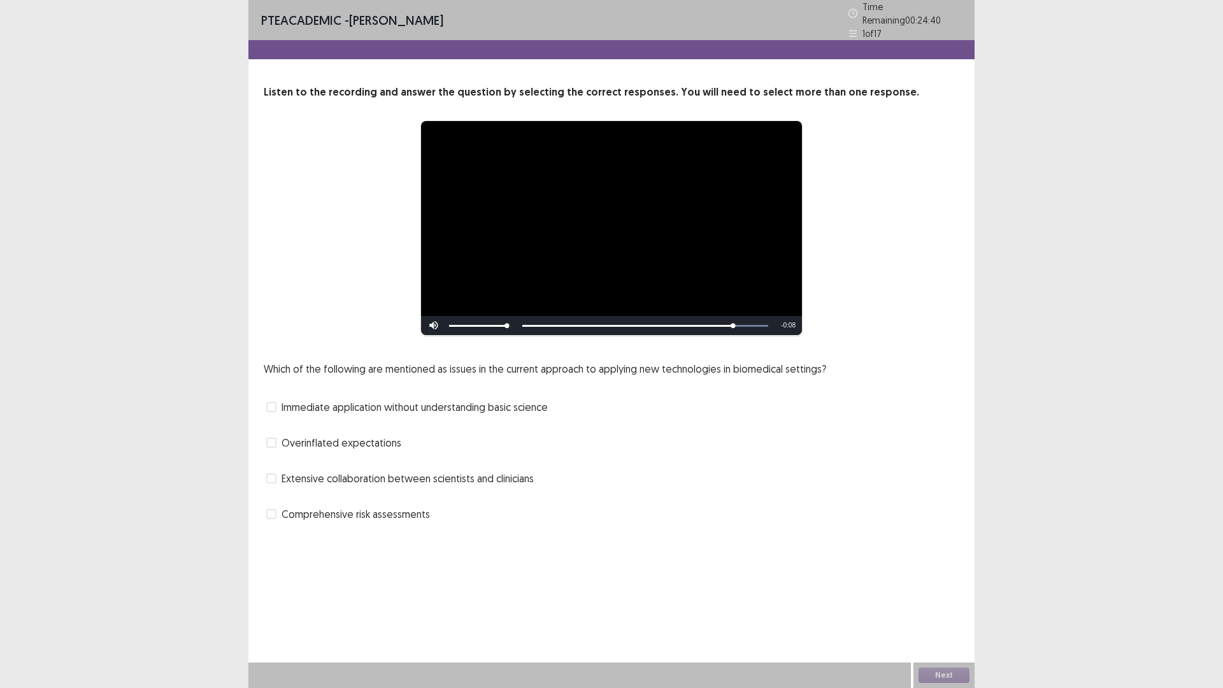
click at [273, 404] on span at bounding box center [271, 407] width 10 height 10
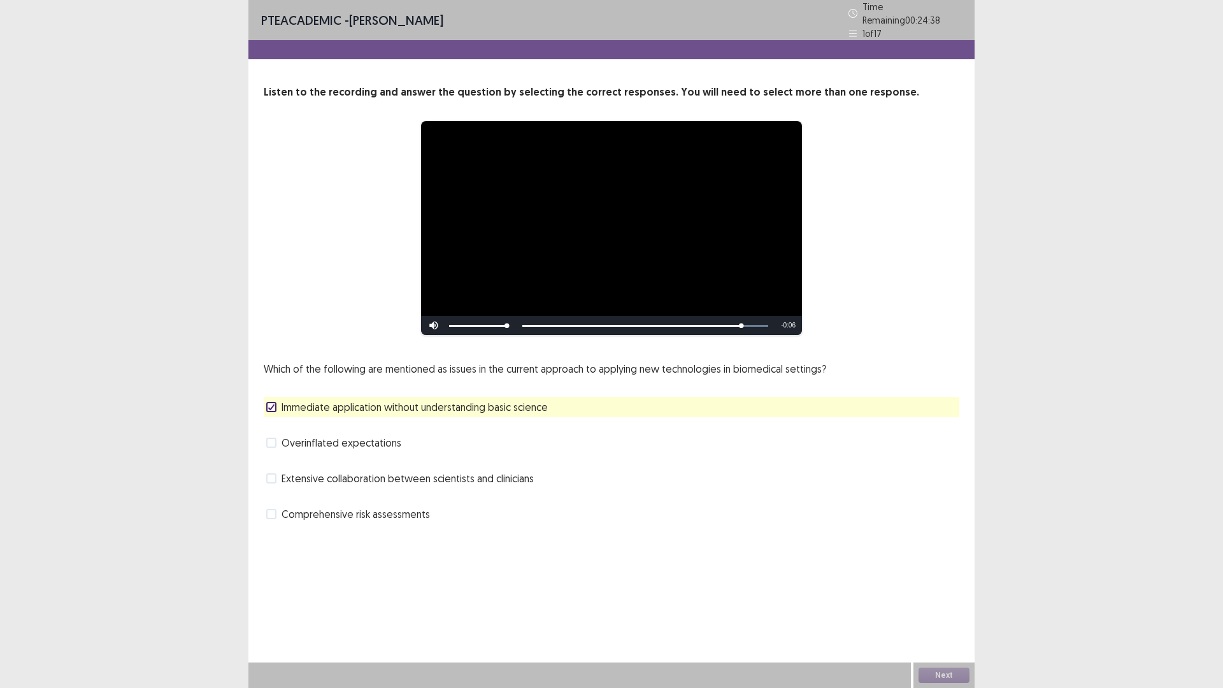
click at [273, 404] on icon at bounding box center [271, 407] width 8 height 6
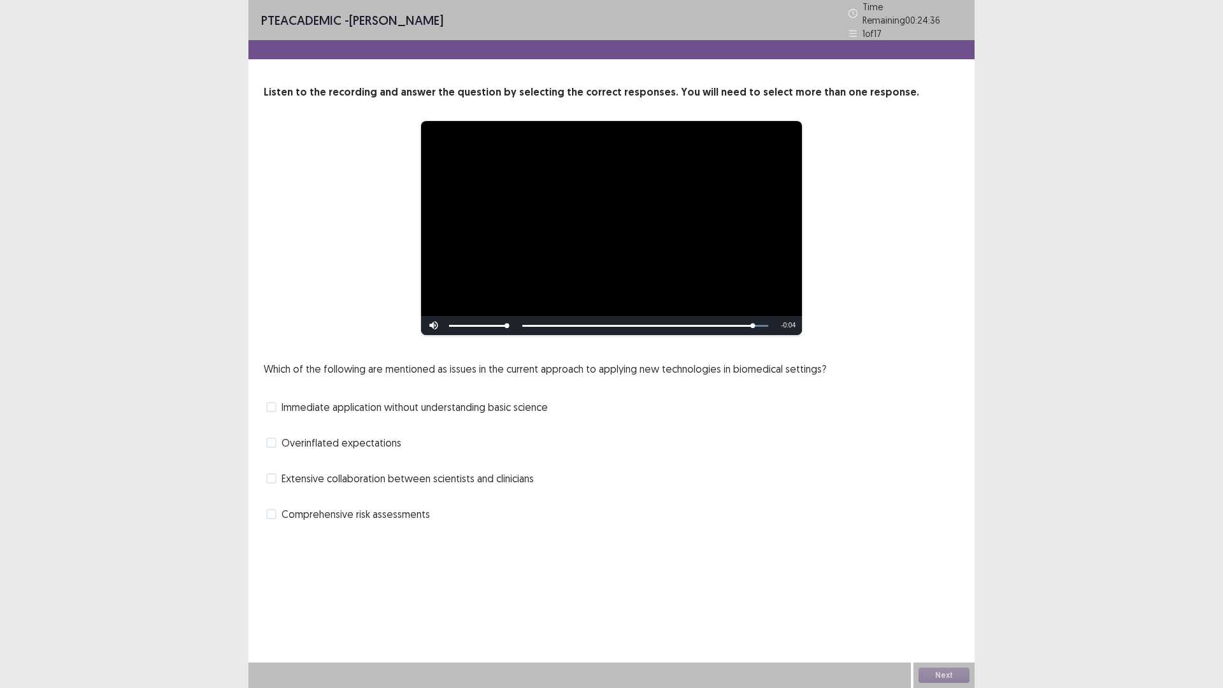
click at [273, 404] on span at bounding box center [271, 407] width 10 height 10
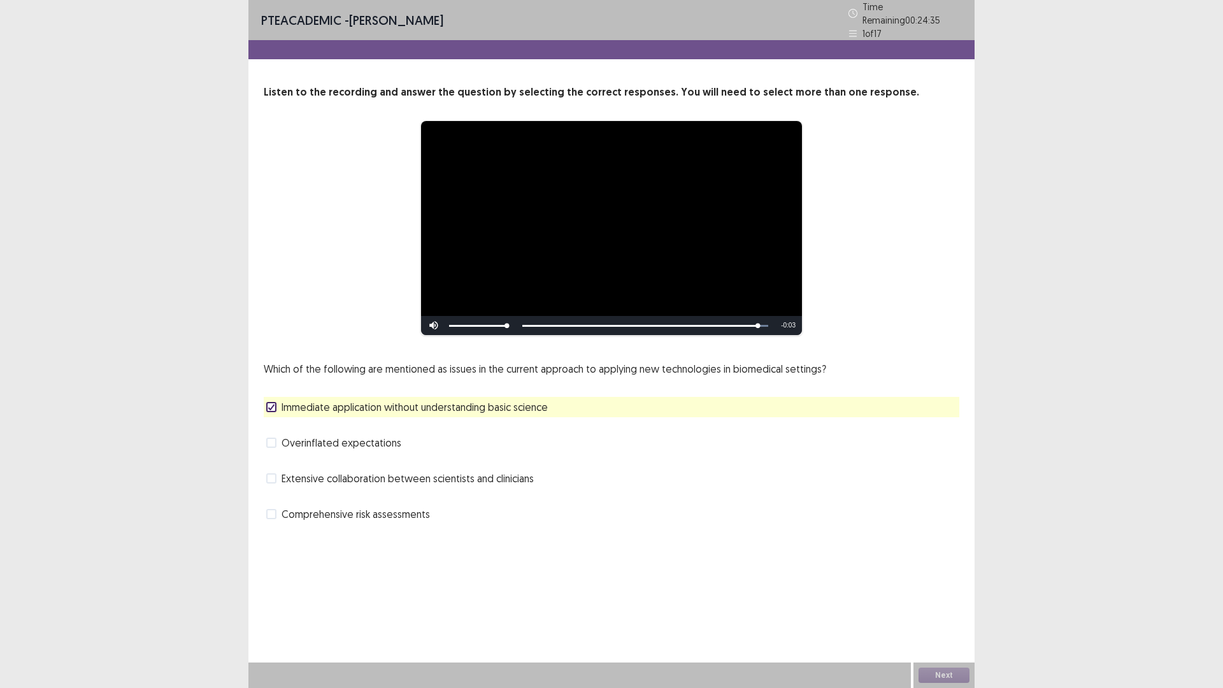
click at [275, 438] on span at bounding box center [271, 443] width 10 height 10
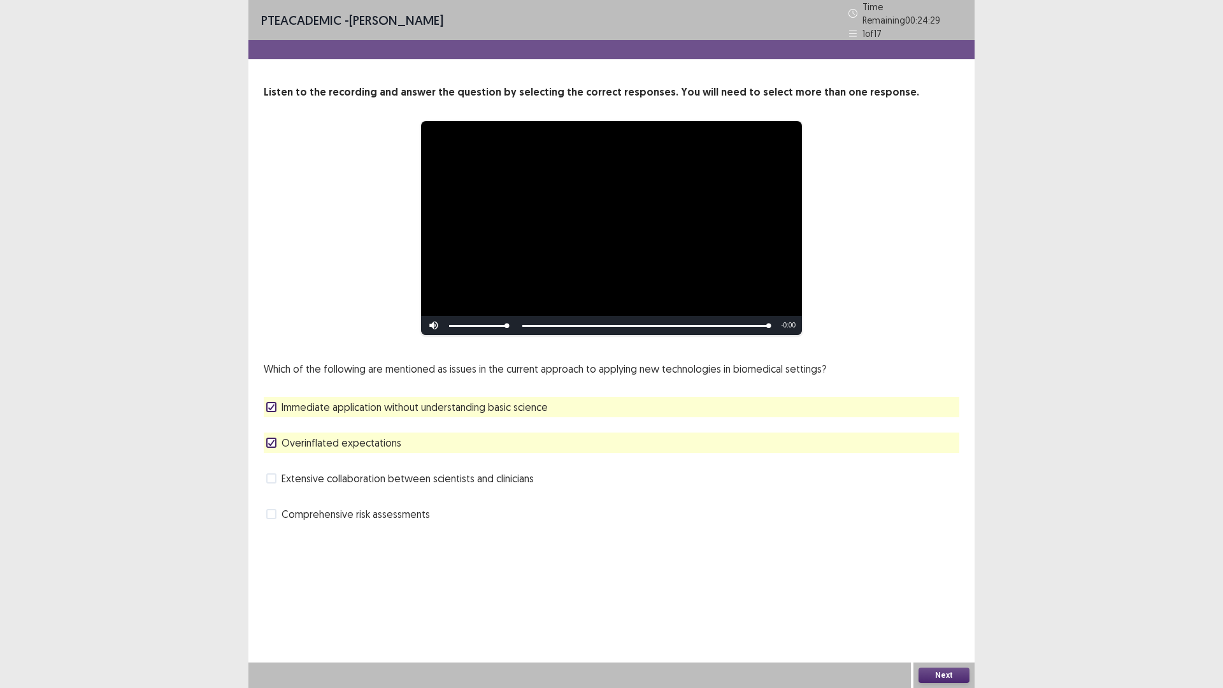
click at [267, 402] on span at bounding box center [271, 407] width 10 height 10
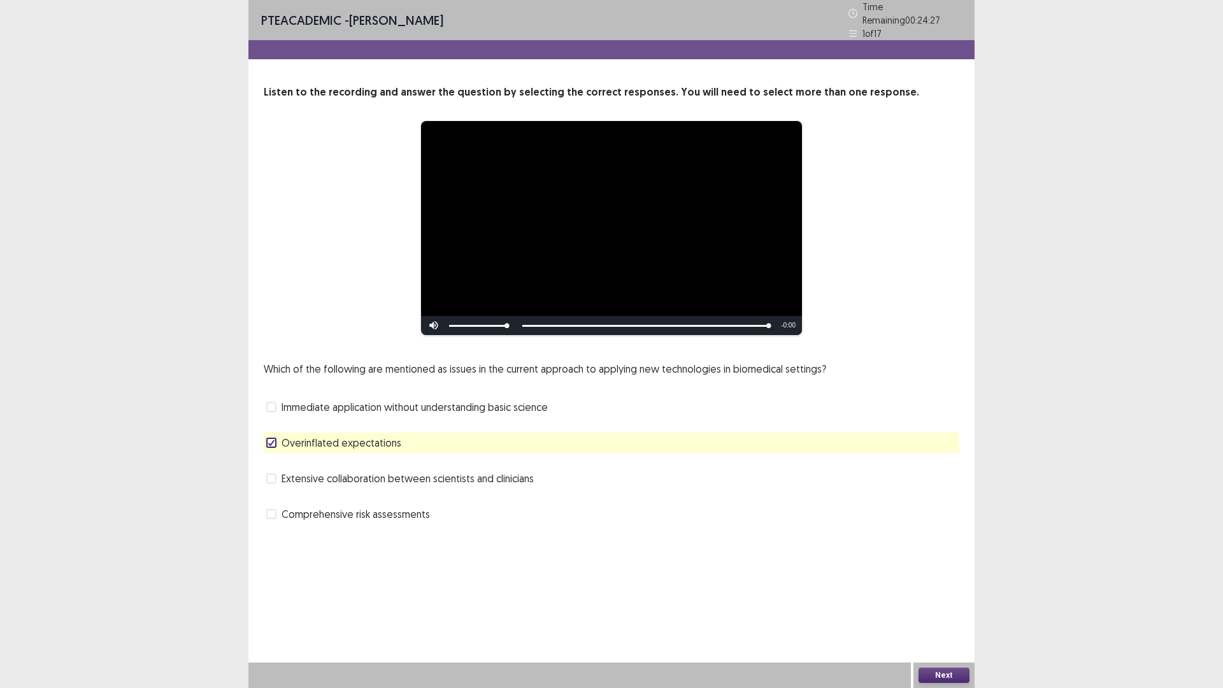
click at [274, 509] on span at bounding box center [271, 514] width 10 height 10
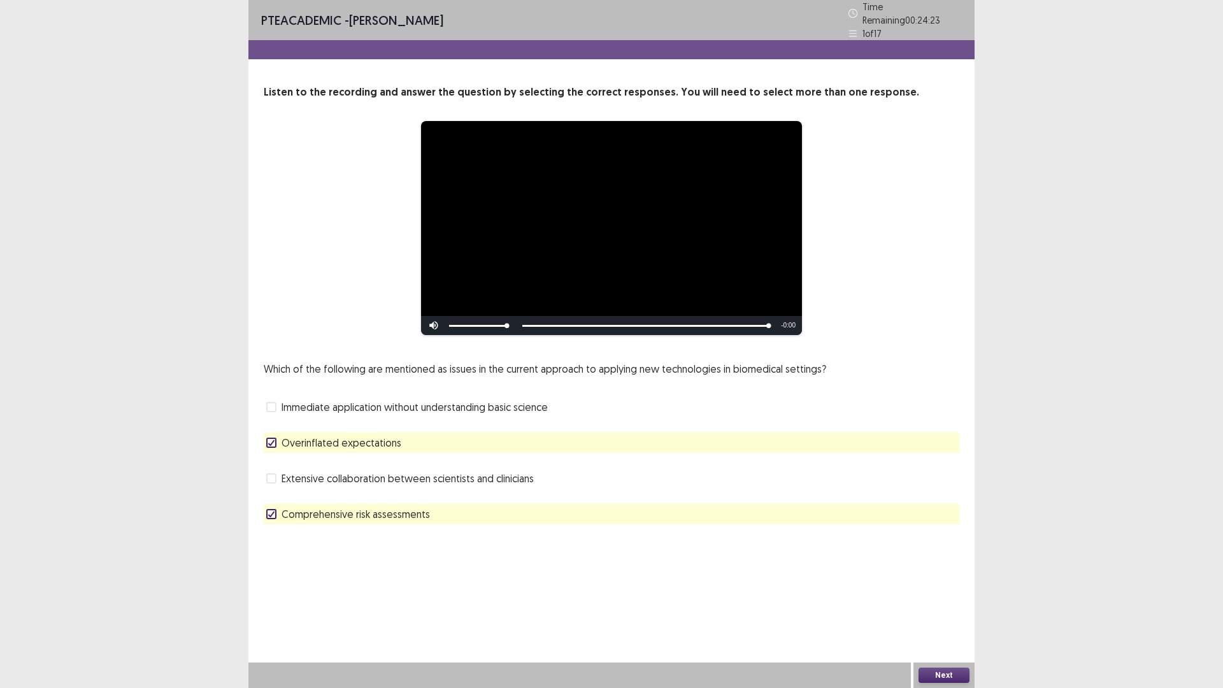
click at [957, 601] on button "Next" at bounding box center [943, 674] width 51 height 15
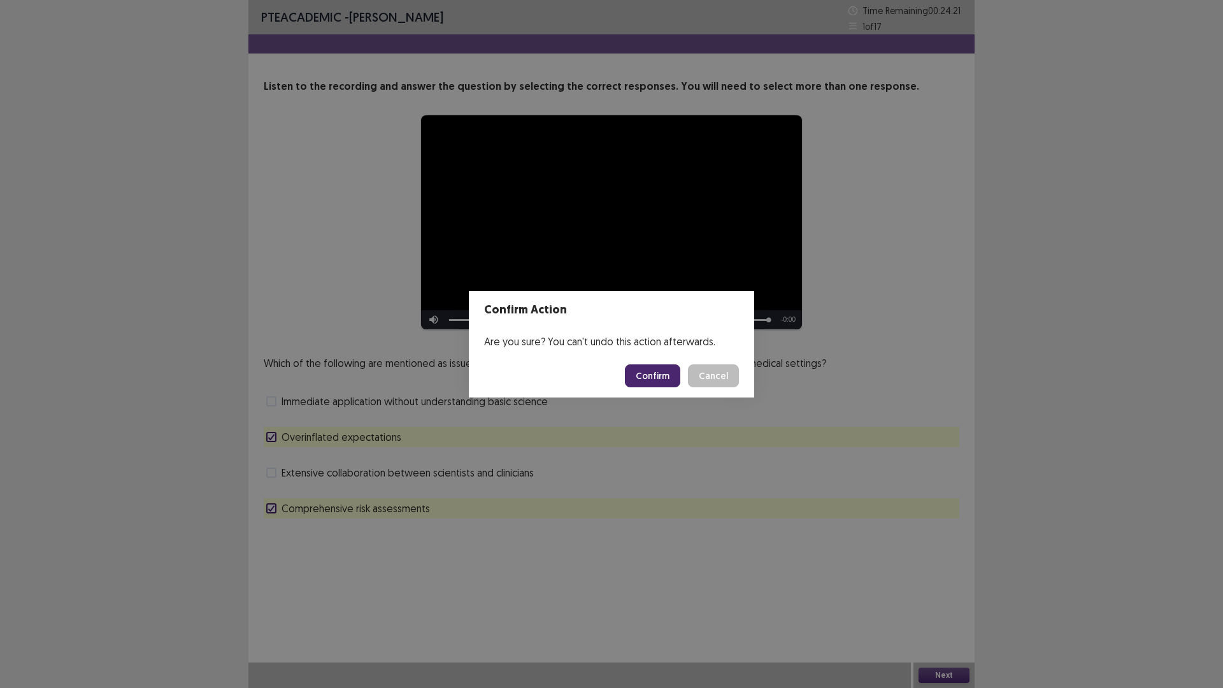
click at [657, 376] on button "Confirm" at bounding box center [652, 375] width 55 height 23
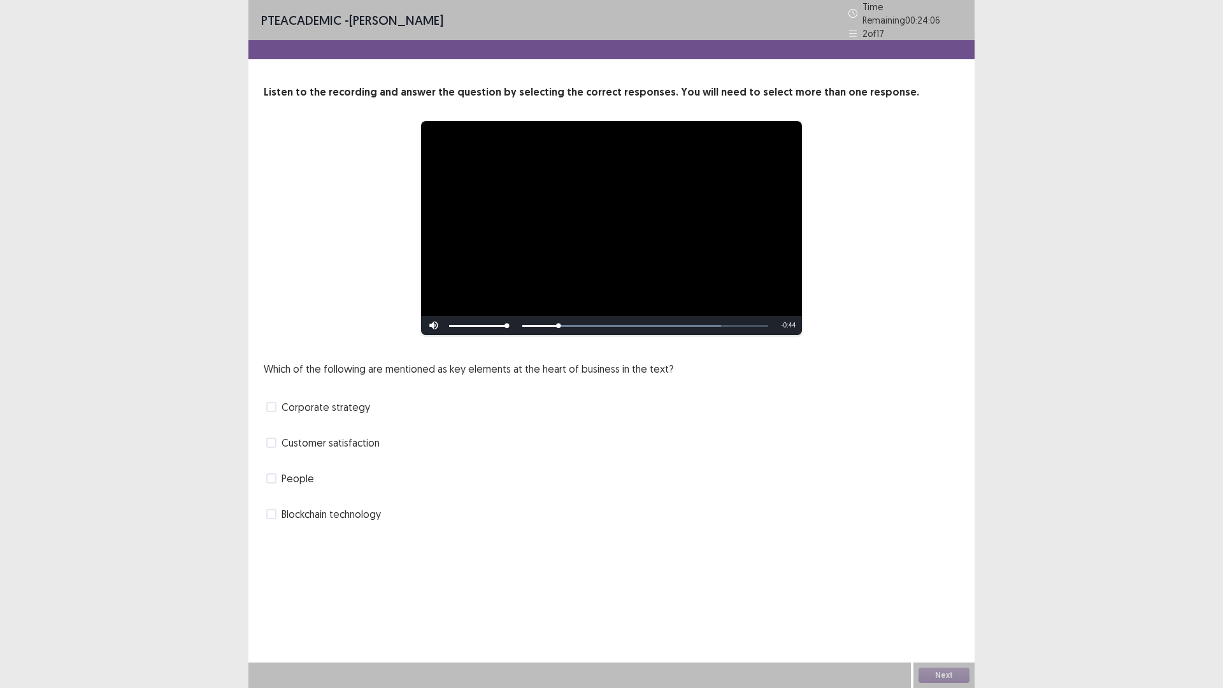
click at [271, 402] on span at bounding box center [271, 407] width 10 height 10
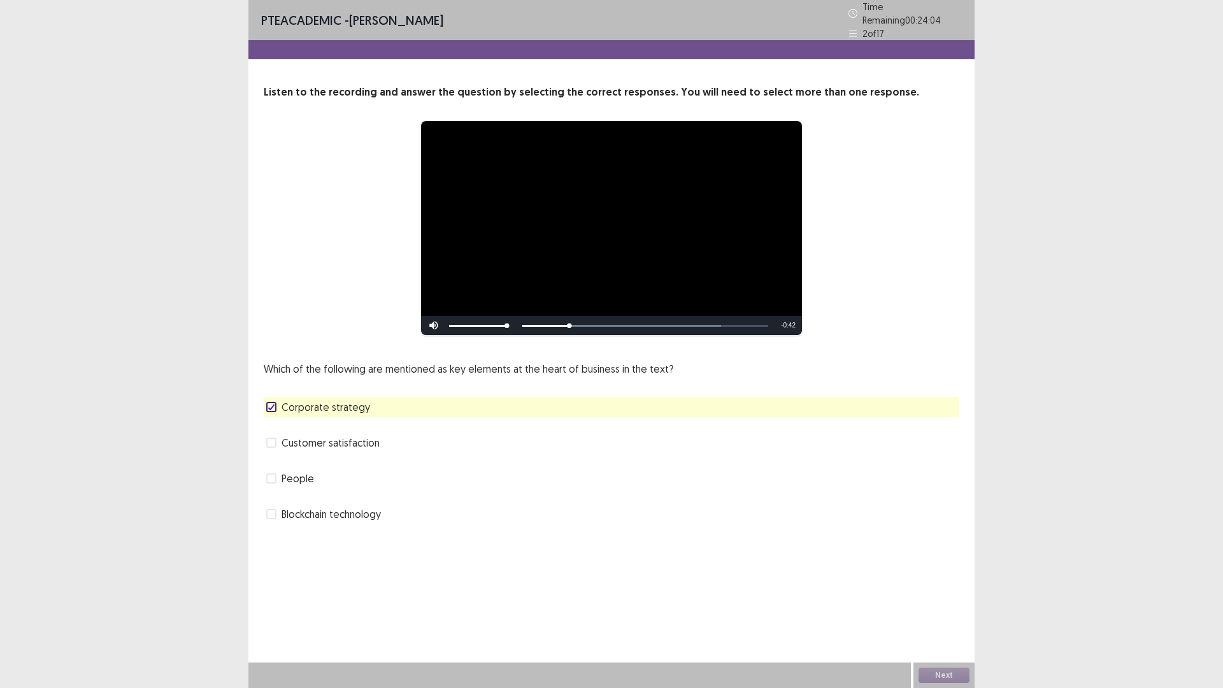
click at [271, 474] on span at bounding box center [271, 478] width 10 height 10
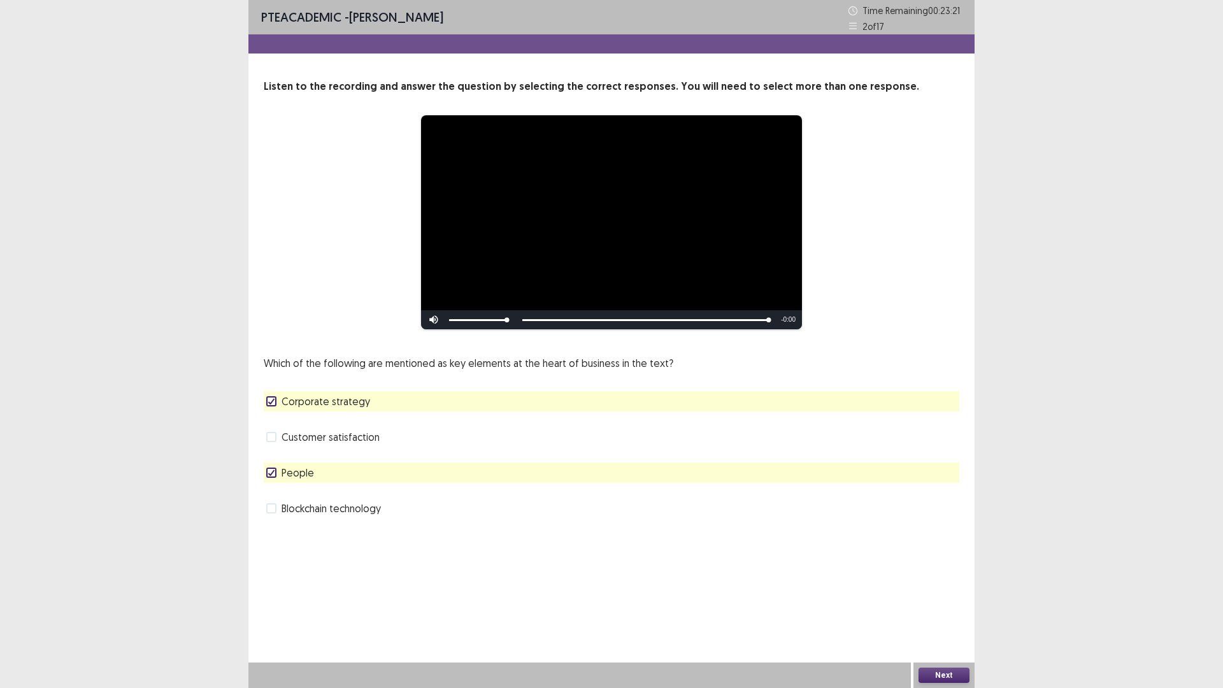
click at [946, 601] on button "Next" at bounding box center [943, 674] width 51 height 15
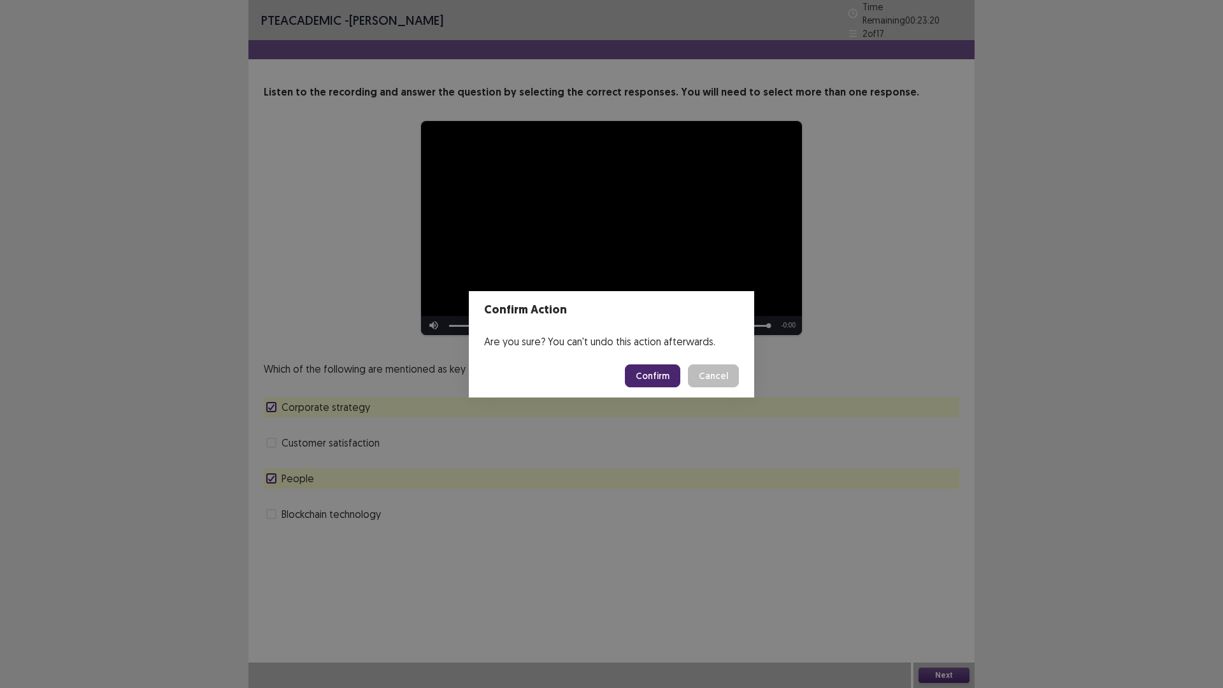
click at [662, 375] on button "Confirm" at bounding box center [652, 375] width 55 height 23
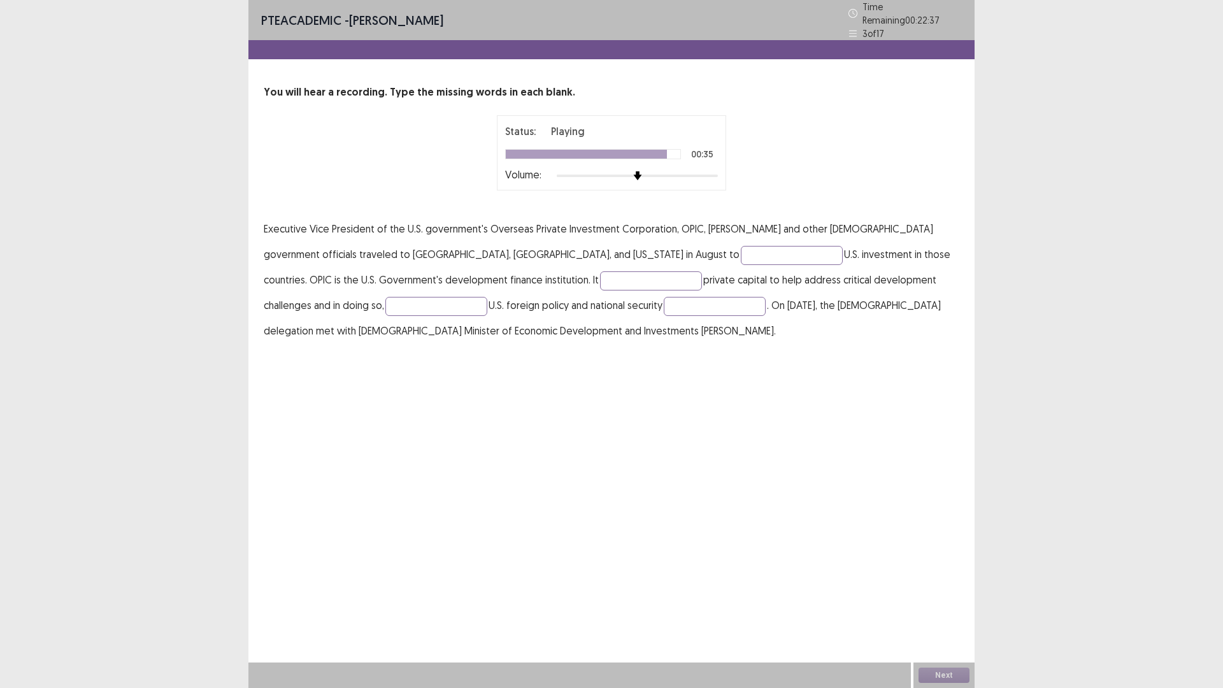
click at [543, 259] on p "Executive Vice President of the U.S. government's Overseas Private Investment C…" at bounding box center [611, 279] width 695 height 127
drag, startPoint x: 557, startPoint y: 247, endPoint x: 559, endPoint y: 263, distance: 16.0
click at [741, 251] on input "text" at bounding box center [792, 255] width 102 height 19
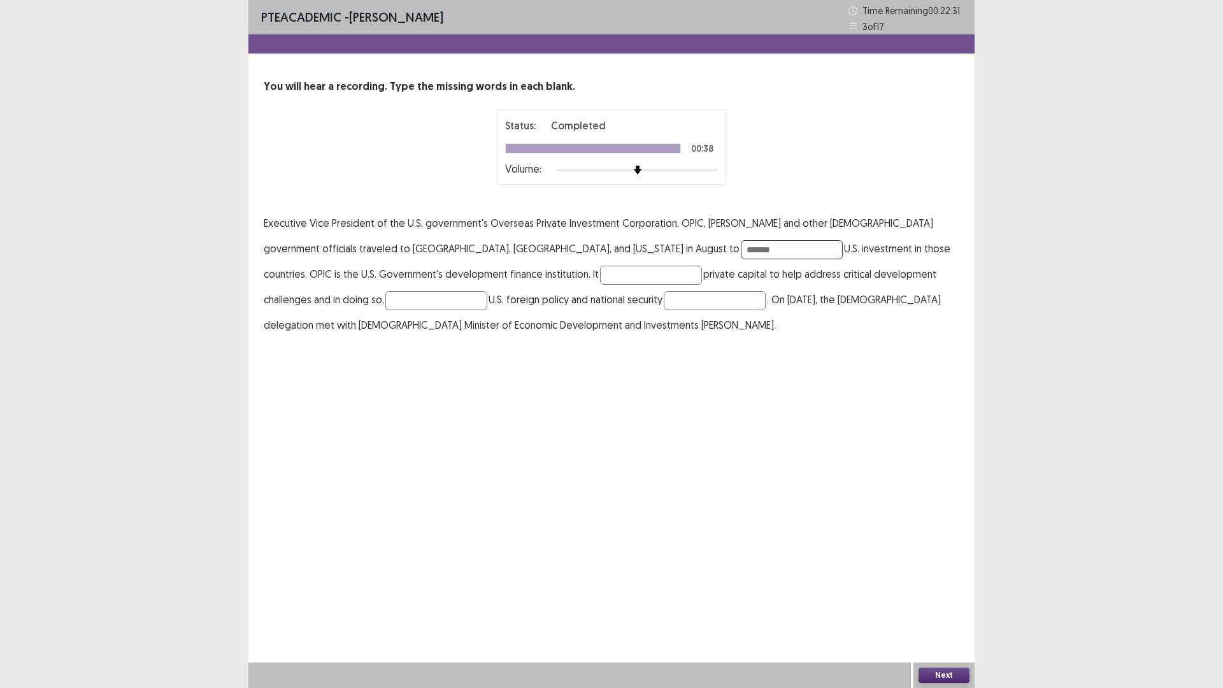
type input "*******"
type input "********"
type input "*******"
type input "**********"
click at [953, 601] on button "Next" at bounding box center [943, 674] width 51 height 15
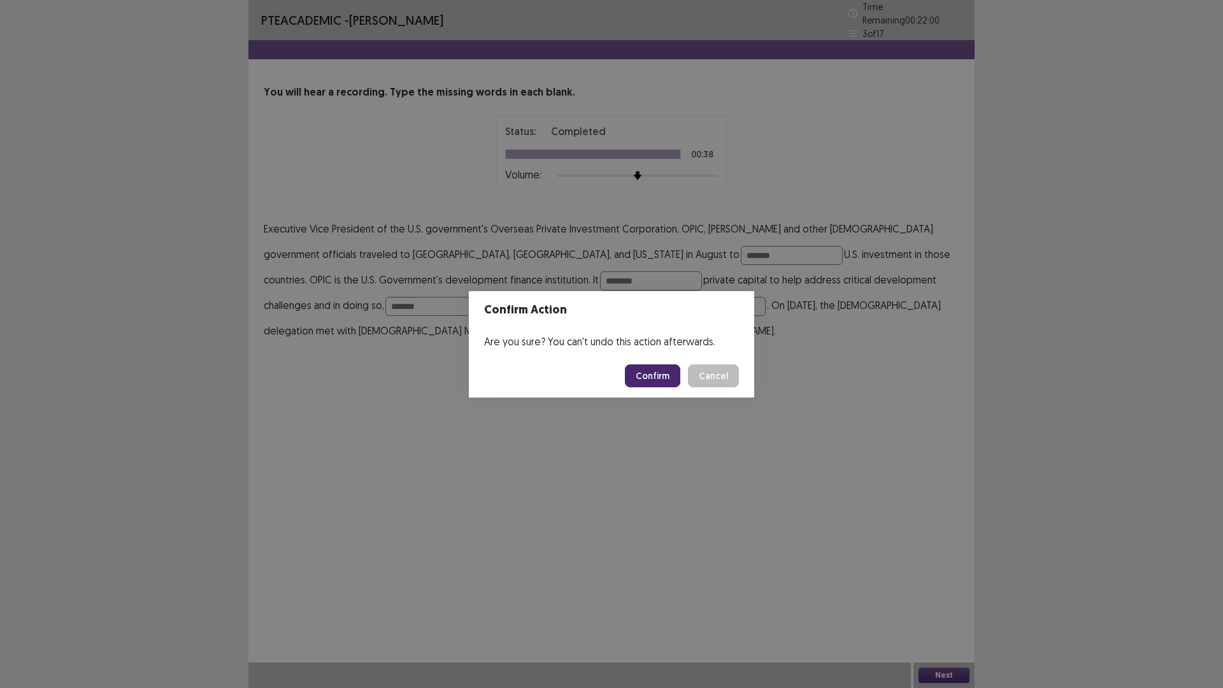
click at [645, 374] on button "Confirm" at bounding box center [652, 375] width 55 height 23
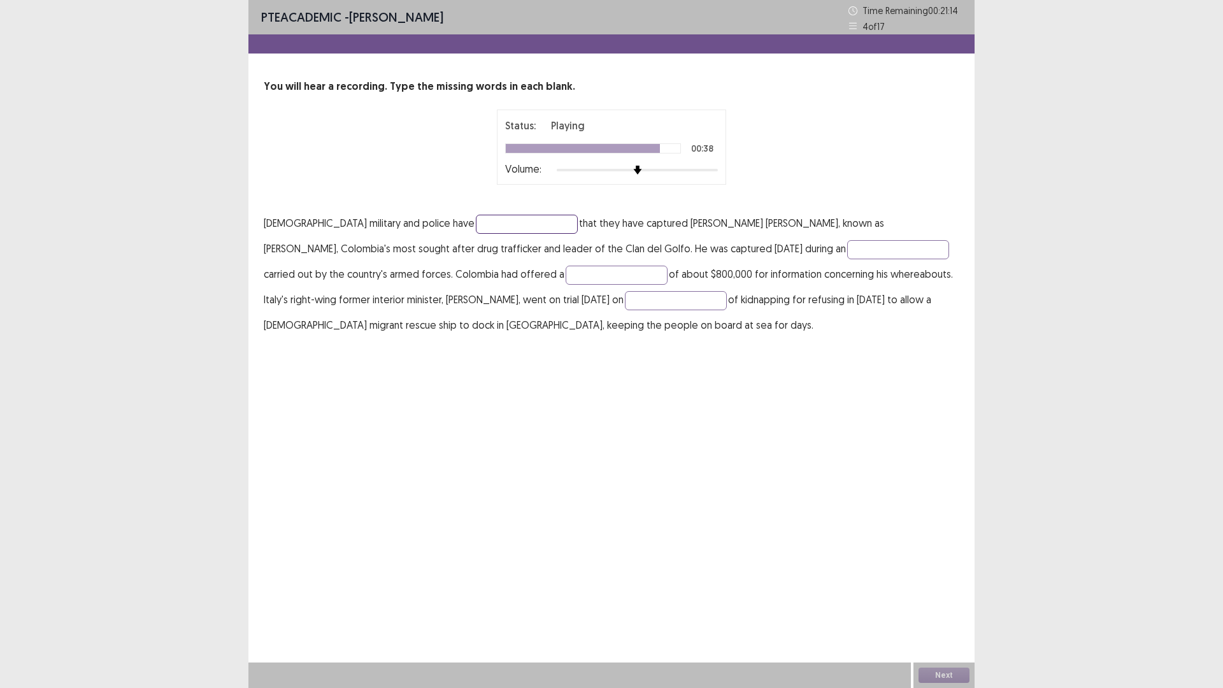
click at [476, 227] on input "text" at bounding box center [527, 224] width 102 height 19
type input "*********"
type input "******"
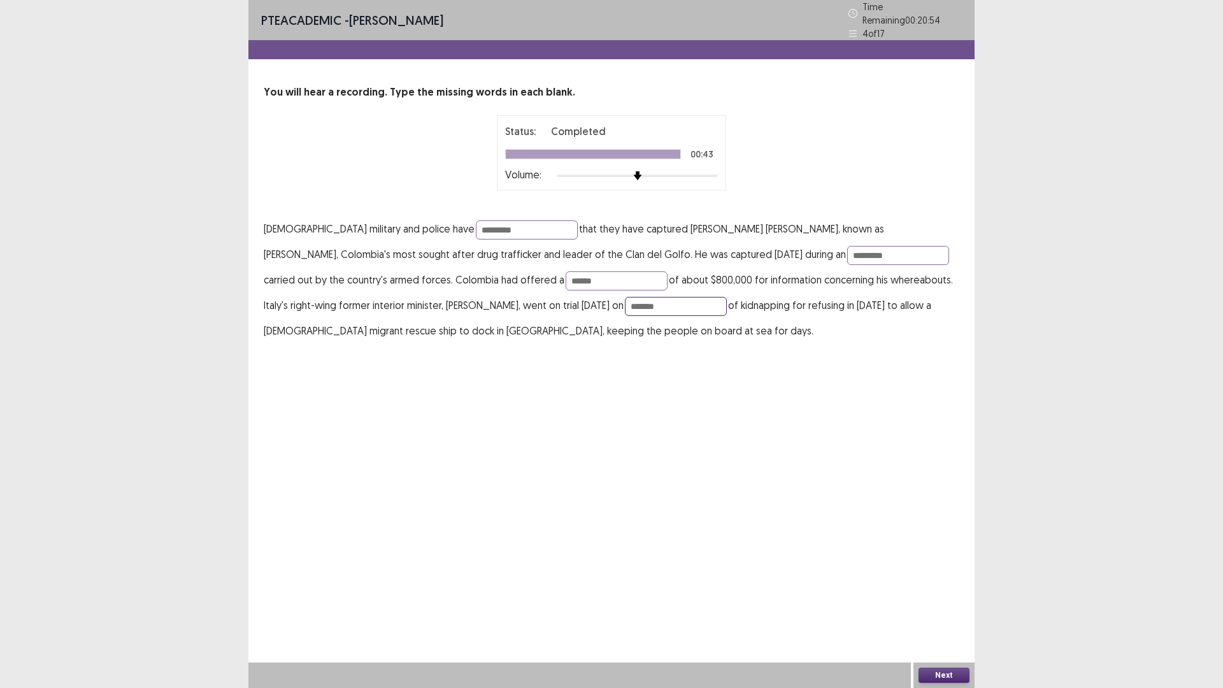
type input "*******"
click at [938, 601] on button "Next" at bounding box center [943, 674] width 51 height 15
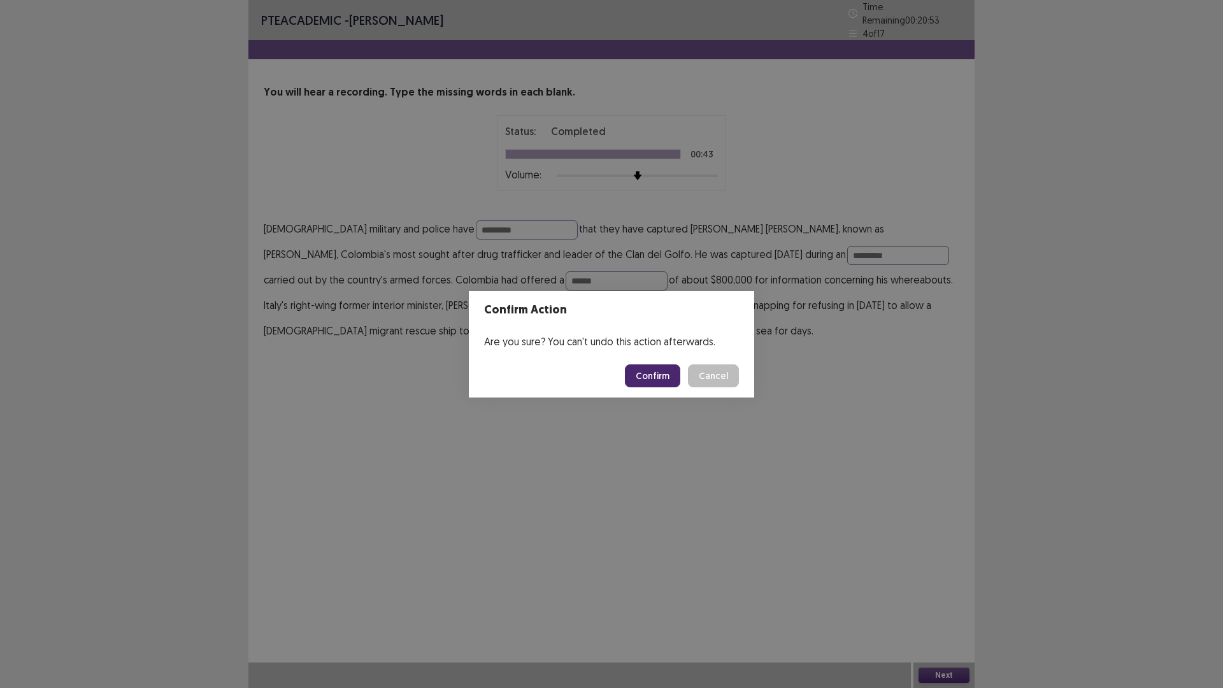
click at [634, 369] on button "Confirm" at bounding box center [652, 375] width 55 height 23
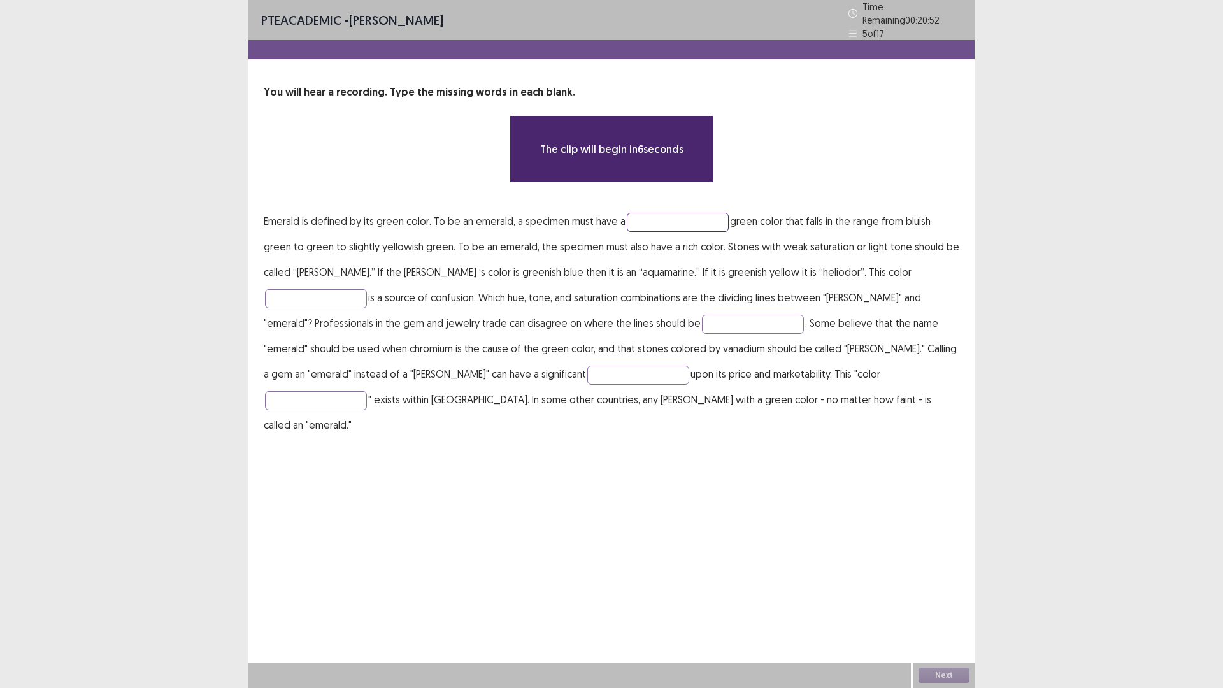
click at [643, 219] on input "text" at bounding box center [678, 222] width 102 height 19
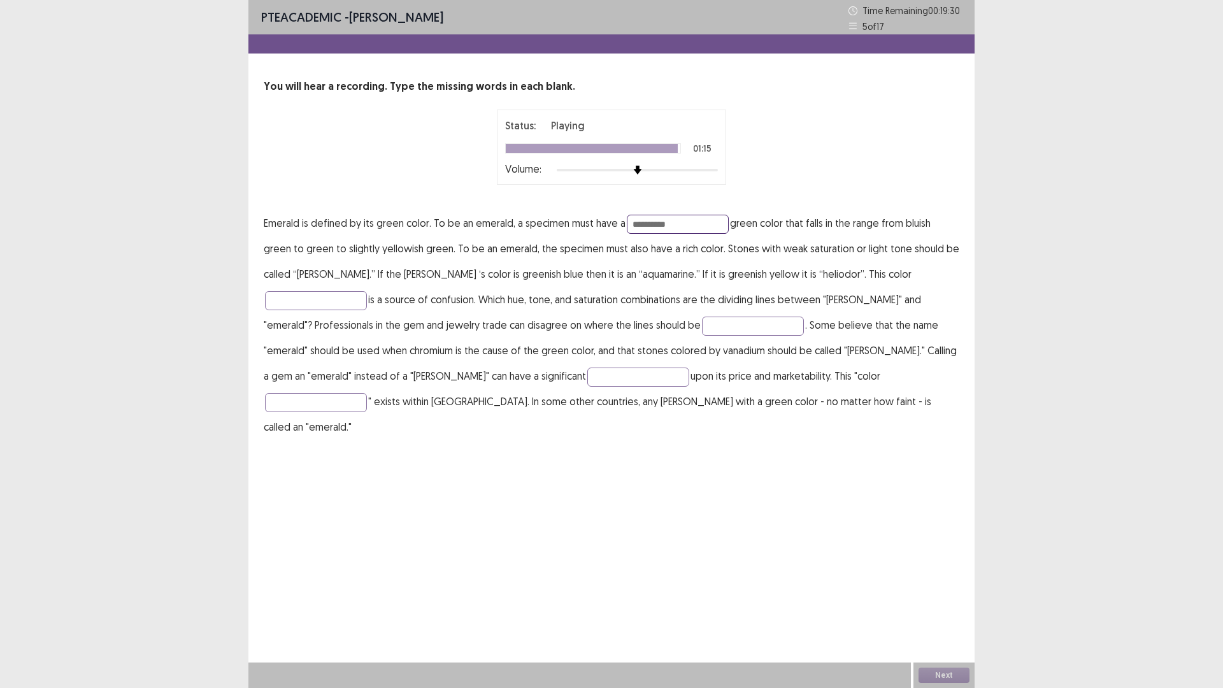
type input "**********"
type input "*****"
type input "******"
type input "*********"
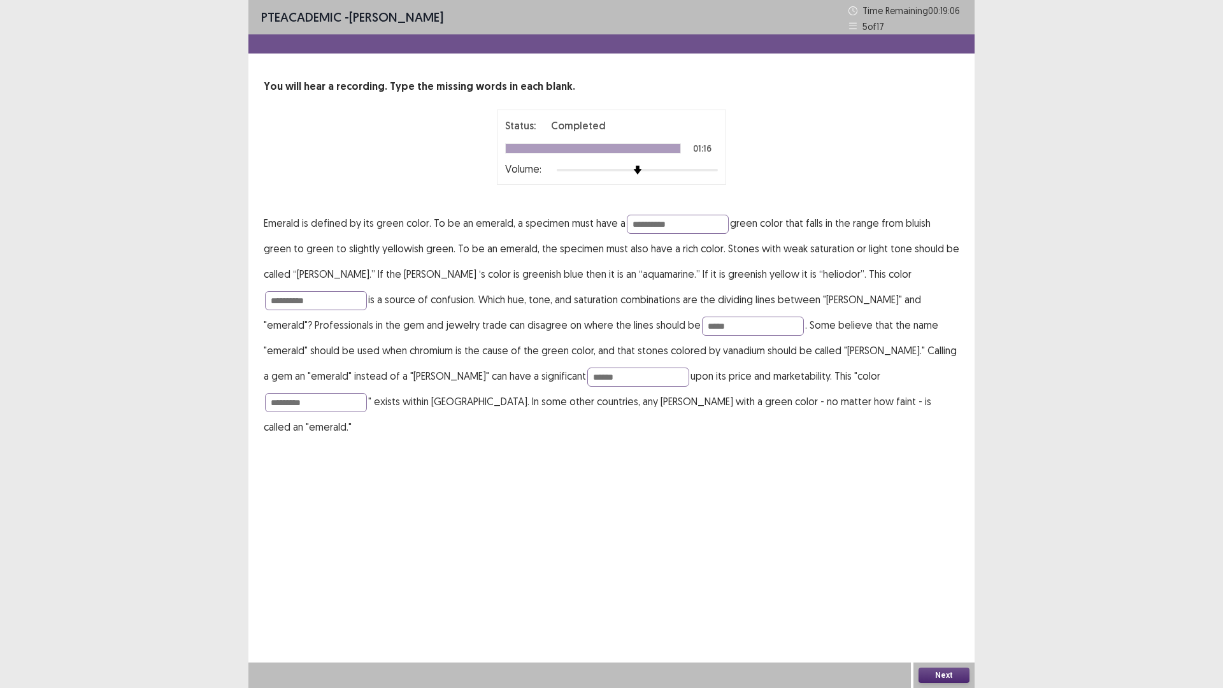
click at [965, 601] on button "Next" at bounding box center [943, 674] width 51 height 15
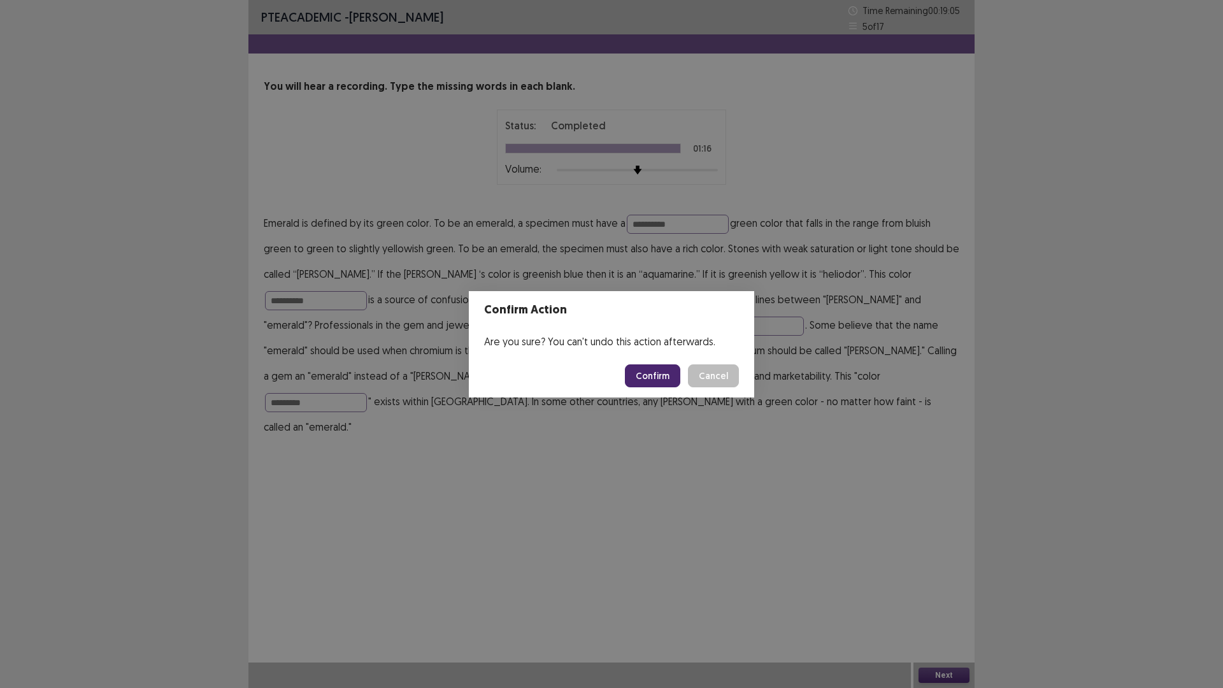
click at [652, 374] on button "Confirm" at bounding box center [652, 375] width 55 height 23
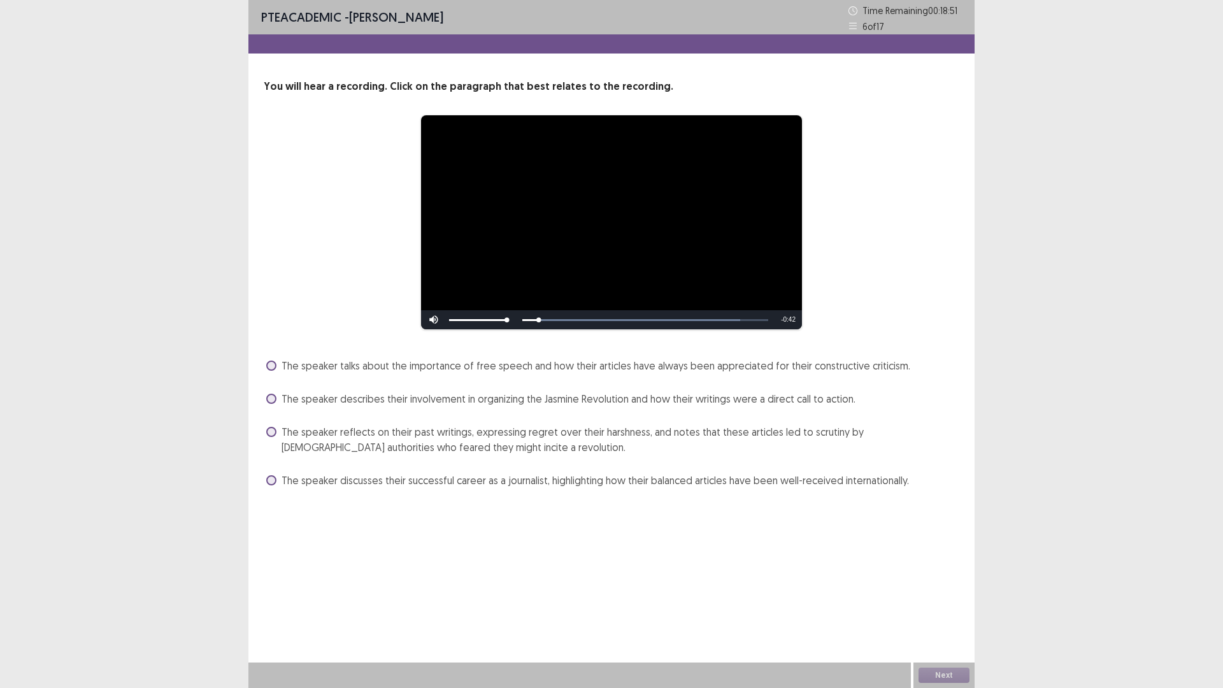
click at [482, 509] on div "**********" at bounding box center [611, 258] width 726 height 516
click at [273, 402] on span at bounding box center [271, 399] width 10 height 10
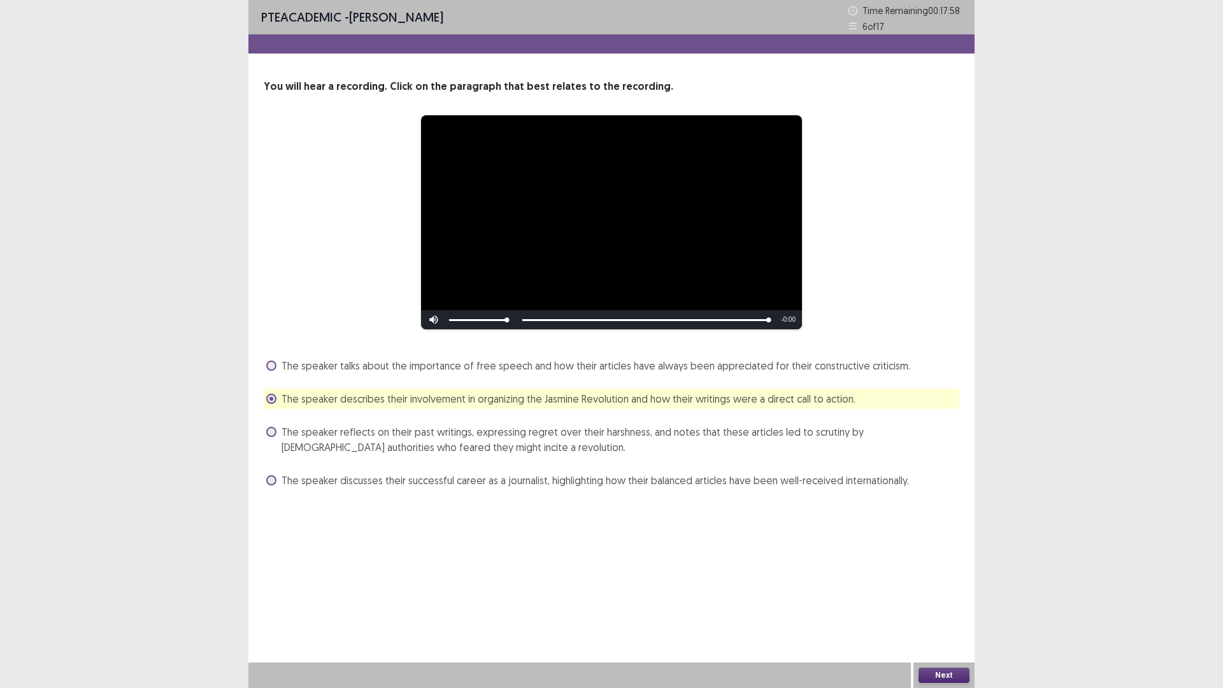
click at [272, 426] on label "The speaker reflects on their past writings, expressing regret over their harsh…" at bounding box center [612, 439] width 693 height 31
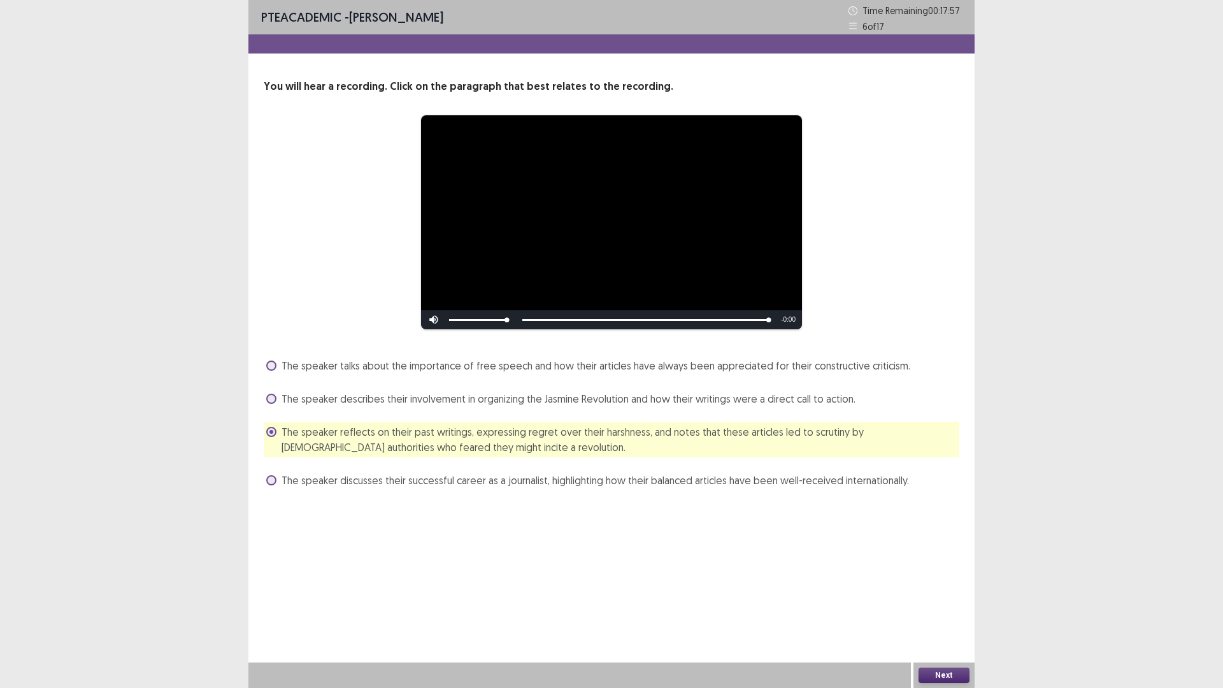
click at [929, 601] on button "Next" at bounding box center [943, 674] width 51 height 15
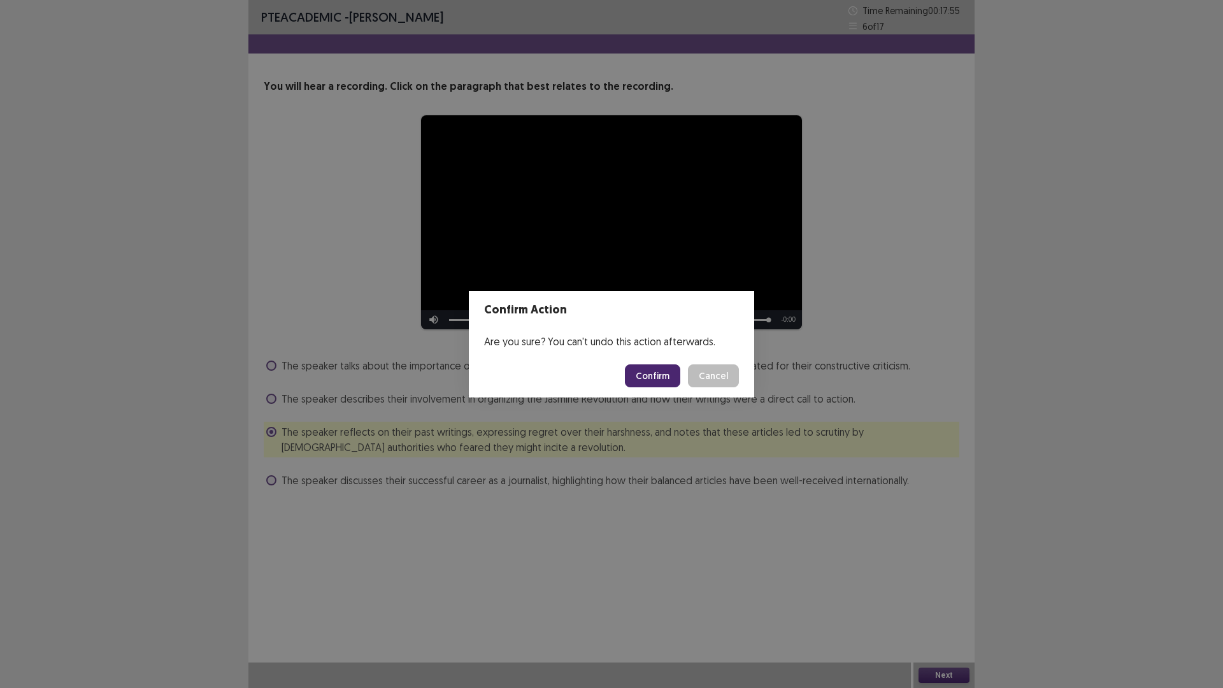
click at [654, 373] on button "Confirm" at bounding box center [652, 375] width 55 height 23
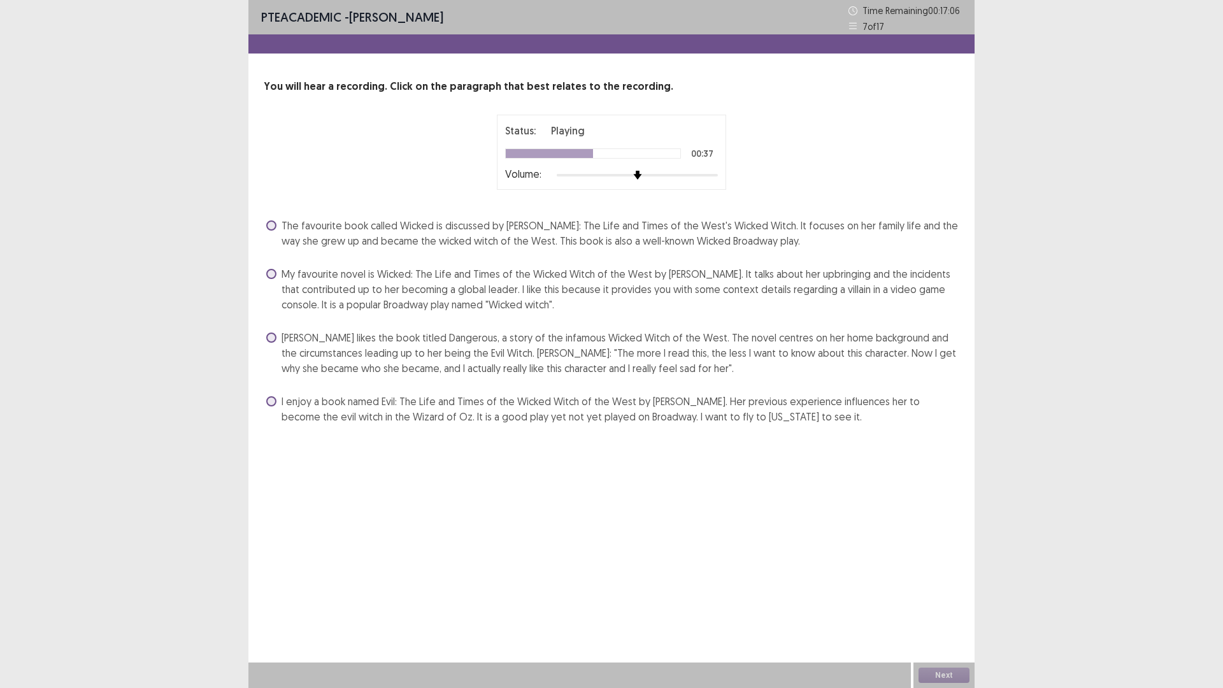
click at [266, 341] on label "[PERSON_NAME] likes the book titled Dangerous, a story of the infamous Wicked W…" at bounding box center [612, 353] width 693 height 46
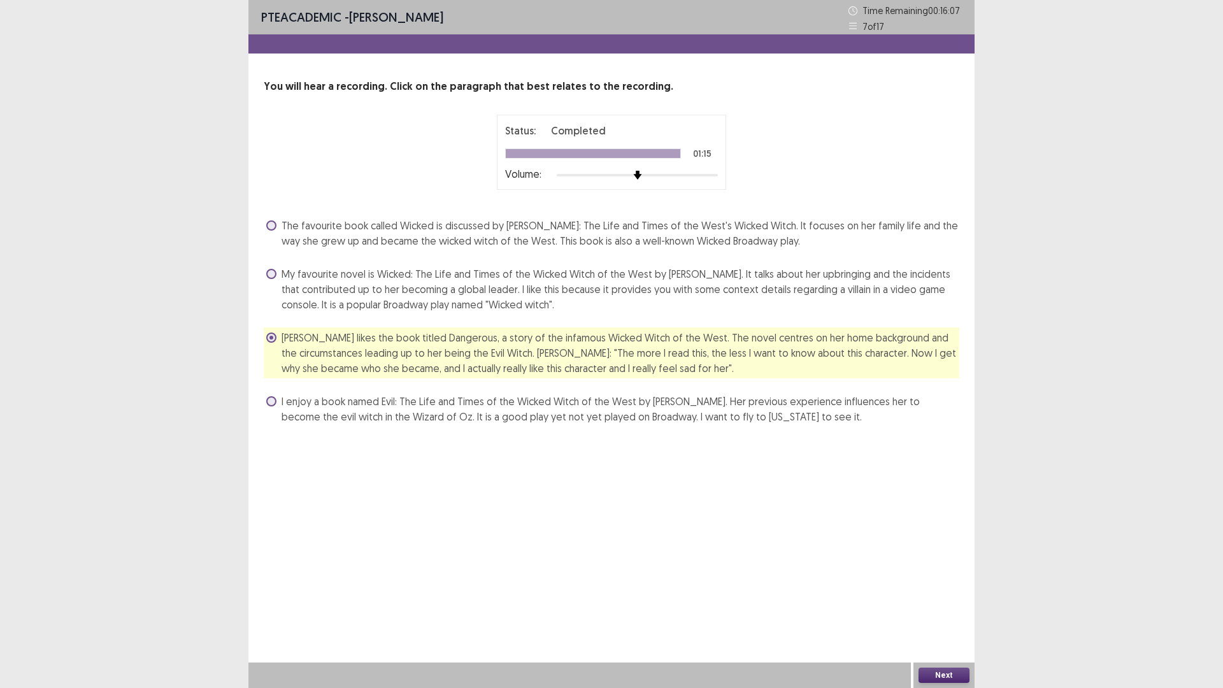
click at [953, 601] on button "Next" at bounding box center [943, 674] width 51 height 15
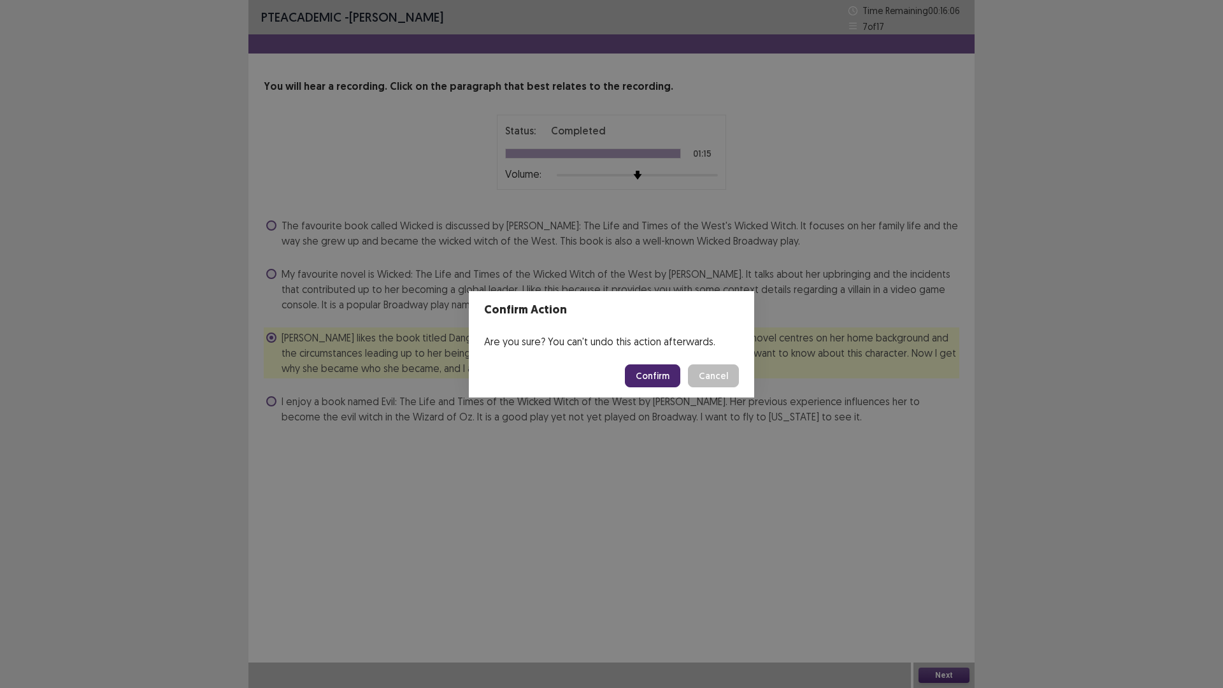
click at [654, 381] on button "Confirm" at bounding box center [652, 375] width 55 height 23
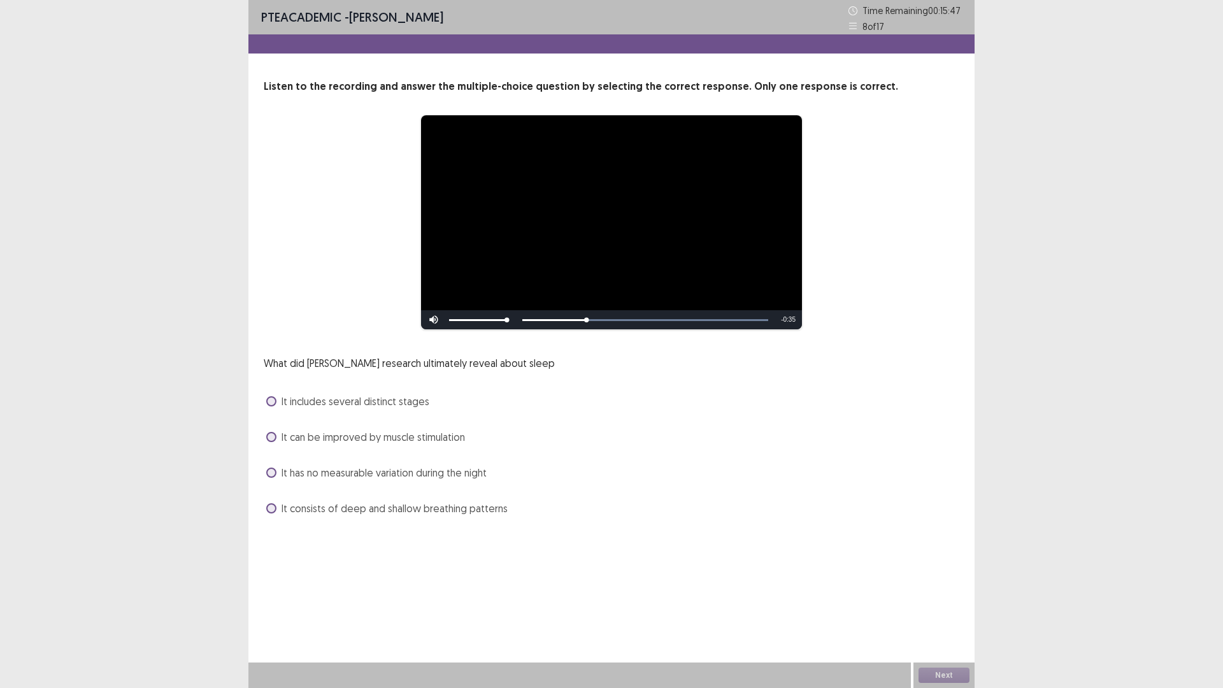
click at [274, 404] on span at bounding box center [271, 401] width 10 height 10
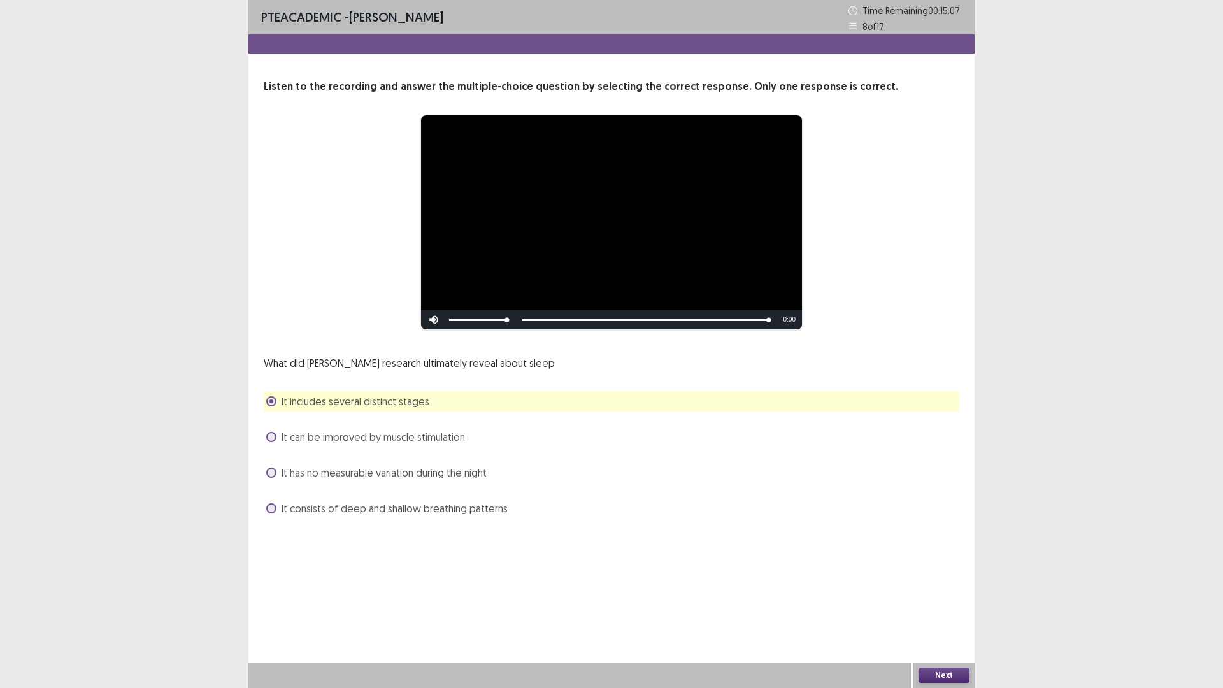
click at [929, 601] on button "Next" at bounding box center [943, 674] width 51 height 15
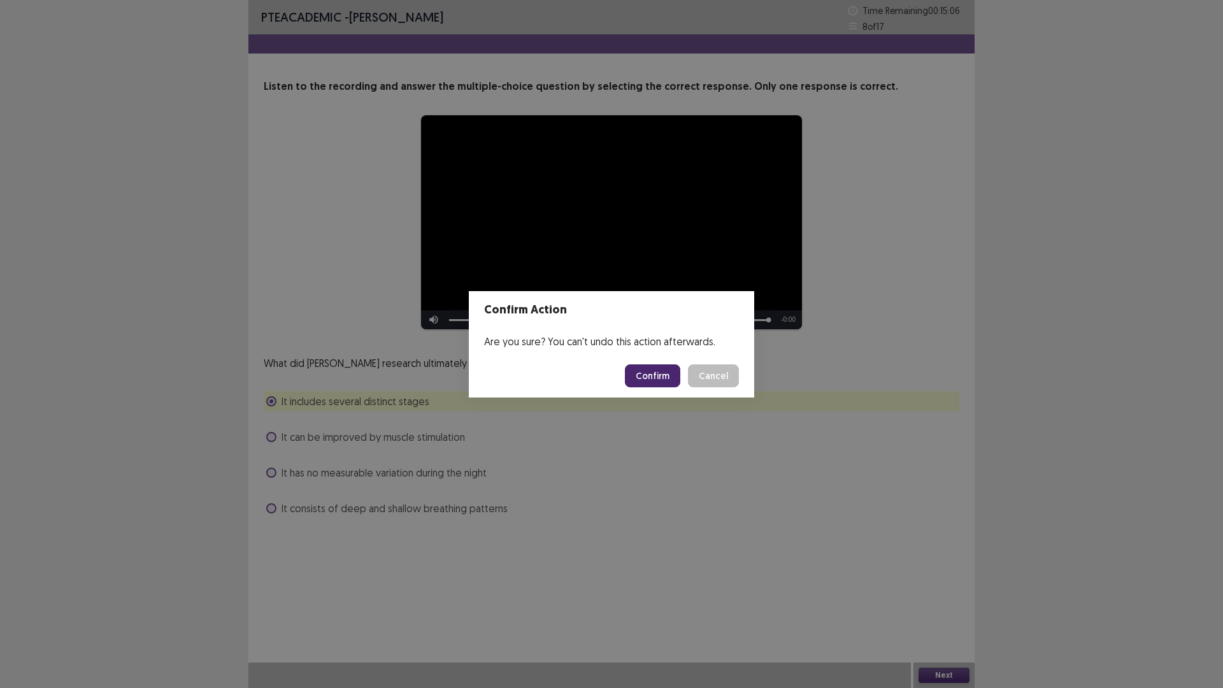
click at [661, 343] on div "Are you sure? You can't undo this action afterwards." at bounding box center [611, 341] width 285 height 25
click at [659, 377] on button "Confirm" at bounding box center [652, 375] width 55 height 23
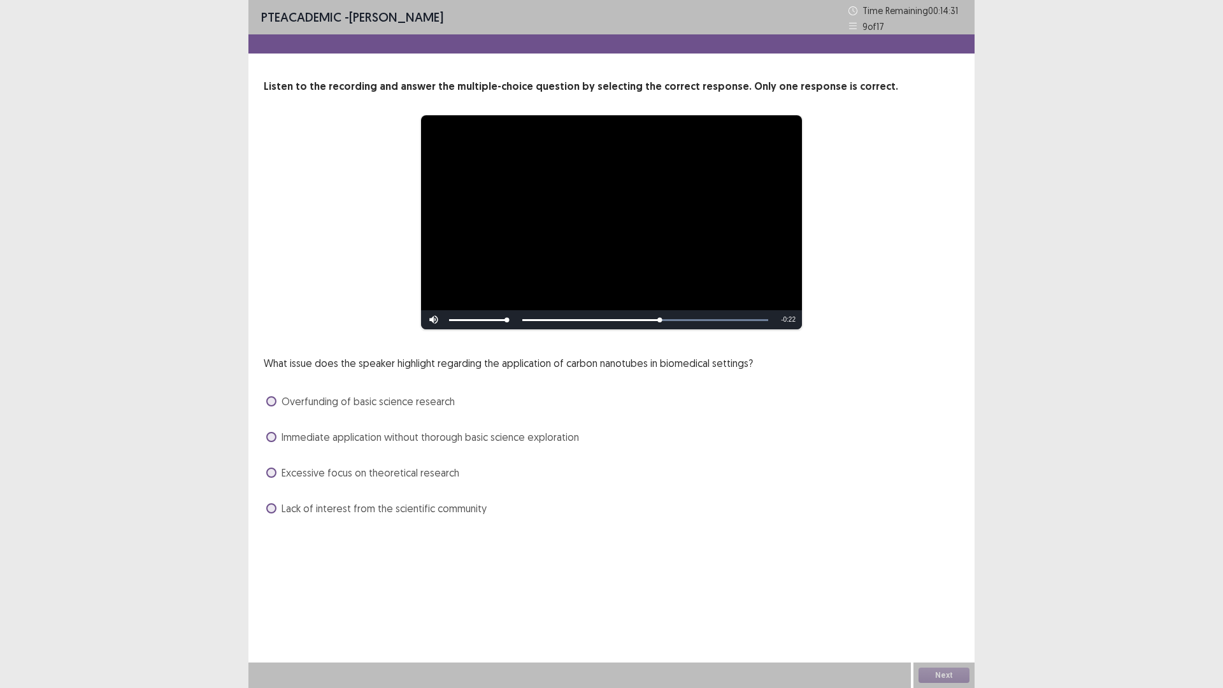
click at [279, 437] on label "Immediate application without thorough basic science exploration" at bounding box center [422, 436] width 313 height 15
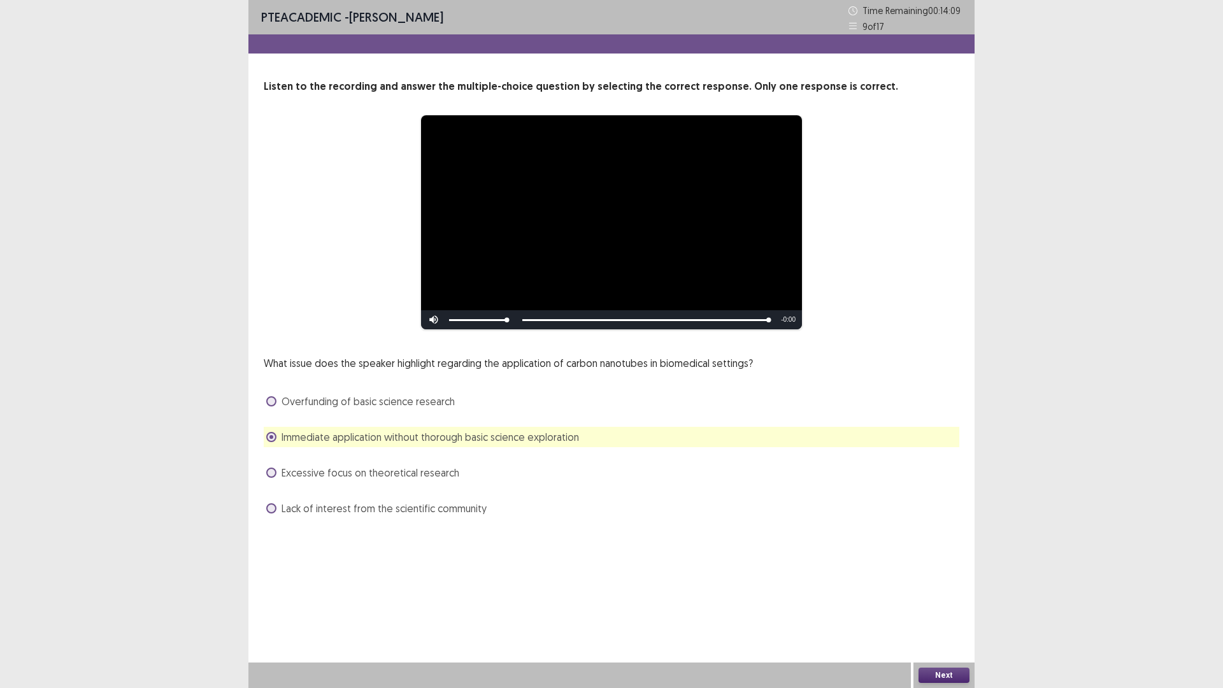
click at [948, 601] on button "Next" at bounding box center [943, 674] width 51 height 15
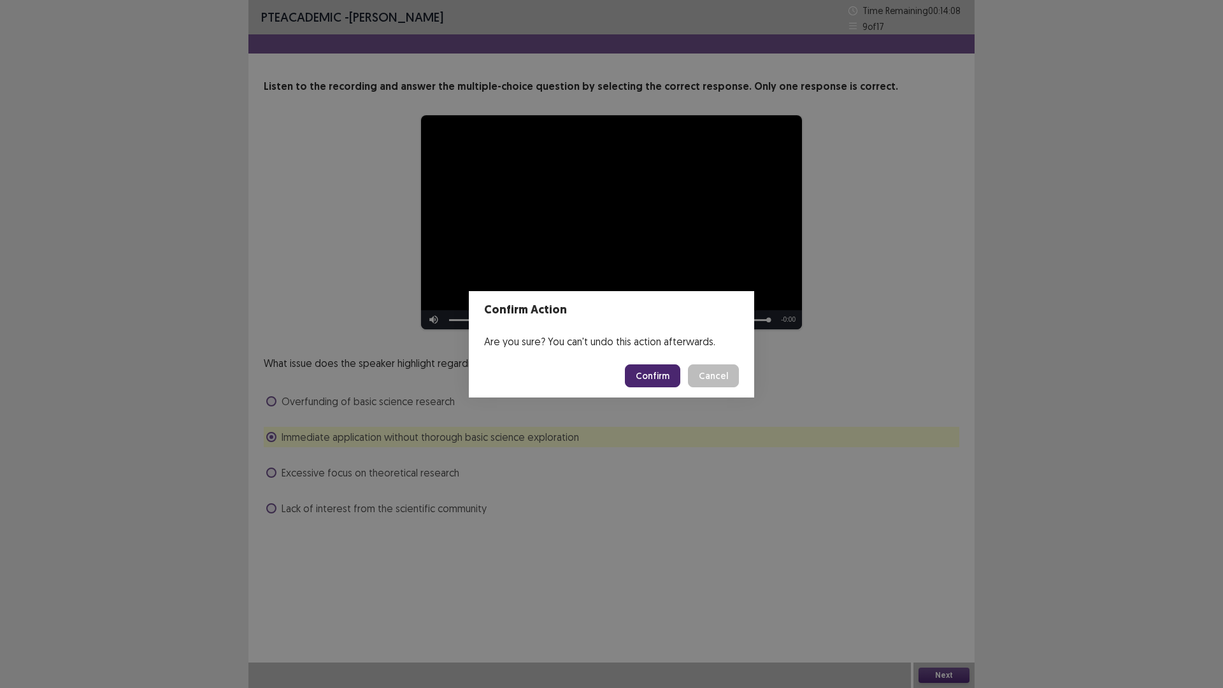
click at [654, 372] on button "Confirm" at bounding box center [652, 375] width 55 height 23
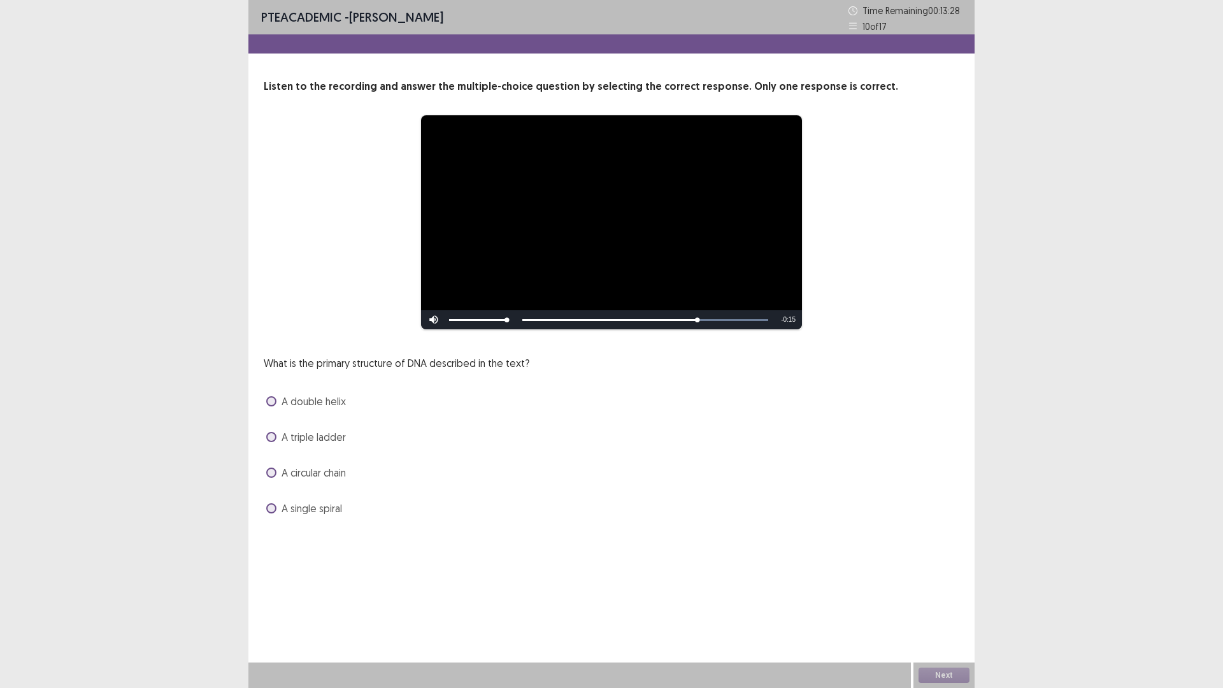
click at [273, 404] on span at bounding box center [271, 401] width 10 height 10
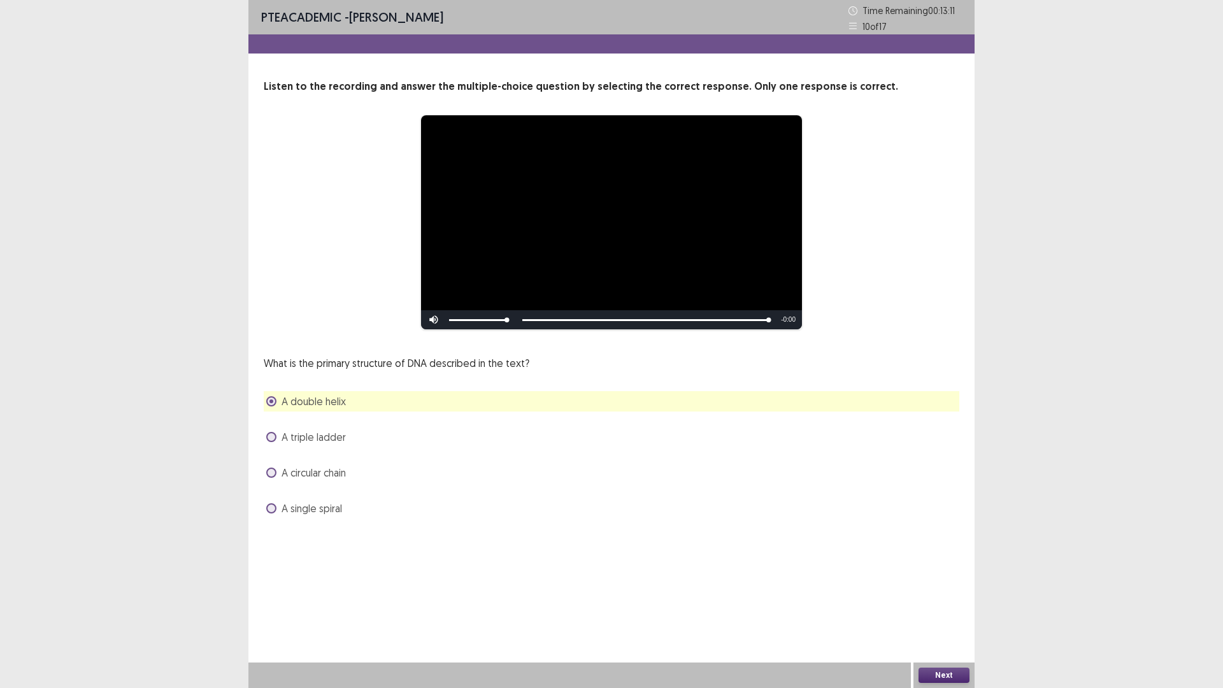
click at [951, 601] on button "Next" at bounding box center [943, 674] width 51 height 15
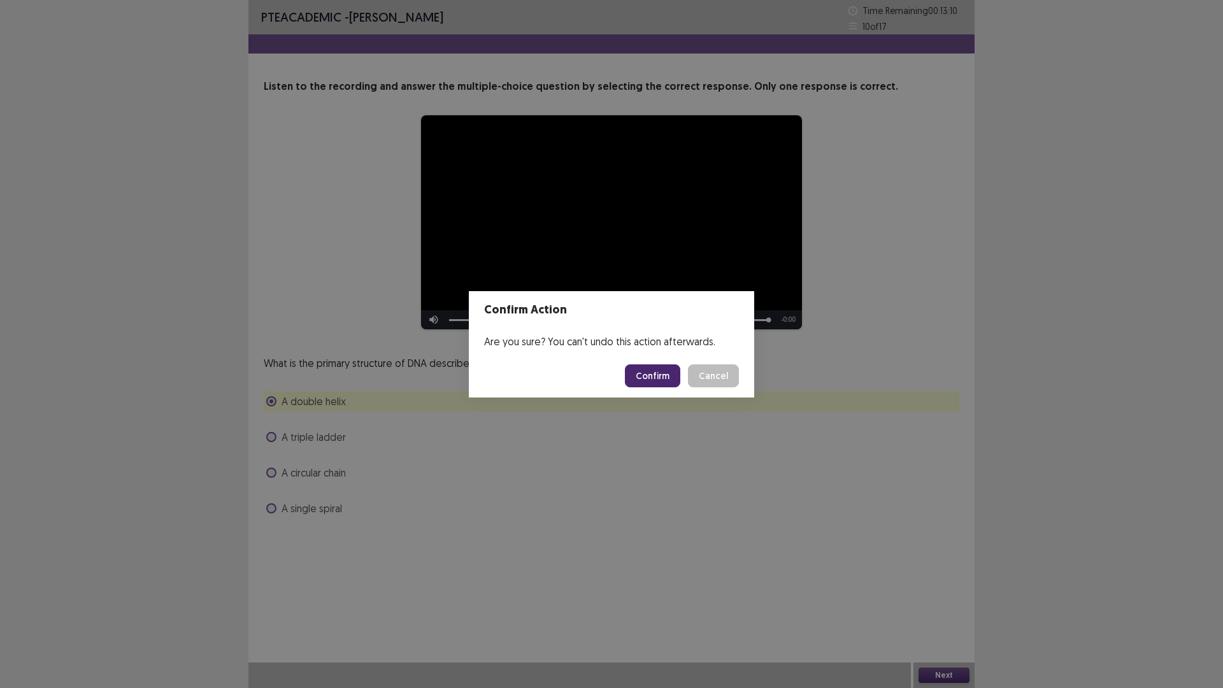
click at [645, 374] on button "Confirm" at bounding box center [652, 375] width 55 height 23
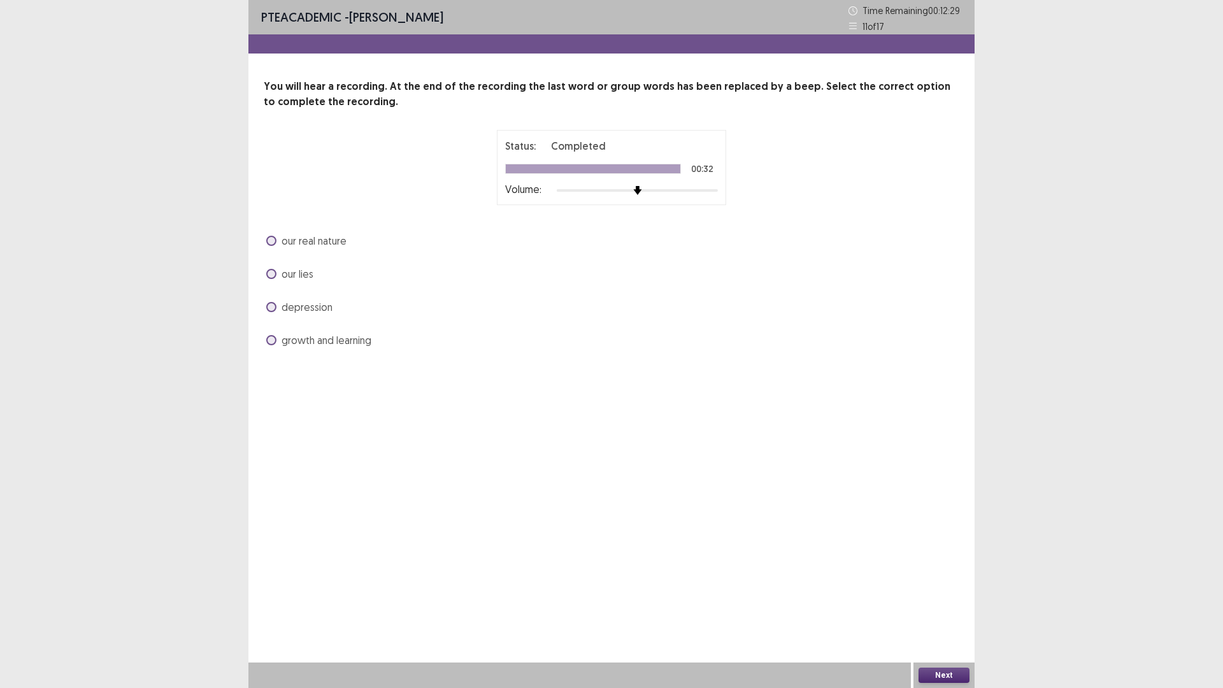
click at [268, 239] on span at bounding box center [271, 241] width 10 height 10
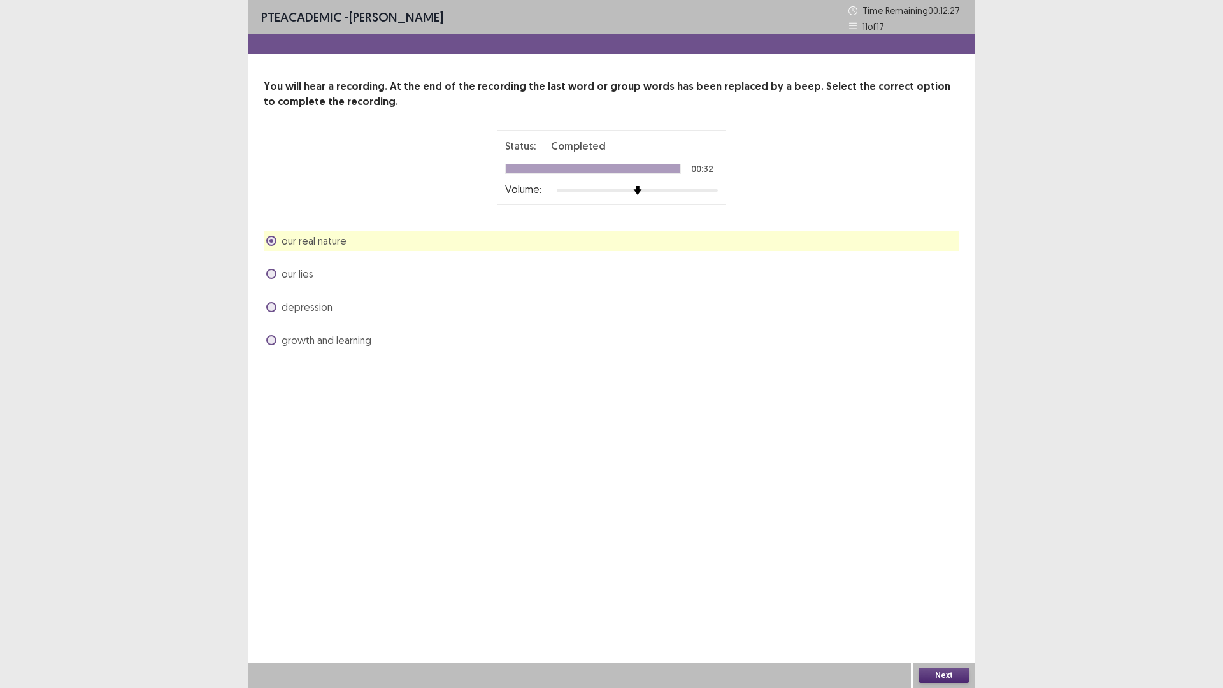
click at [936, 601] on button "Next" at bounding box center [943, 674] width 51 height 15
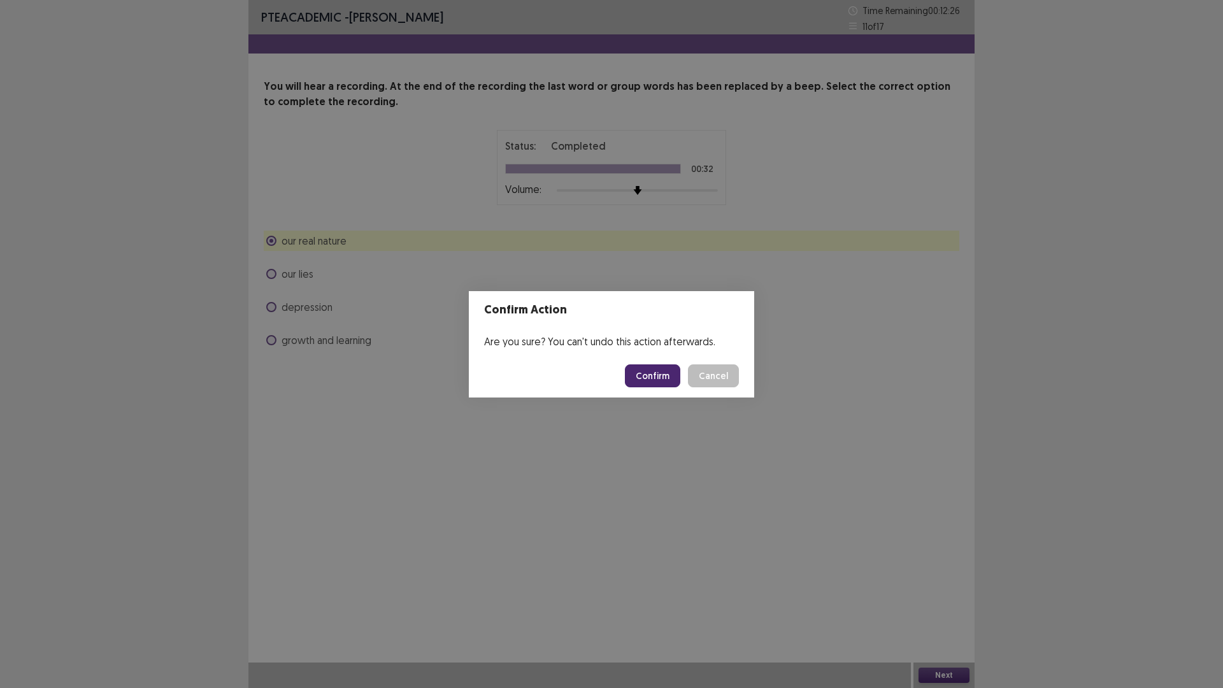
click at [667, 376] on button "Confirm" at bounding box center [652, 375] width 55 height 23
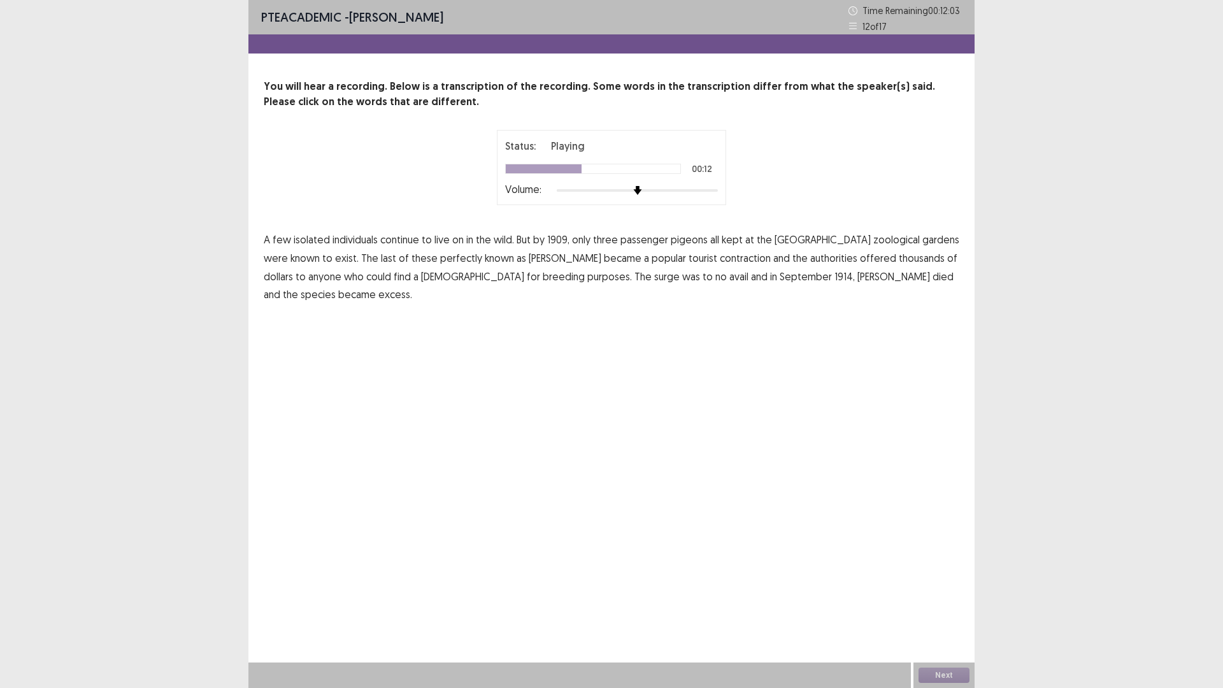
drag, startPoint x: 406, startPoint y: 260, endPoint x: 421, endPoint y: 260, distance: 15.3
click at [440, 260] on span "perfectly" at bounding box center [461, 257] width 42 height 15
drag, startPoint x: 638, startPoint y: 262, endPoint x: 657, endPoint y: 260, distance: 18.5
click at [720, 262] on span "contraction" at bounding box center [745, 257] width 51 height 15
click at [860, 259] on span "offered" at bounding box center [878, 257] width 36 height 15
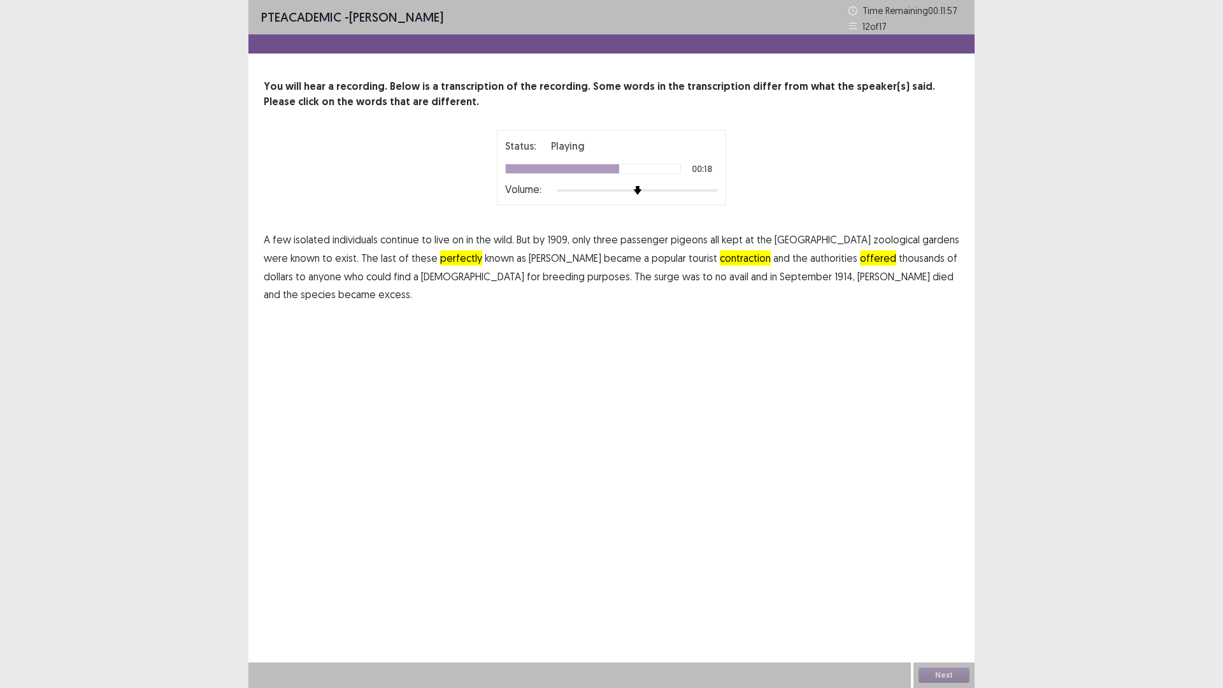
click at [860, 259] on span "offered" at bounding box center [878, 257] width 36 height 15
click at [412, 287] on span "excess." at bounding box center [395, 294] width 34 height 15
click at [934, 601] on button "Next" at bounding box center [943, 674] width 51 height 15
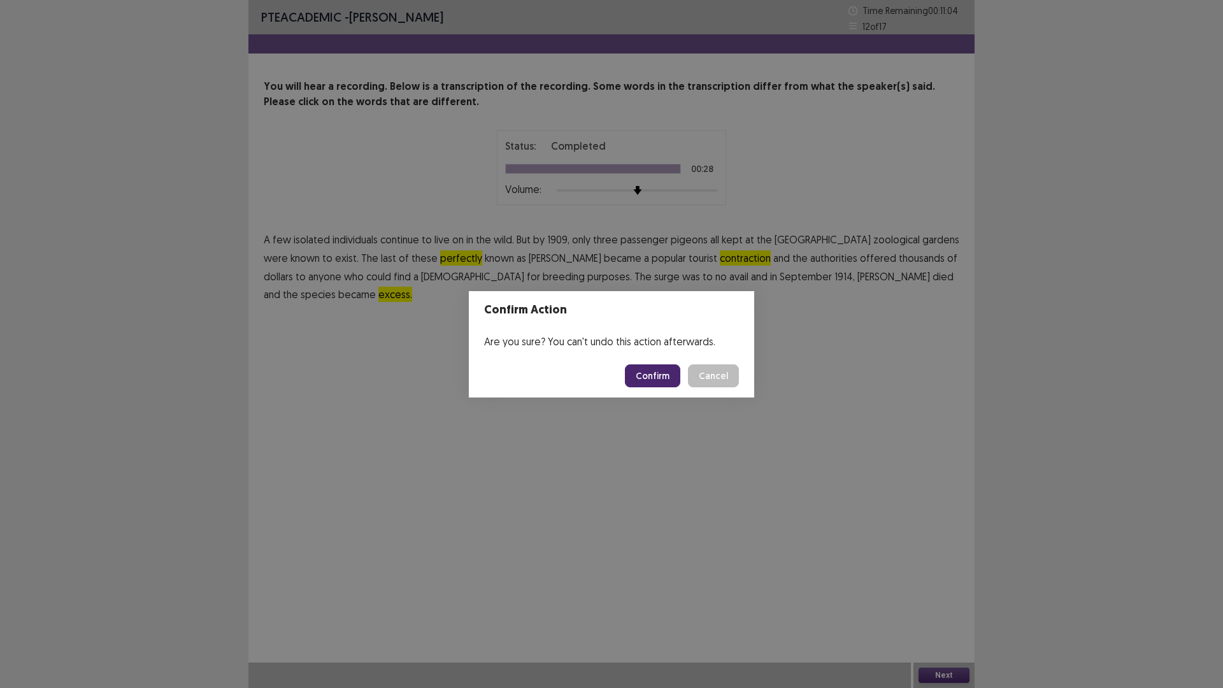
click at [638, 369] on button "Confirm" at bounding box center [652, 375] width 55 height 23
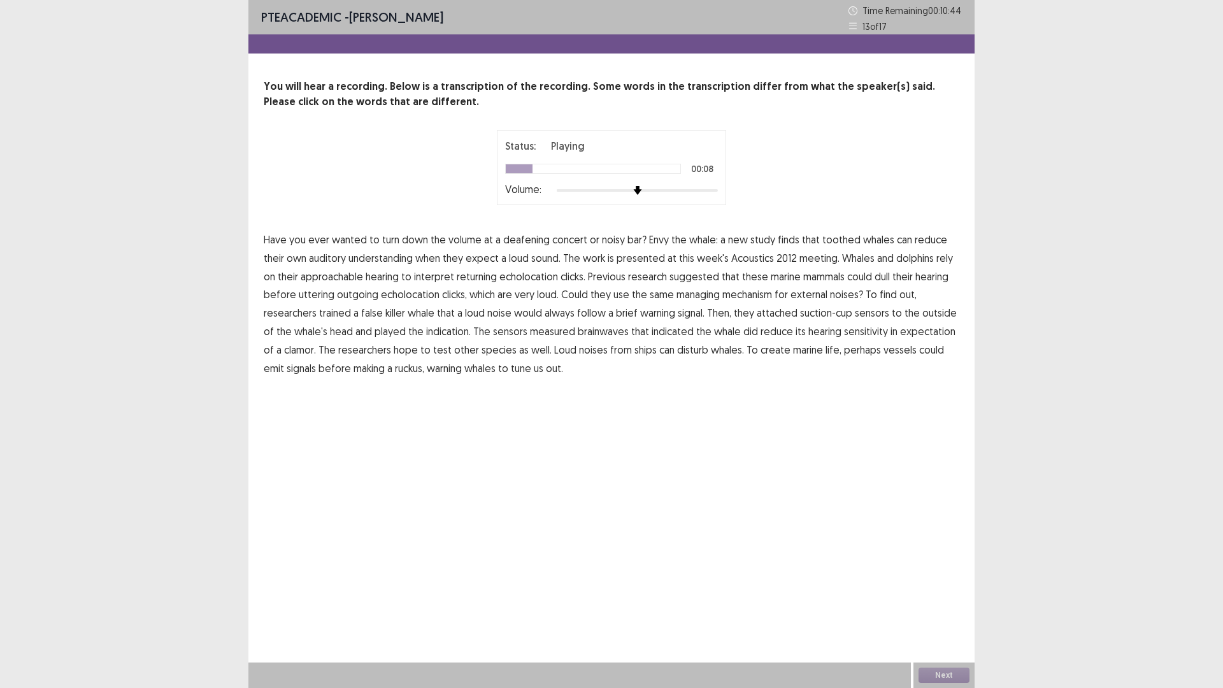
click at [385, 260] on span "understanding" at bounding box center [380, 257] width 64 height 15
click at [346, 277] on span "approachable" at bounding box center [332, 276] width 62 height 15
click at [694, 297] on span "managing" at bounding box center [697, 294] width 43 height 15
click at [464, 335] on span "indication." at bounding box center [448, 331] width 45 height 15
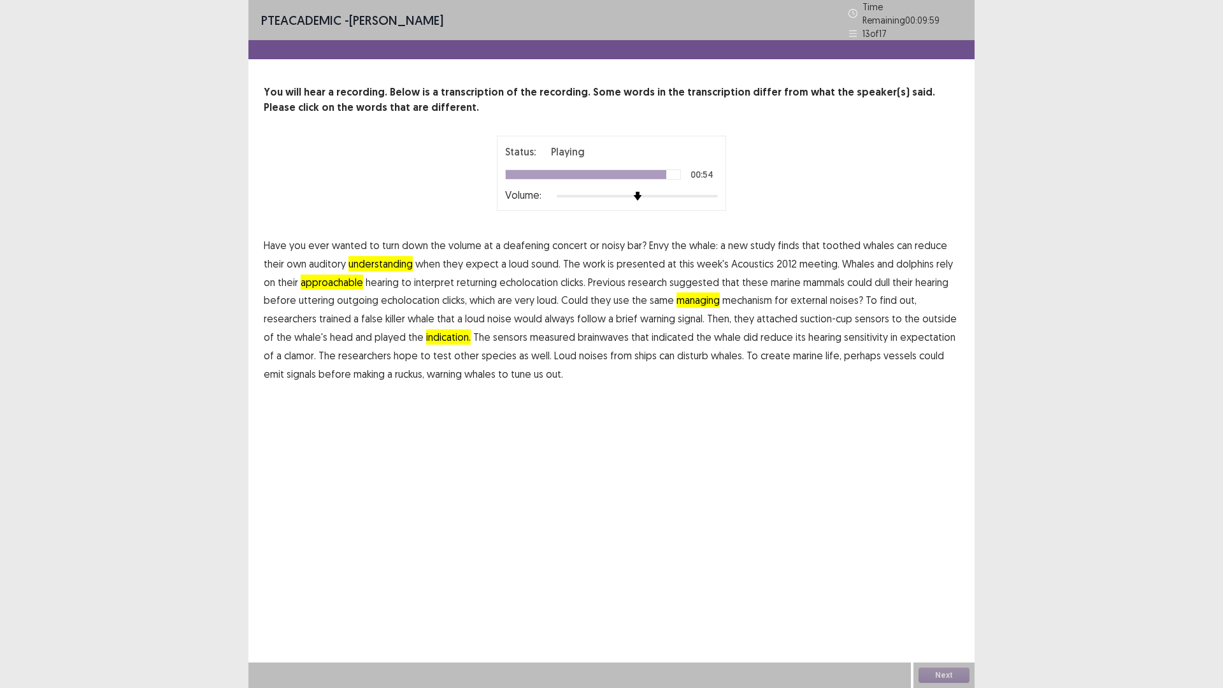
click at [762, 353] on span "create" at bounding box center [775, 355] width 30 height 15
click at [960, 601] on button "Next" at bounding box center [943, 674] width 51 height 15
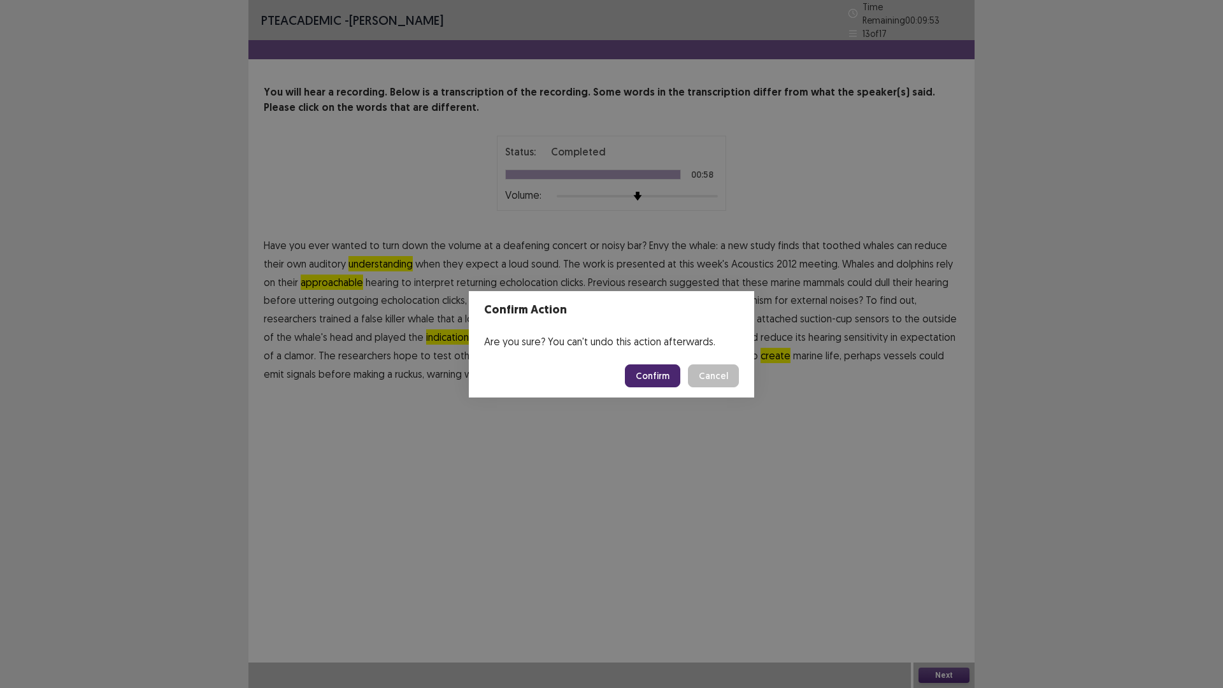
click at [648, 369] on button "Confirm" at bounding box center [652, 375] width 55 height 23
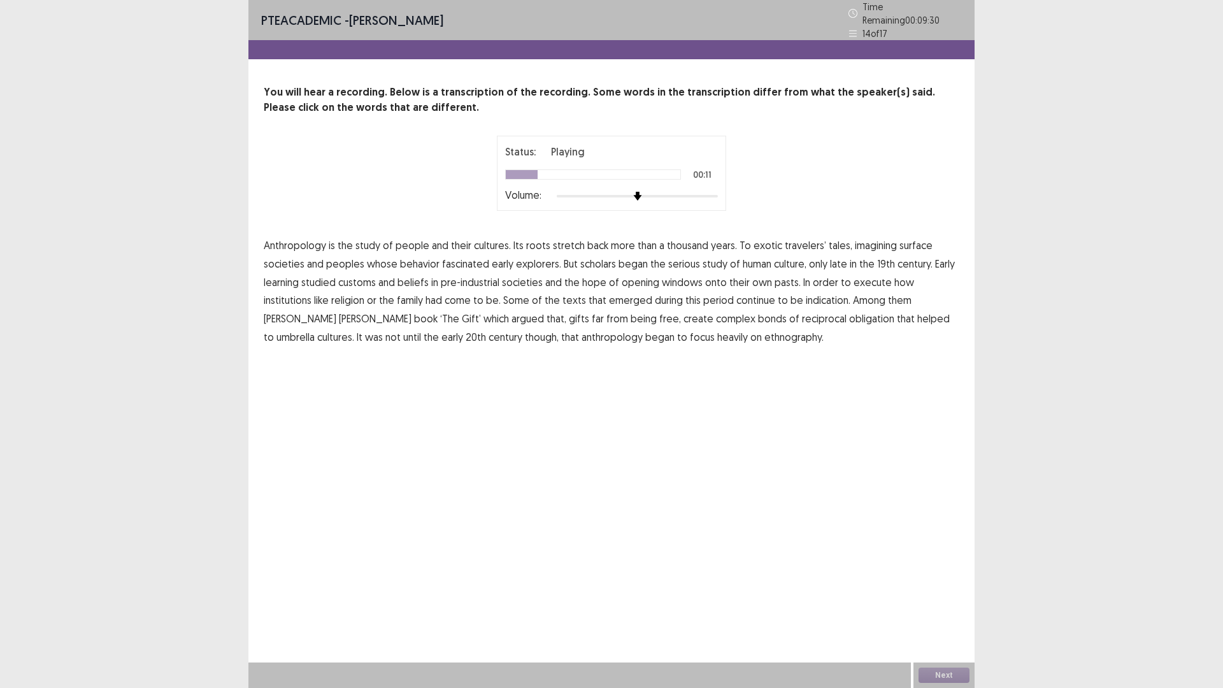
click at [899, 241] on span "surface" at bounding box center [915, 245] width 33 height 15
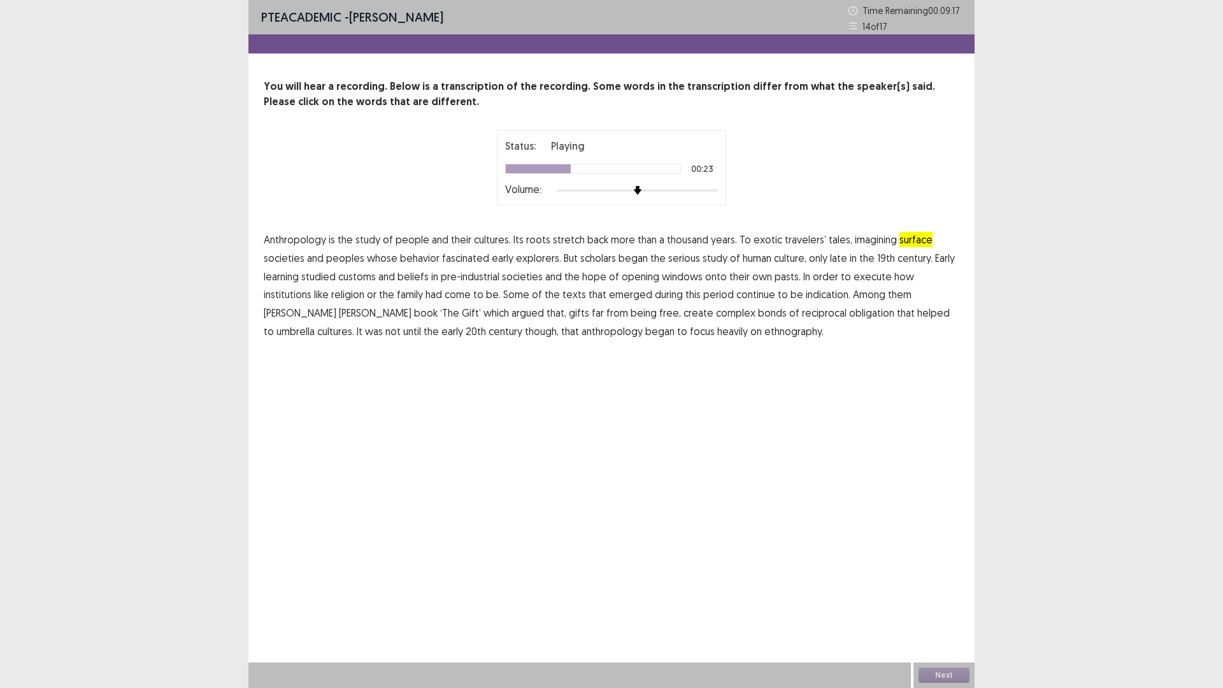
click at [296, 281] on span "learning" at bounding box center [281, 276] width 35 height 15
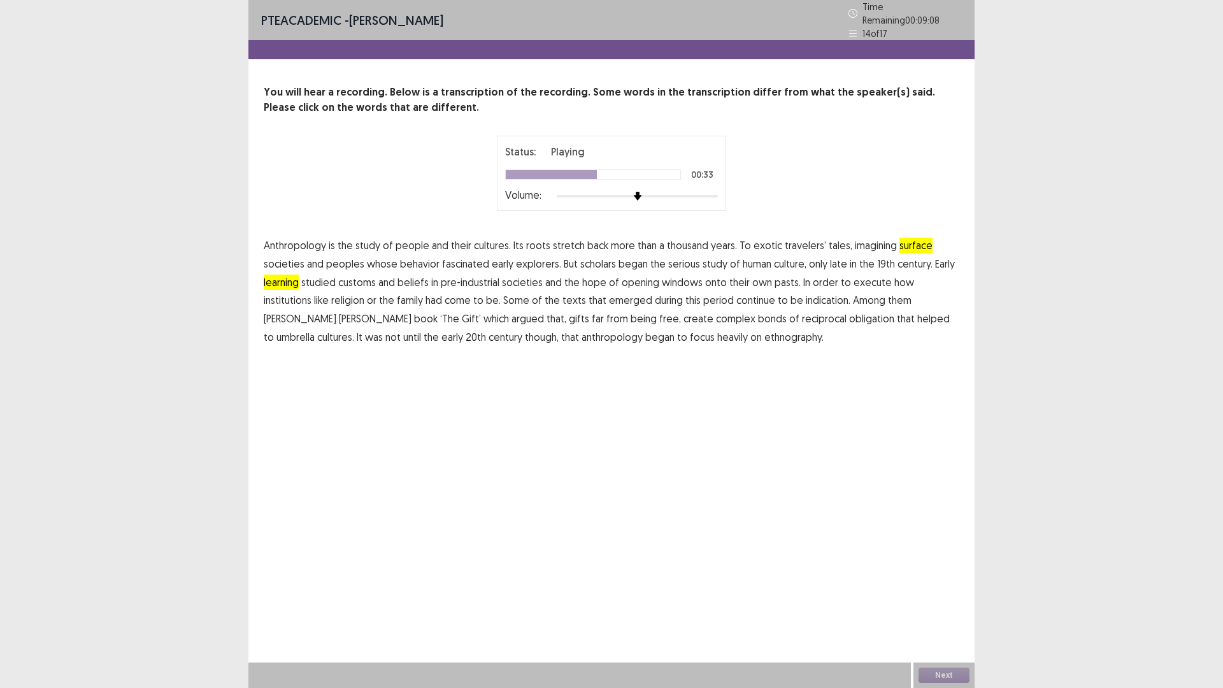
click at [875, 278] on span "execute" at bounding box center [872, 281] width 38 height 15
click at [806, 297] on span "indication." at bounding box center [828, 299] width 45 height 15
click at [315, 329] on span "umbrella" at bounding box center [295, 336] width 38 height 15
click at [945, 601] on button "Next" at bounding box center [943, 674] width 51 height 15
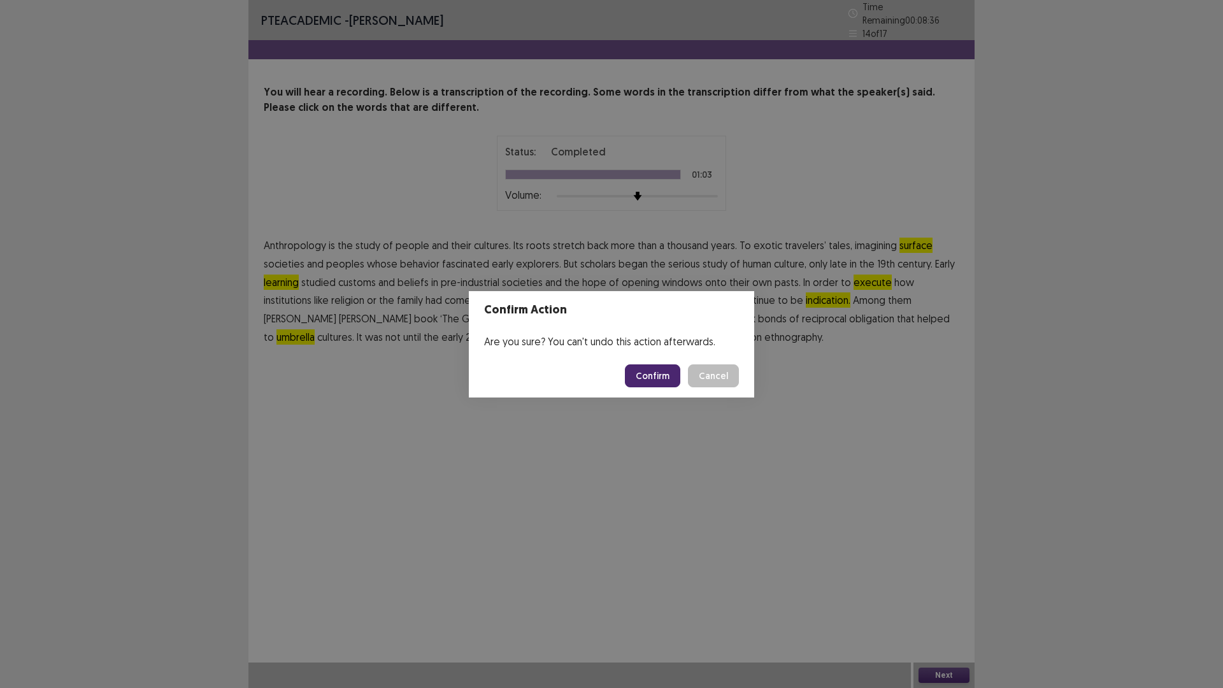
click at [680, 371] on button "Confirm" at bounding box center [652, 375] width 55 height 23
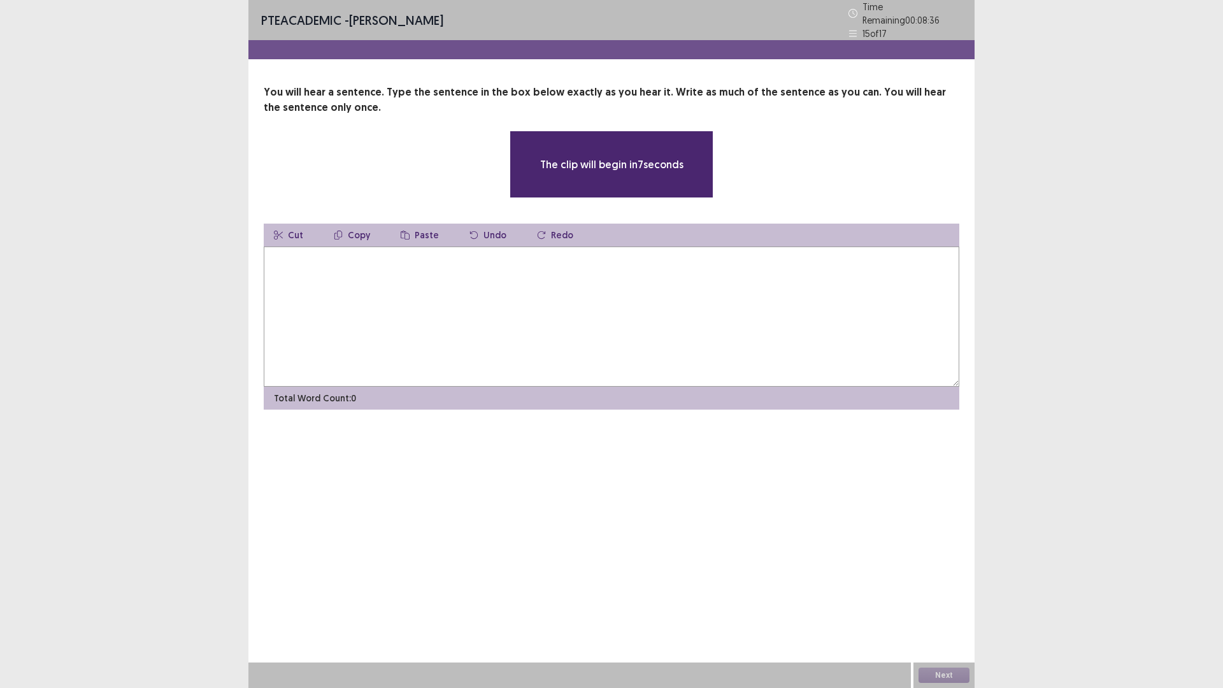
click at [425, 297] on textarea at bounding box center [611, 316] width 695 height 140
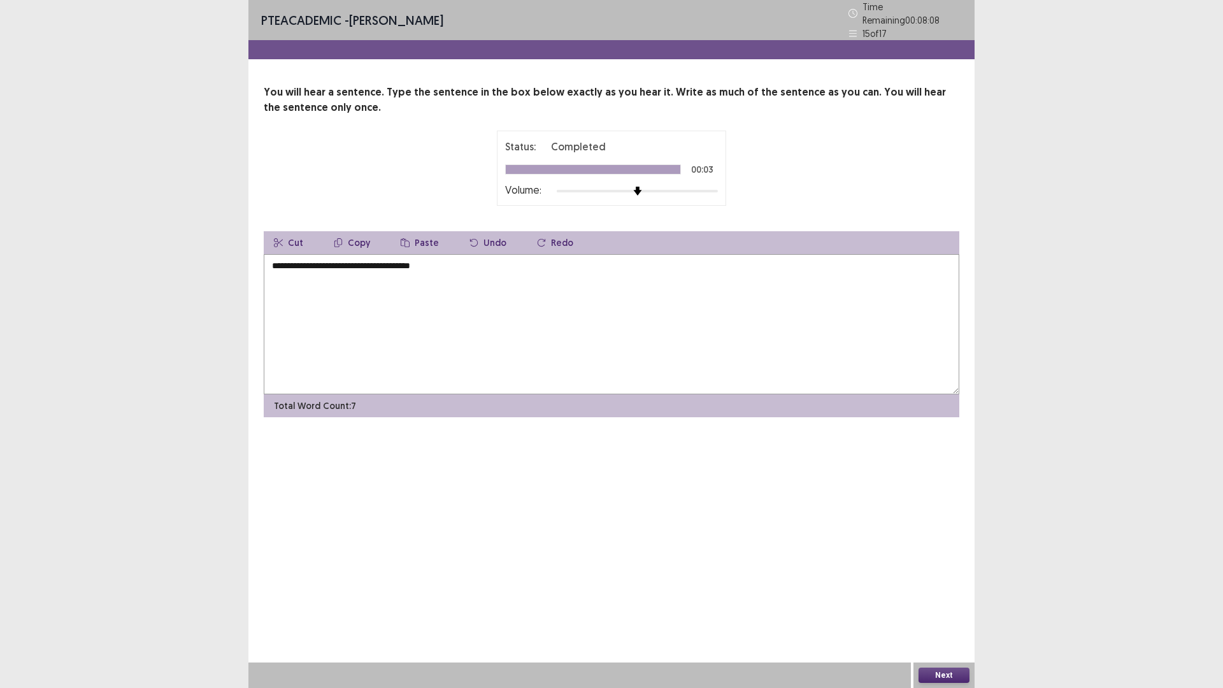
type textarea "**********"
click at [932, 601] on button "Next" at bounding box center [943, 674] width 51 height 15
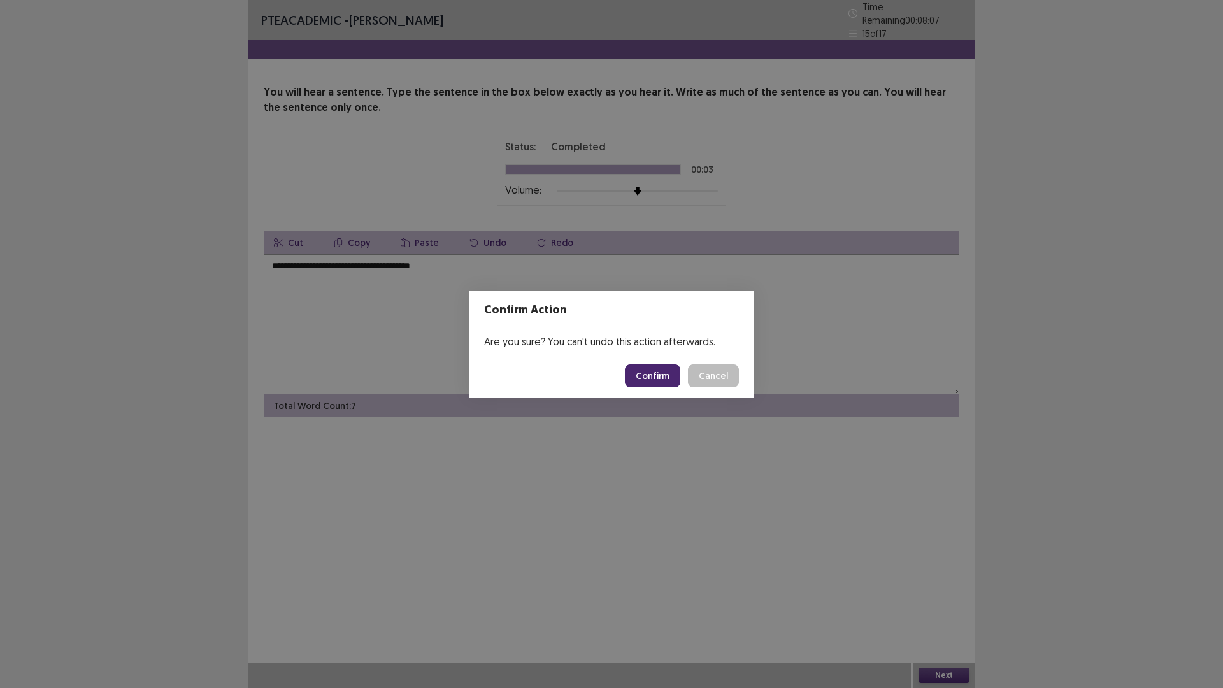
click at [647, 373] on button "Confirm" at bounding box center [652, 375] width 55 height 23
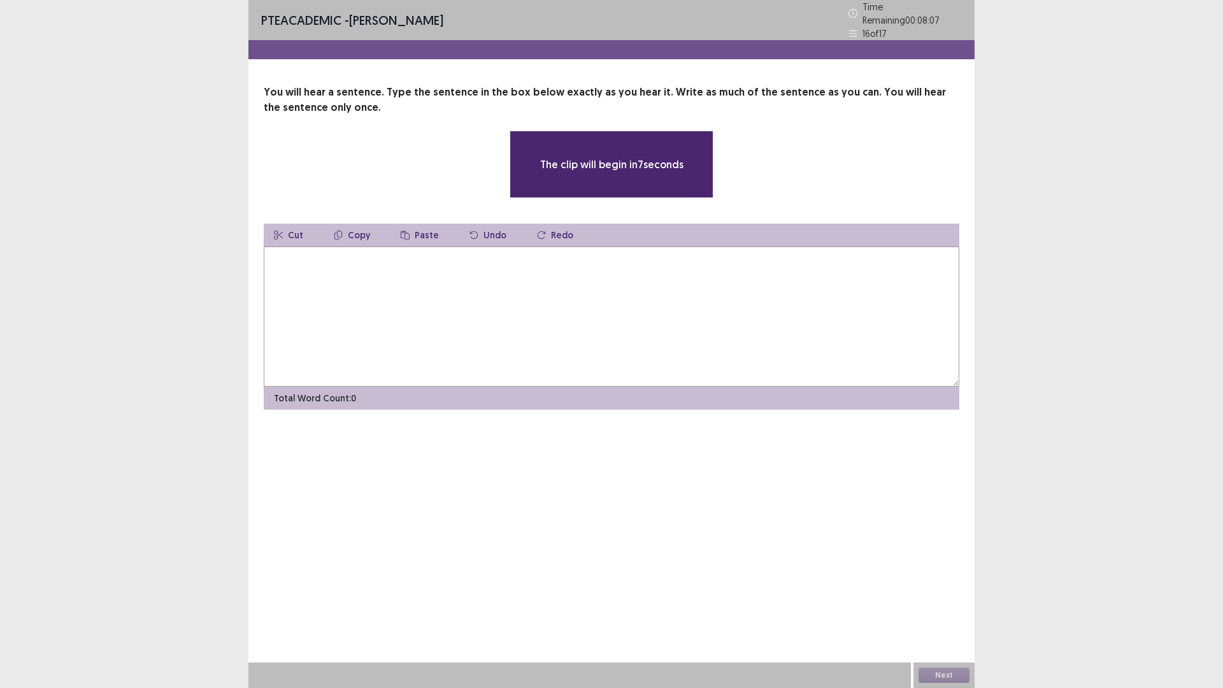
click at [611, 321] on textarea at bounding box center [611, 316] width 695 height 140
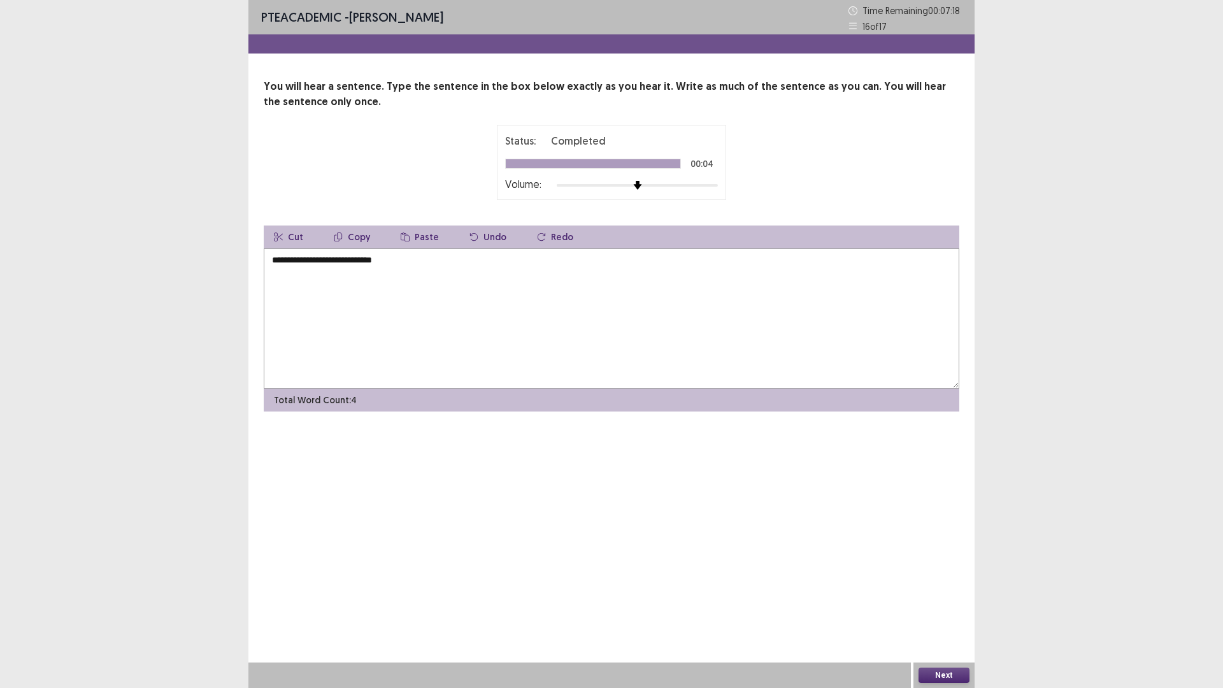
type textarea "**********"
click at [953, 601] on button "Next" at bounding box center [943, 674] width 51 height 15
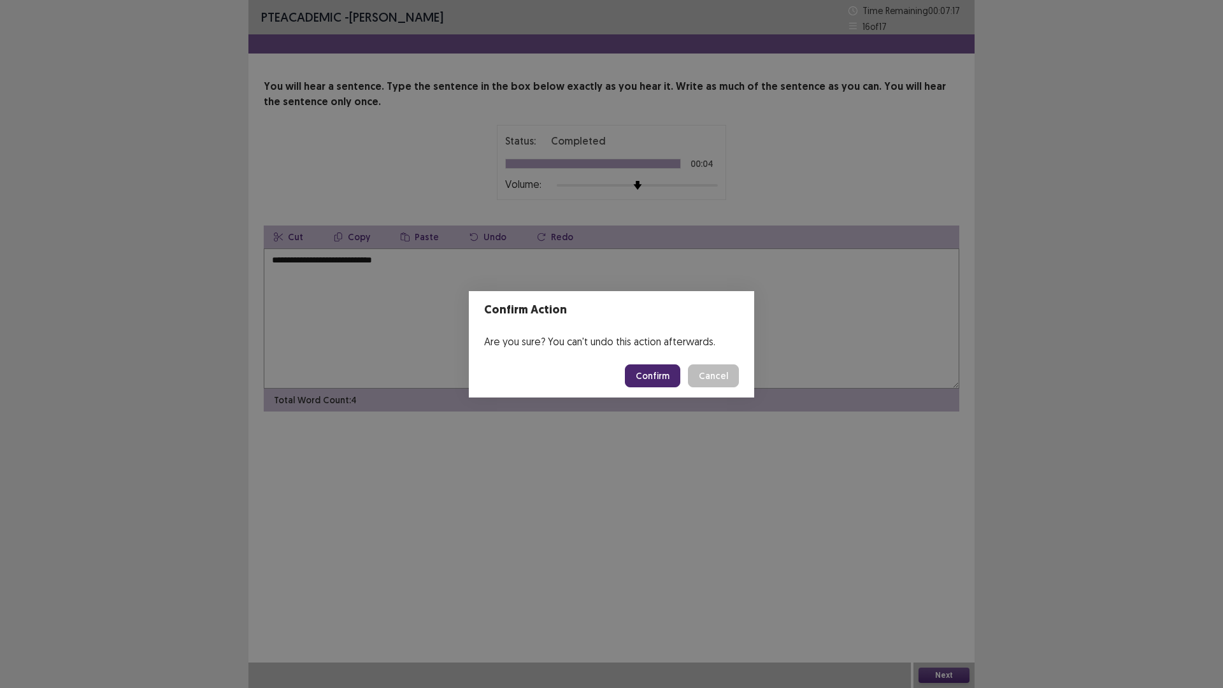
click at [639, 367] on button "Confirm" at bounding box center [652, 375] width 55 height 23
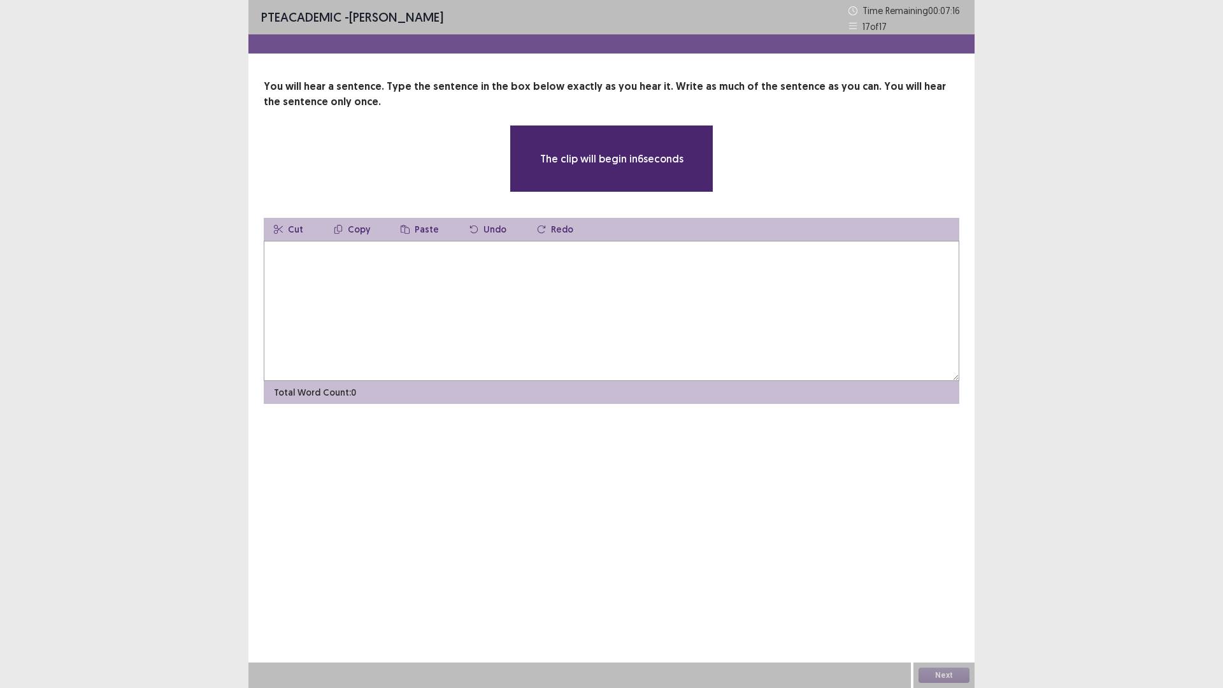
click at [579, 314] on textarea at bounding box center [611, 311] width 695 height 140
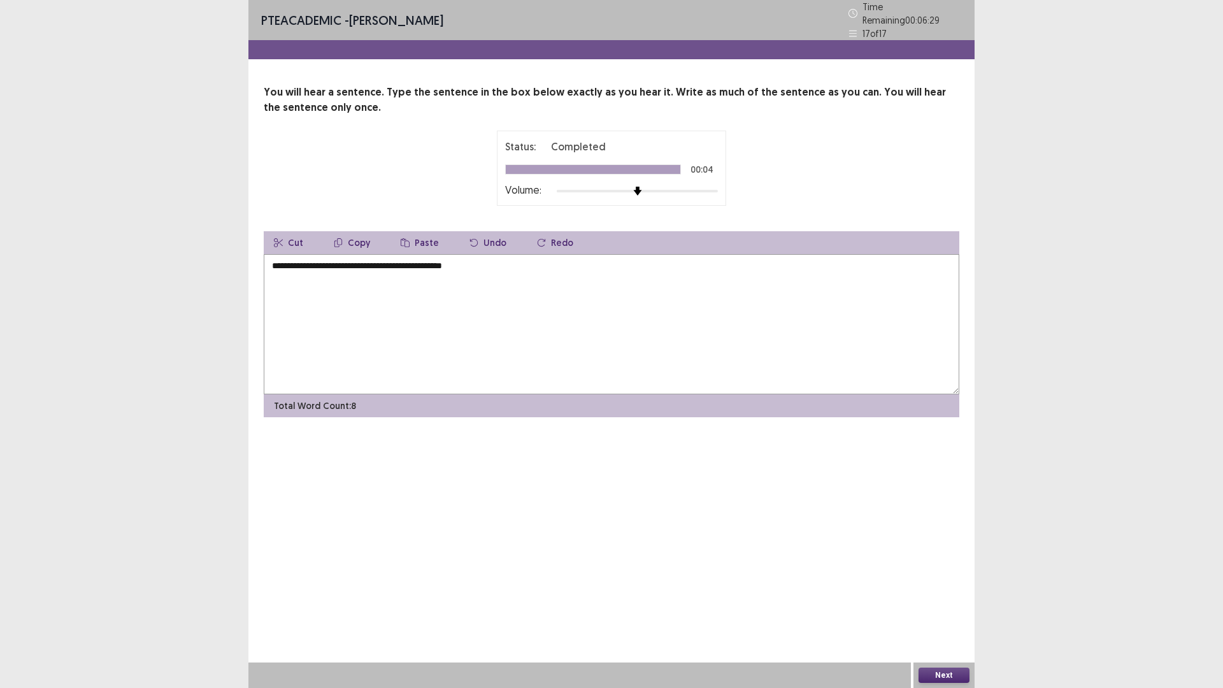
type textarea "**********"
click at [936, 601] on button "Next" at bounding box center [943, 674] width 51 height 15
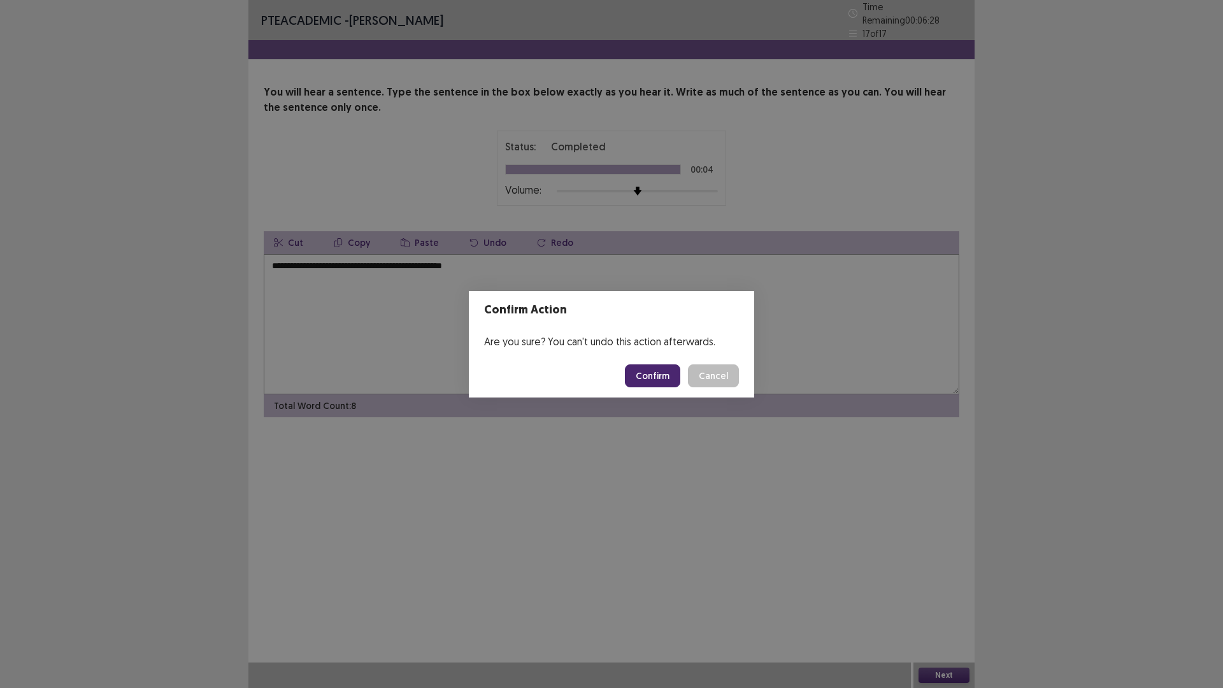
click at [648, 382] on button "Confirm" at bounding box center [652, 375] width 55 height 23
